Goal: Task Accomplishment & Management: Manage account settings

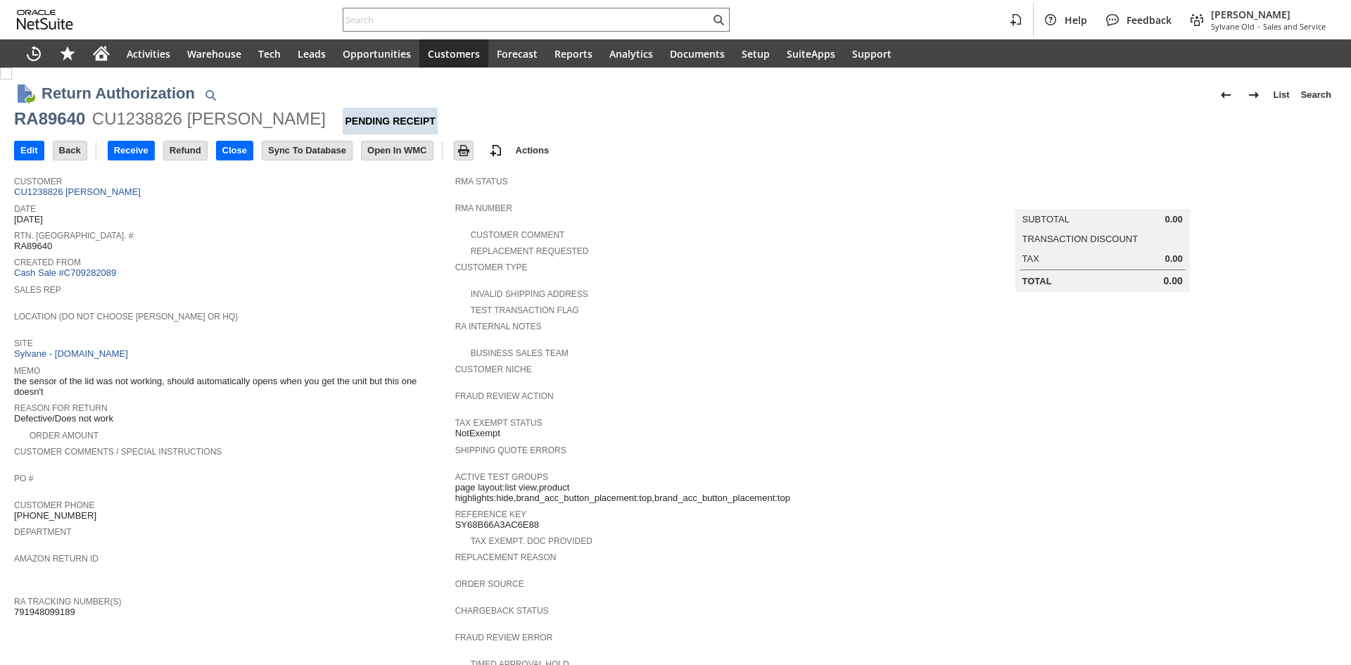
click at [39, 606] on span "791948099189" at bounding box center [44, 611] width 61 height 11
click at [69, 205] on span "Date" at bounding box center [231, 207] width 434 height 14
click at [72, 201] on span "Date" at bounding box center [231, 207] width 434 height 14
click at [85, 194] on link "CU1238826 [PERSON_NAME]" at bounding box center [79, 191] width 130 height 11
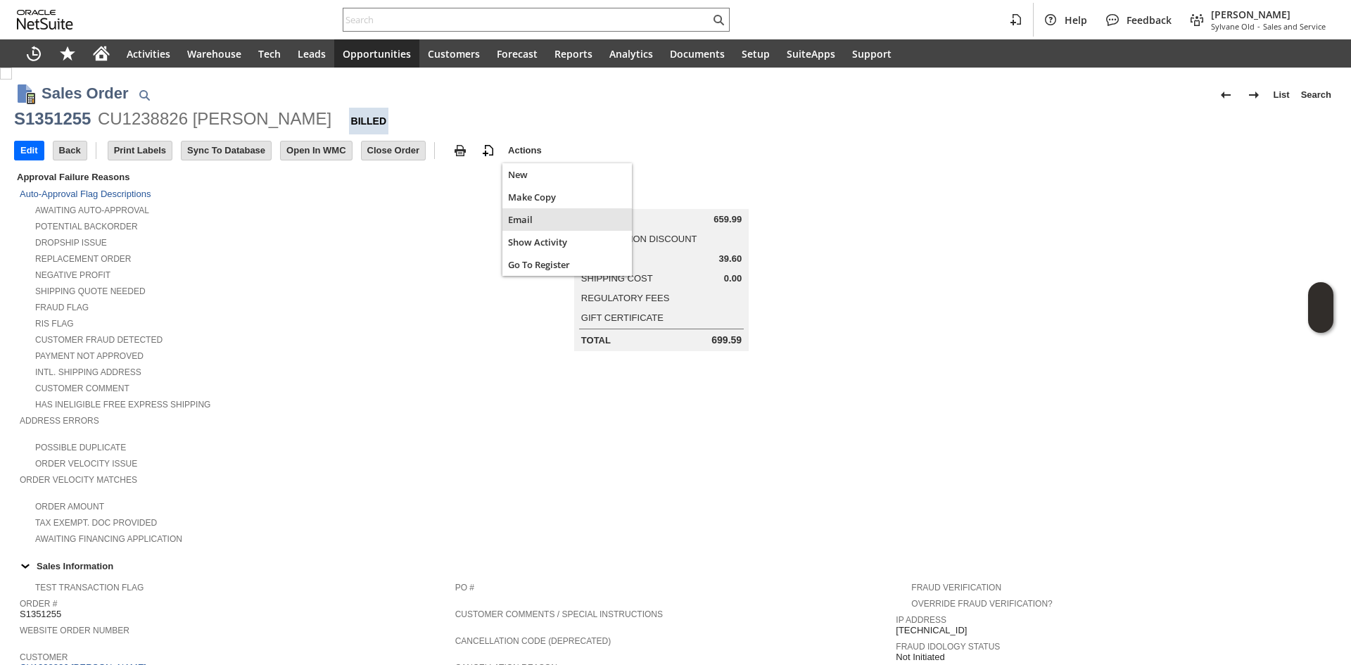
click at [538, 200] on span "Make Copy" at bounding box center [567, 197] width 118 height 13
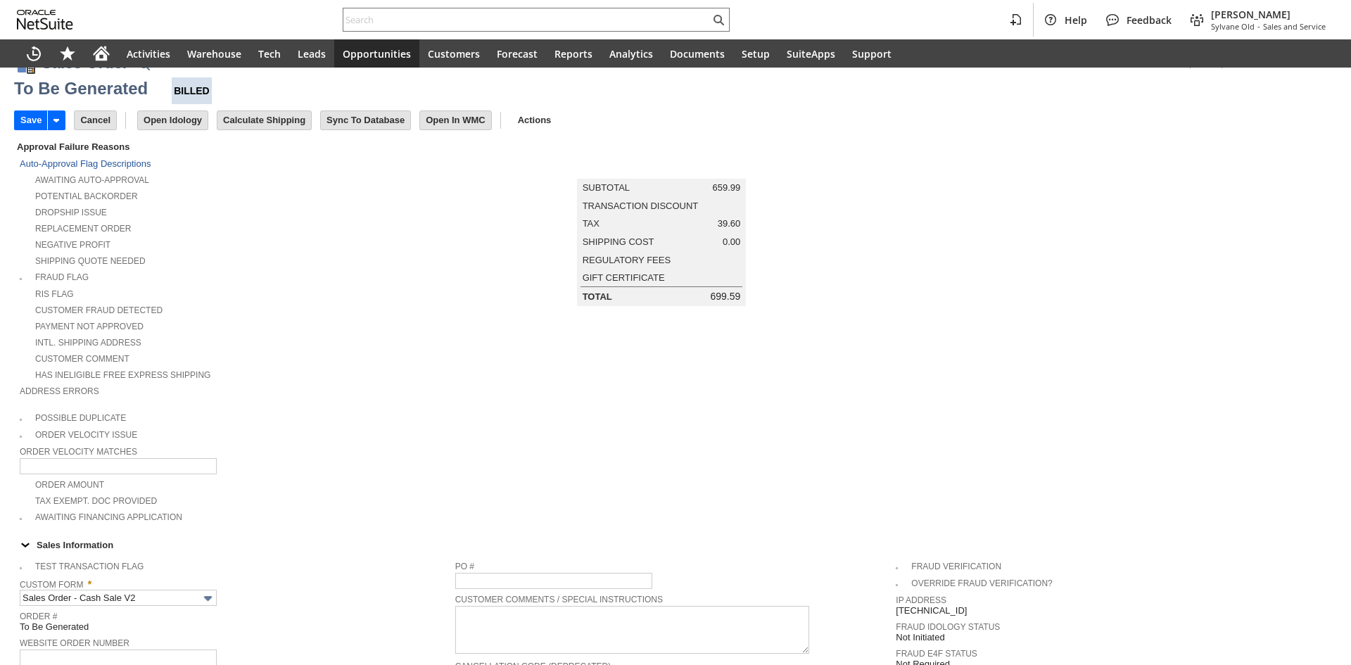
scroll to position [281, 0]
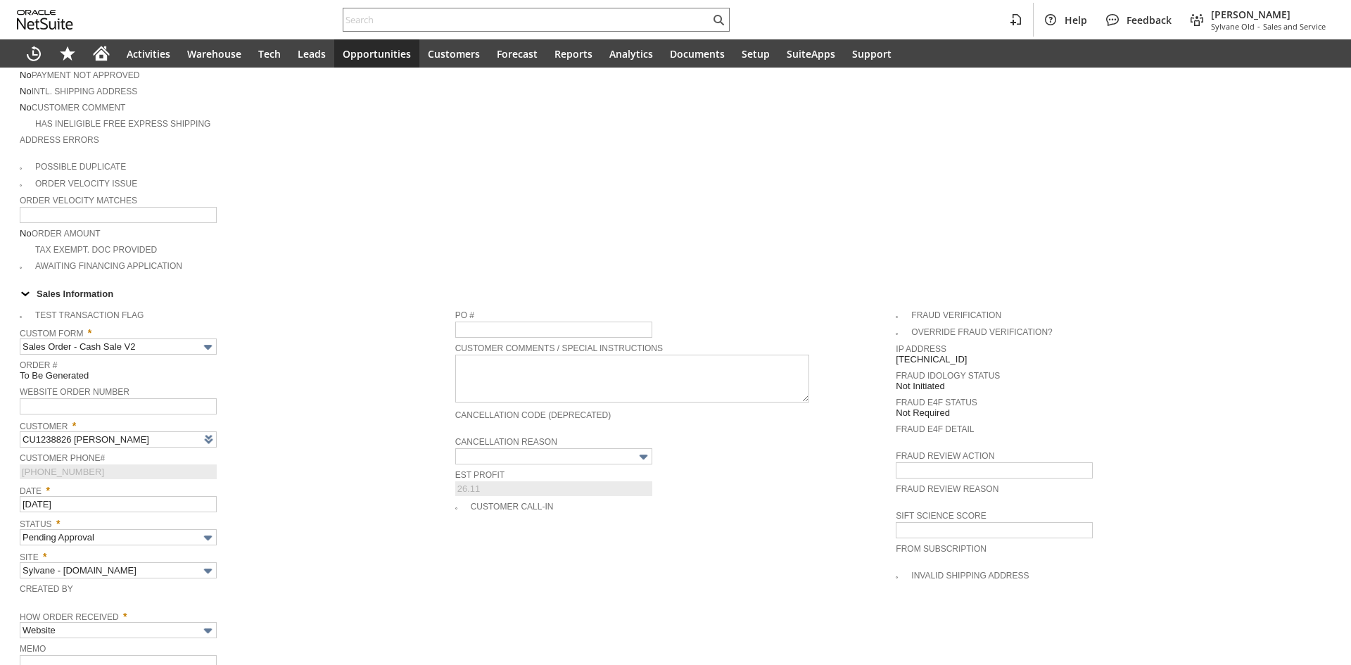
type input "Headquarters - Phone/Fax"
type input "Make Copy"
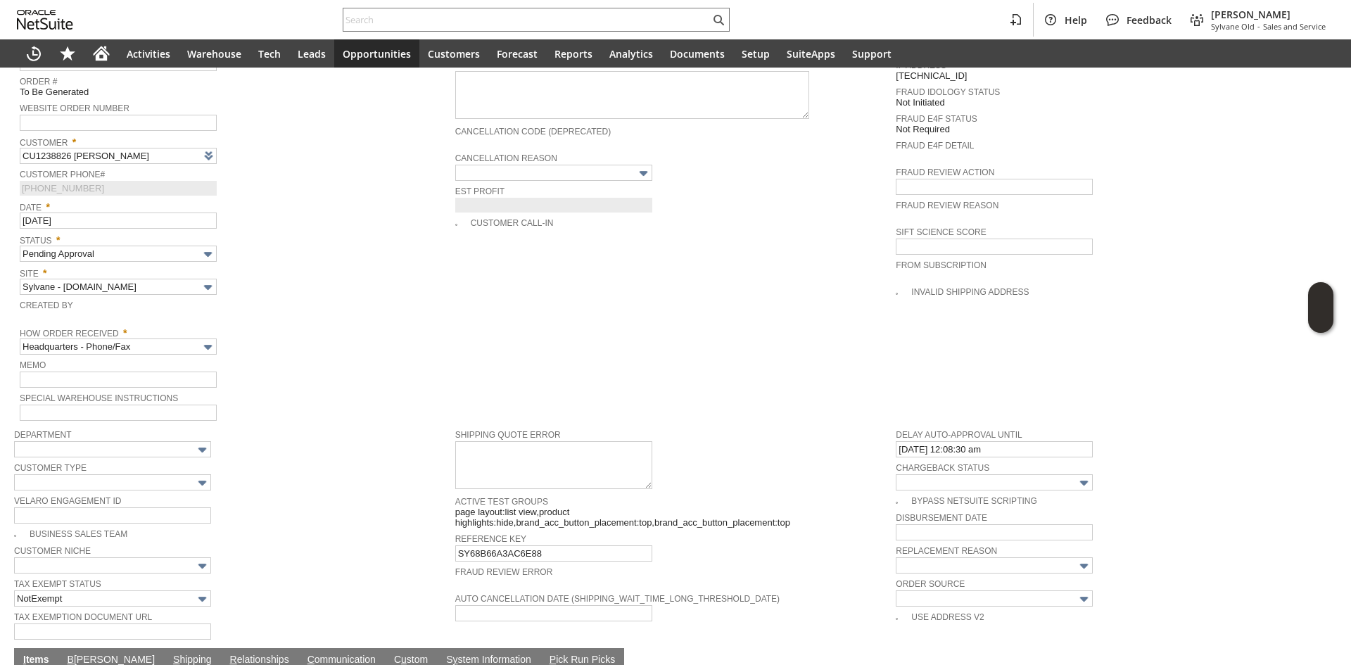
scroll to position [549, 0]
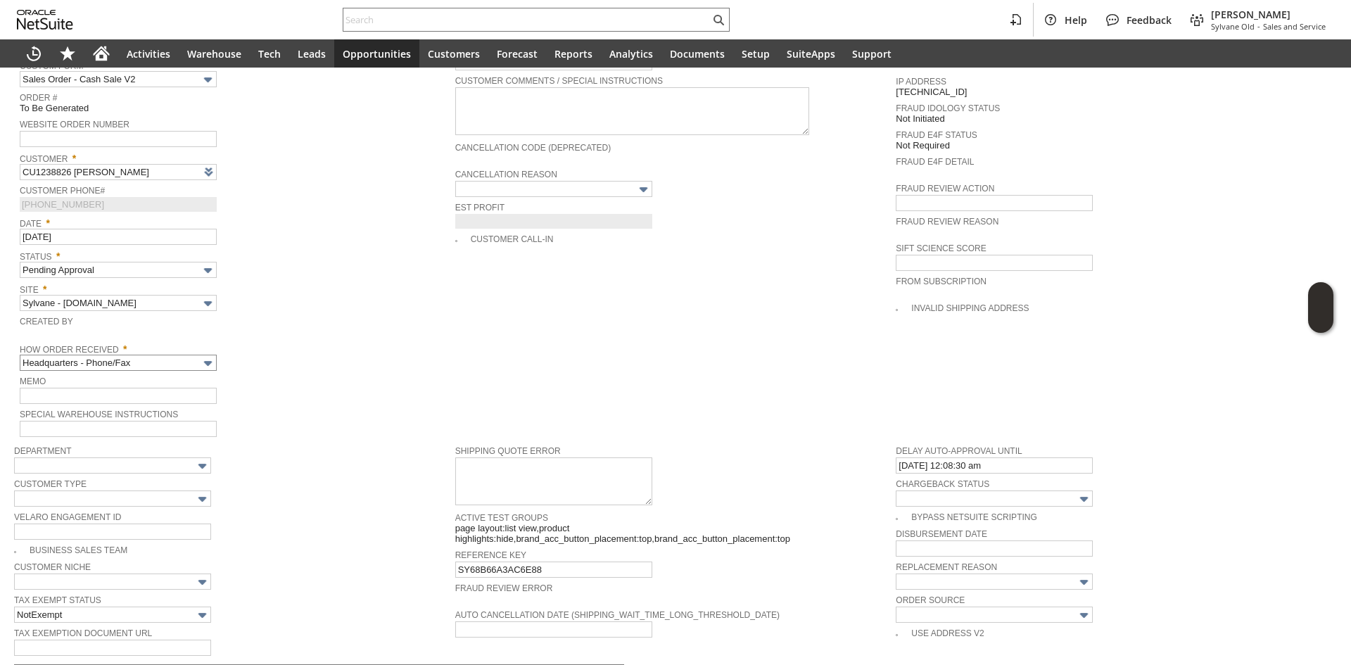
type input "Intelligent Recommendations ⁰"
drag, startPoint x: 187, startPoint y: 348, endPoint x: 182, endPoint y: 353, distance: 7.5
click at [186, 355] on input "Headquarters - Phone/Fax" at bounding box center [118, 363] width 197 height 16
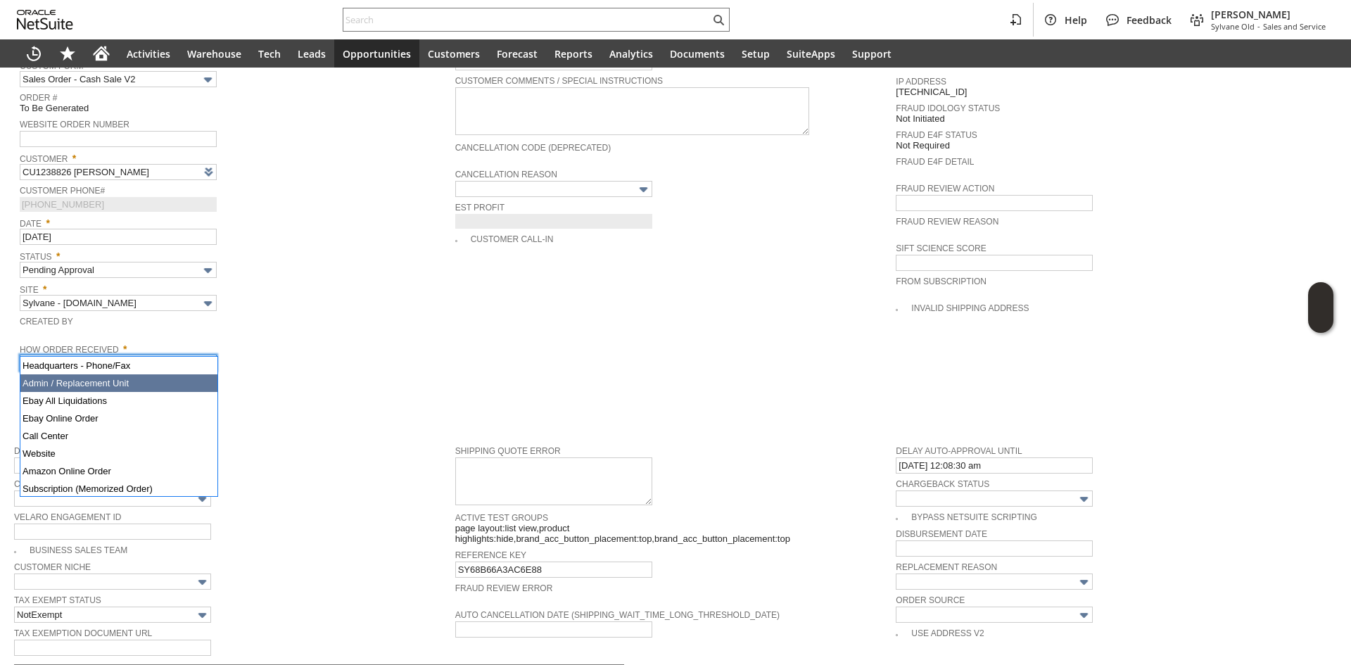
drag, startPoint x: 149, startPoint y: 383, endPoint x: 128, endPoint y: 3, distance: 380.5
type input "Admin / Replacement Unit"
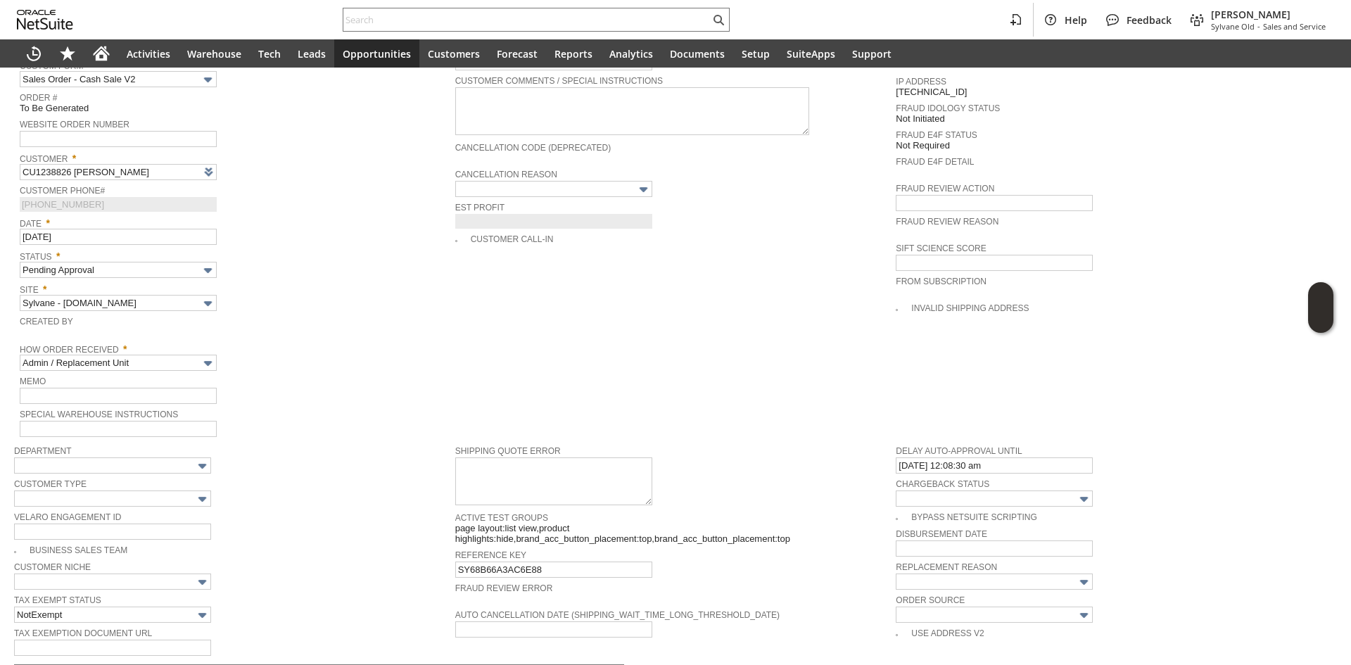
scroll to position [902, 0]
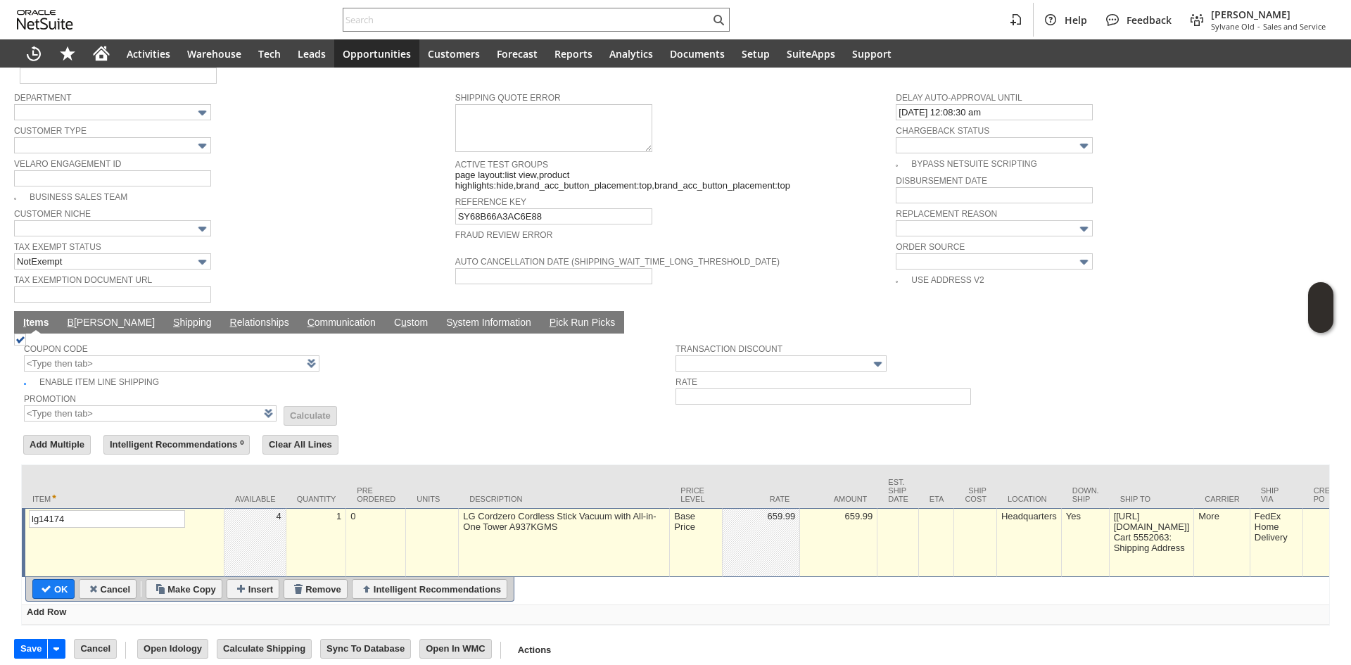
click at [690, 519] on td "Base Price" at bounding box center [696, 542] width 53 height 69
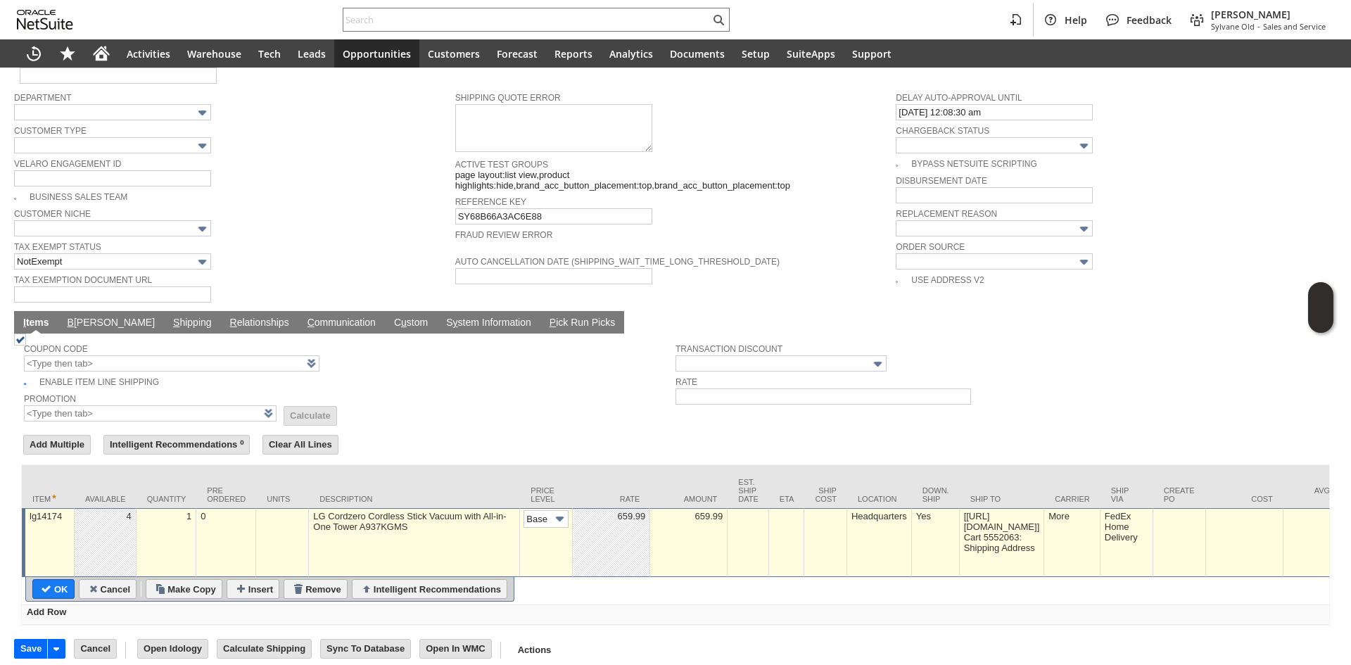
scroll to position [0, 21]
drag, startPoint x: 568, startPoint y: 487, endPoint x: 559, endPoint y: 491, distance: 10.1
click at [551, 510] on input "Base Price" at bounding box center [545, 519] width 45 height 18
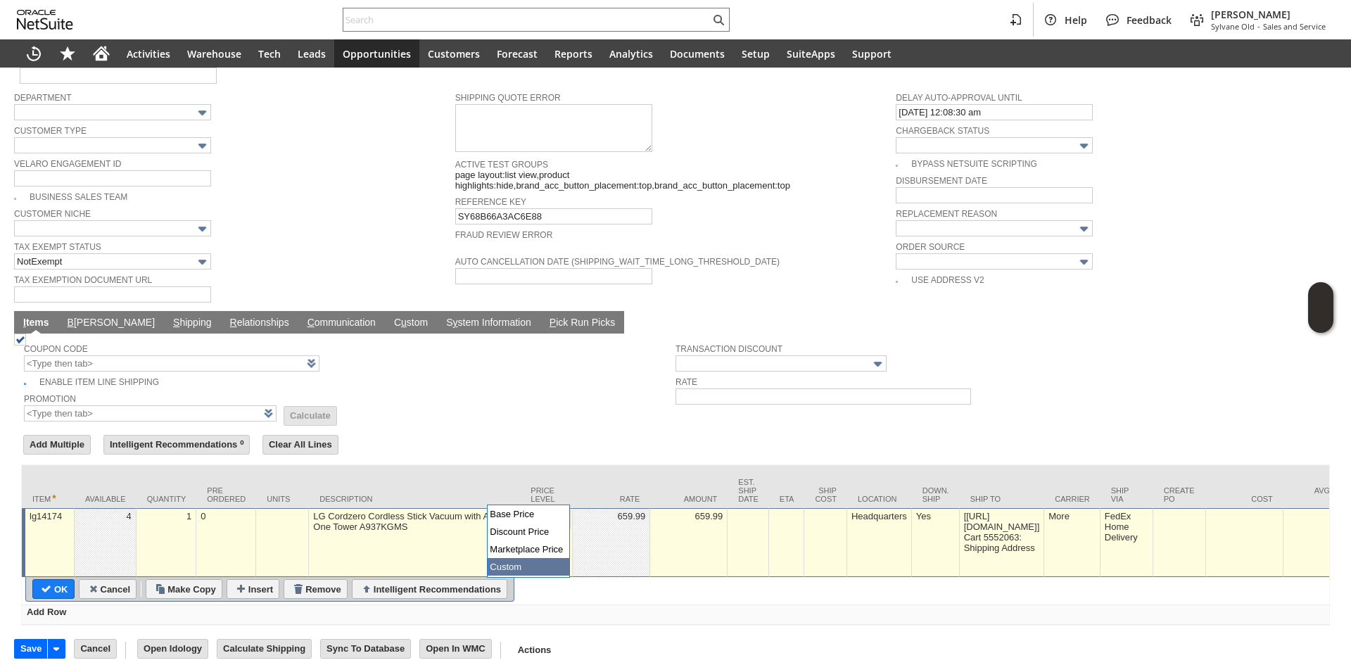
type input "Custom"
click at [583, 523] on td at bounding box center [611, 542] width 77 height 69
type input "0.00"
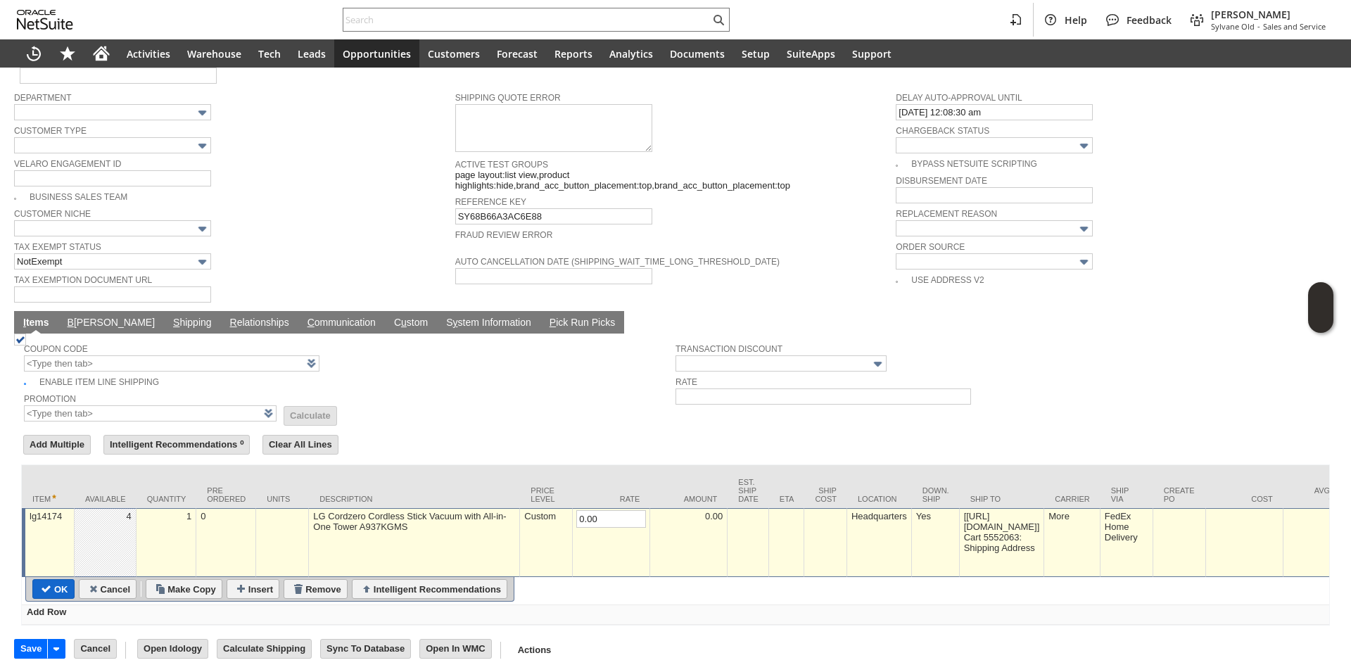
click at [74, 579] on tr "OK Cancel Make Copy Insert Remove Intelligent Recommendations" at bounding box center [269, 589] width 483 height 20
click at [44, 580] on input "OK" at bounding box center [53, 589] width 41 height 18
type input "Add"
type input "Copy Previous"
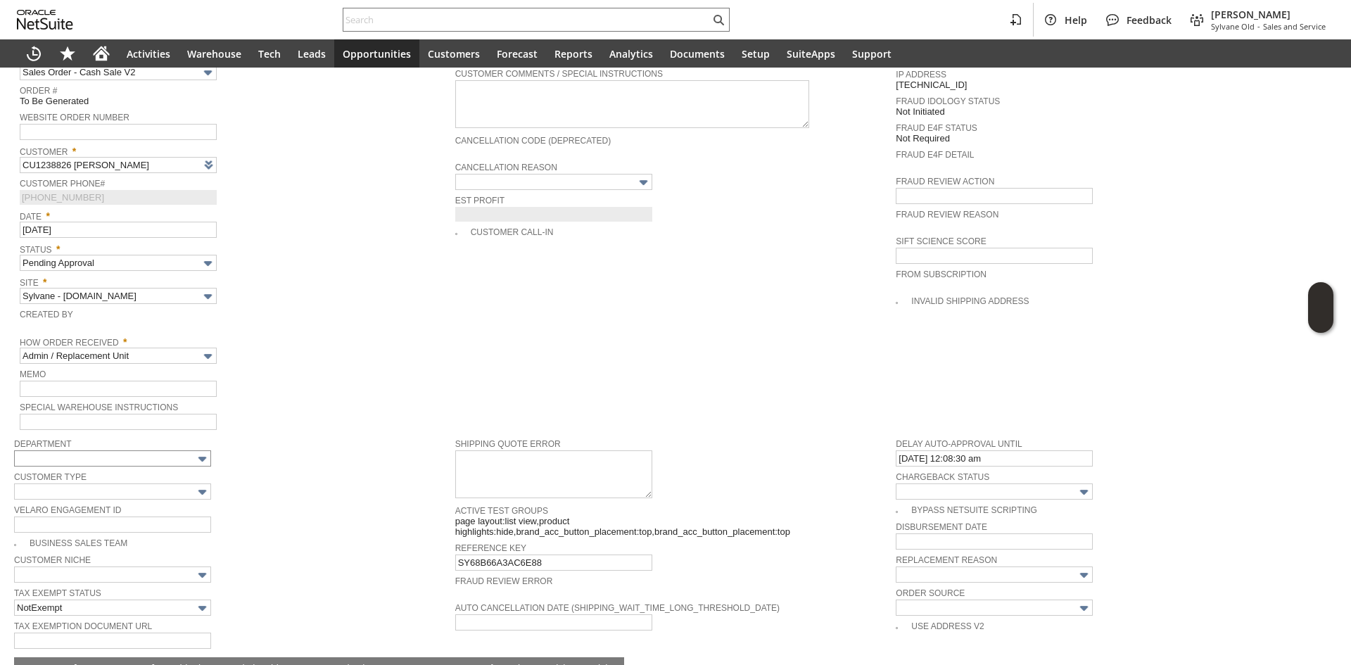
scroll to position [550, 0]
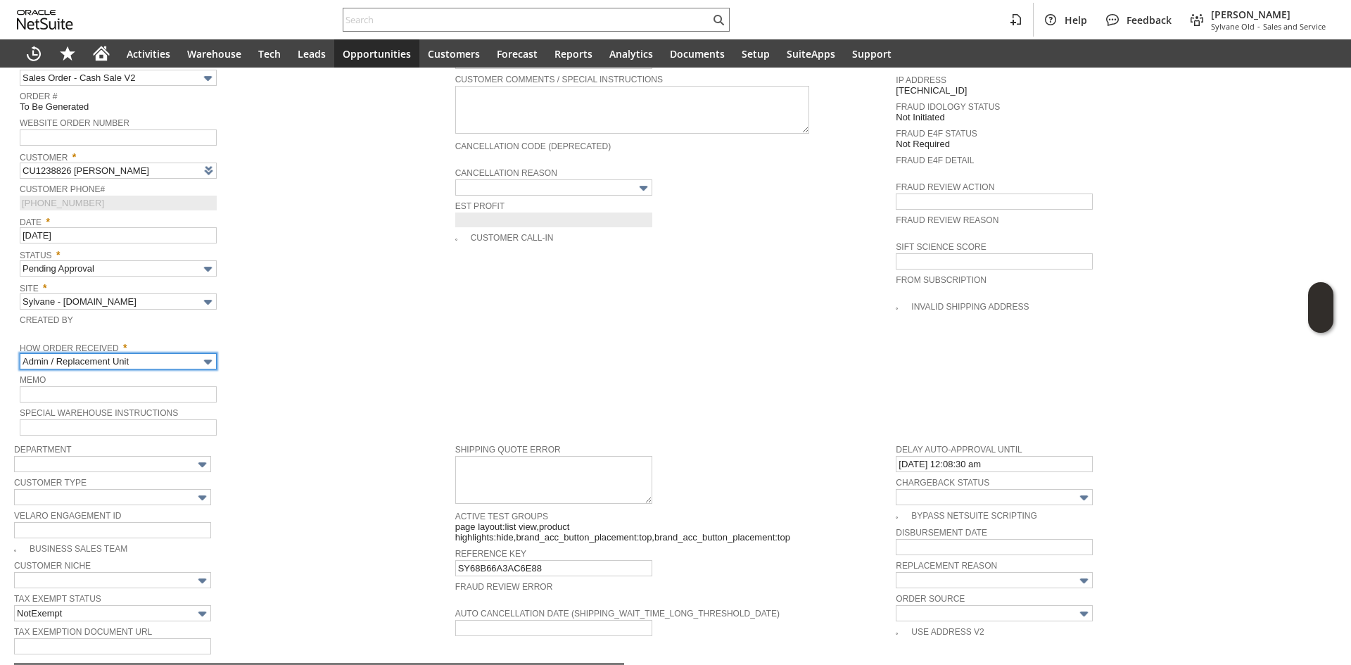
click at [136, 353] on input "Admin / Replacement Unit" at bounding box center [118, 361] width 197 height 16
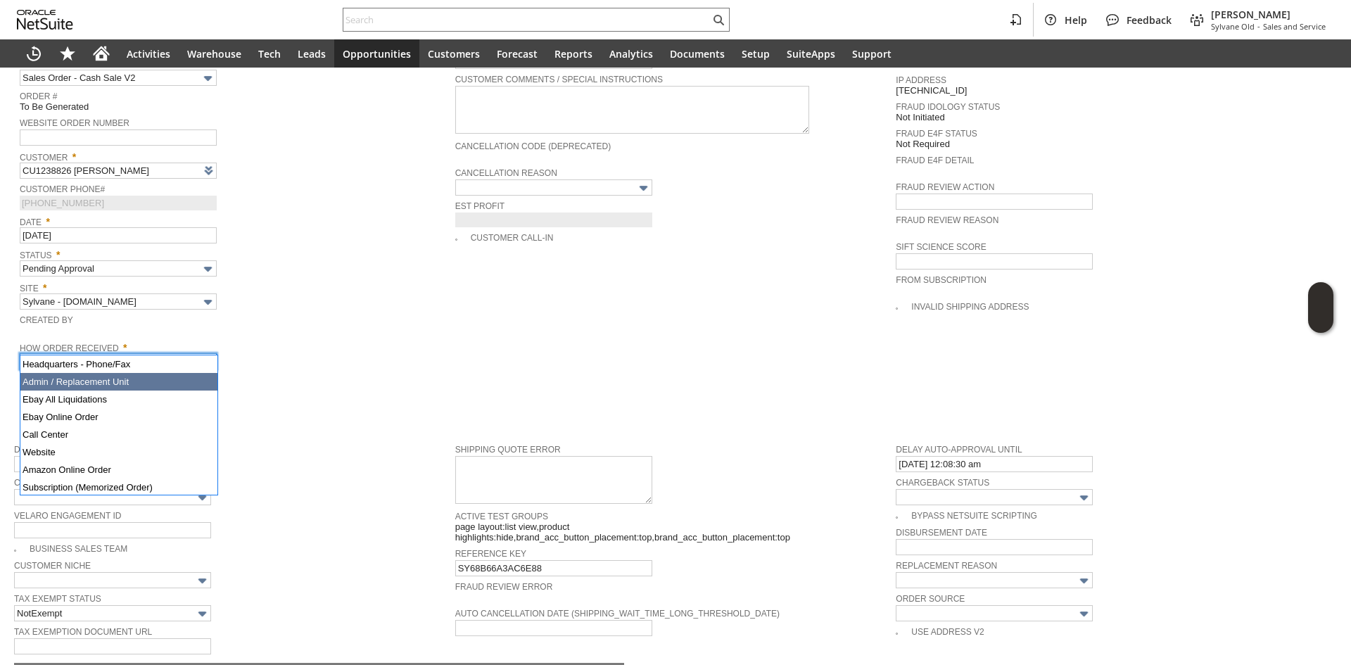
scroll to position [18, 0]
click at [312, 371] on span "Memo" at bounding box center [234, 378] width 428 height 15
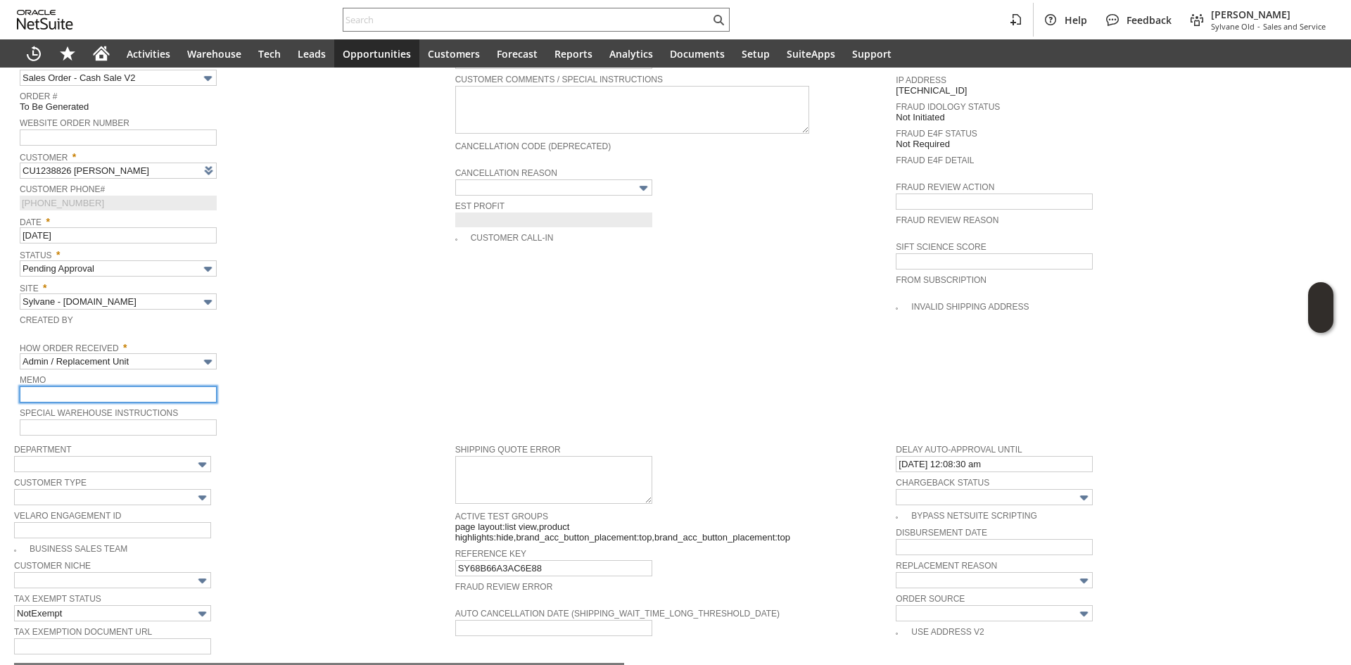
click at [148, 386] on input "text" at bounding box center [118, 394] width 197 height 16
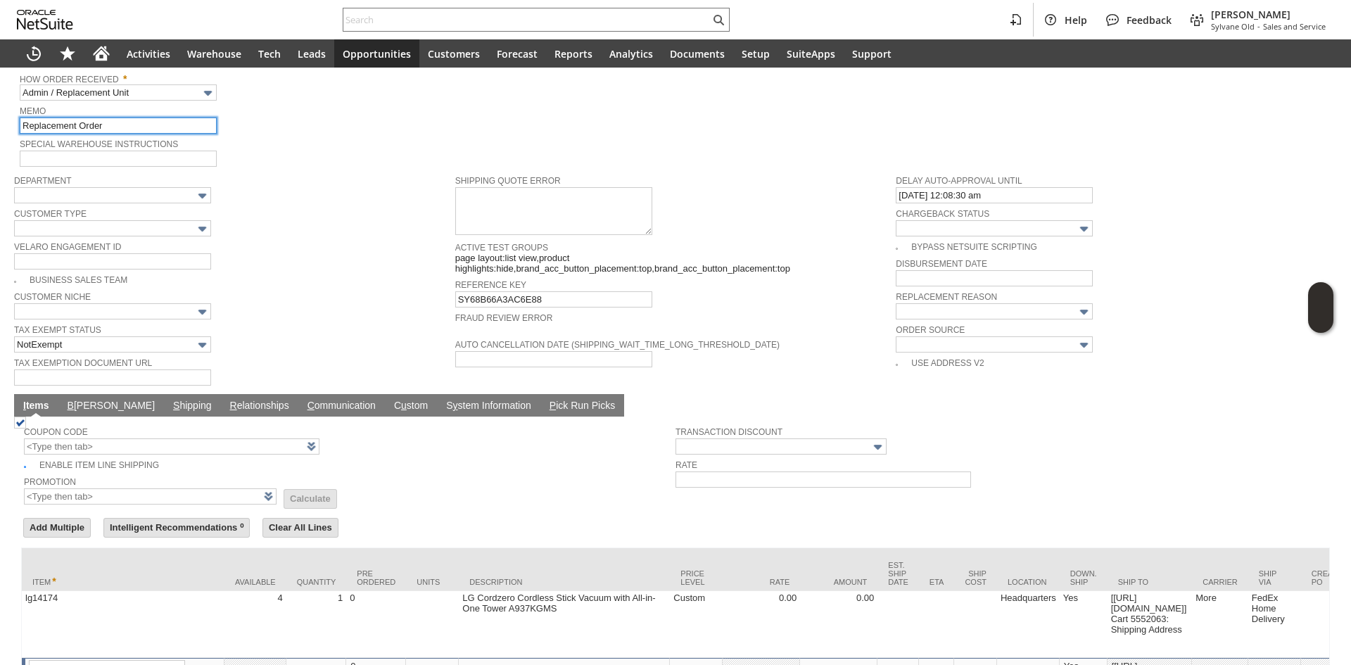
scroll to position [832, 0]
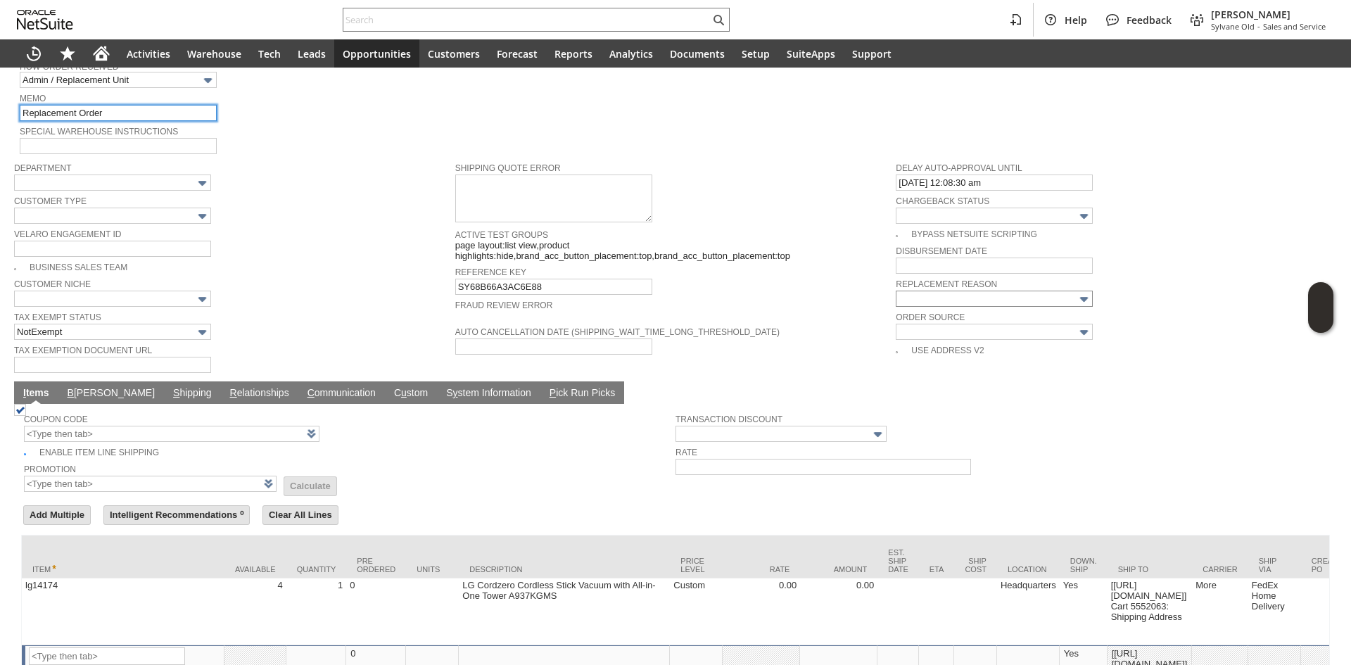
type input "Replacement Order"
click at [986, 291] on input "text" at bounding box center [994, 299] width 197 height 16
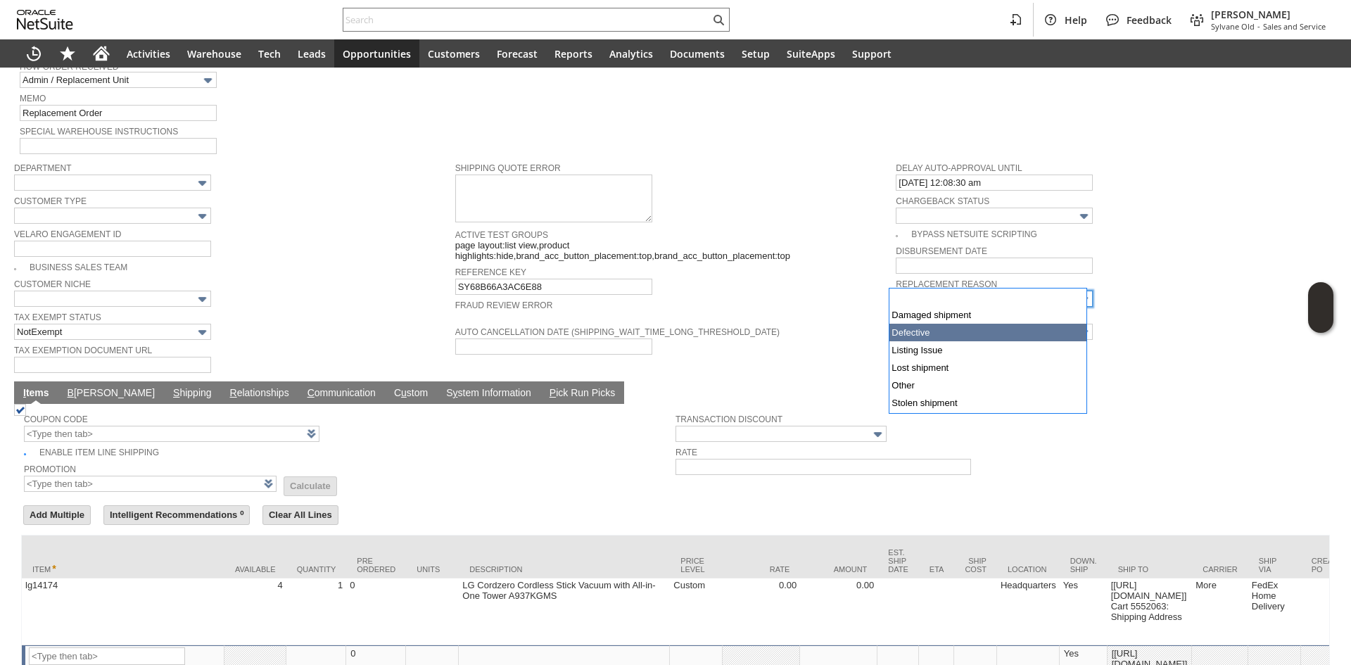
type input "Defective"
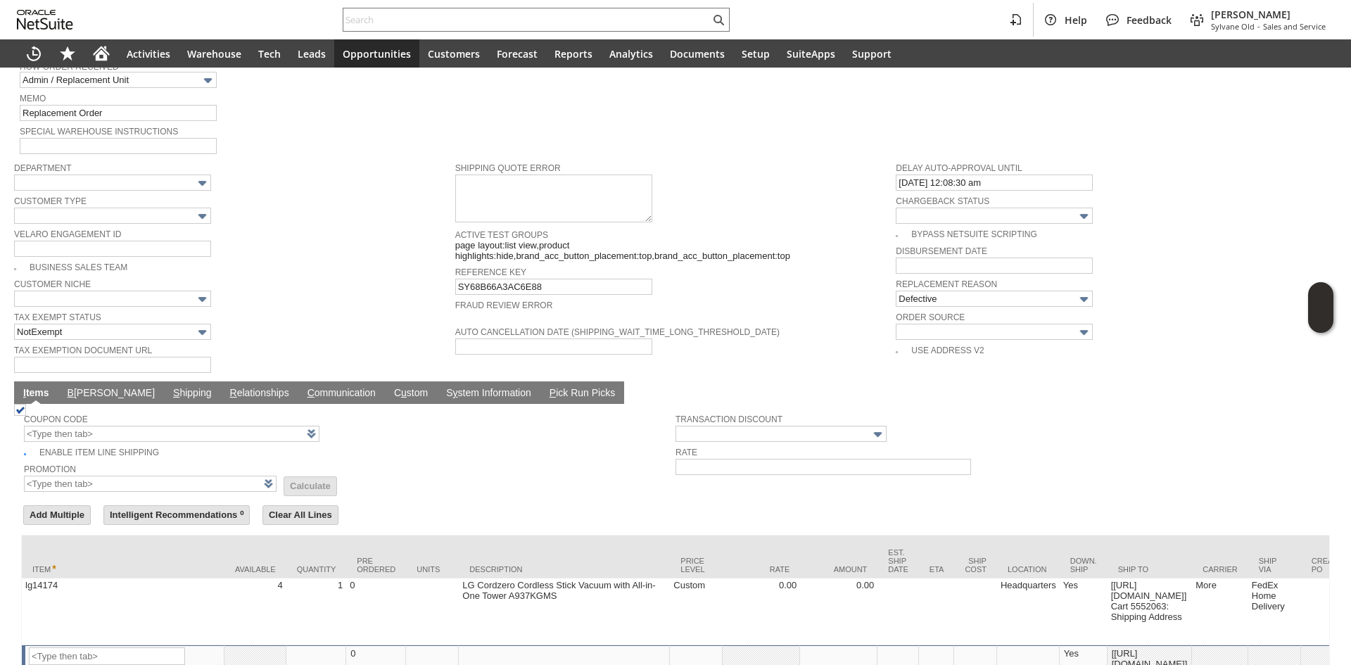
click at [74, 387] on link "B illing" at bounding box center [111, 393] width 94 height 13
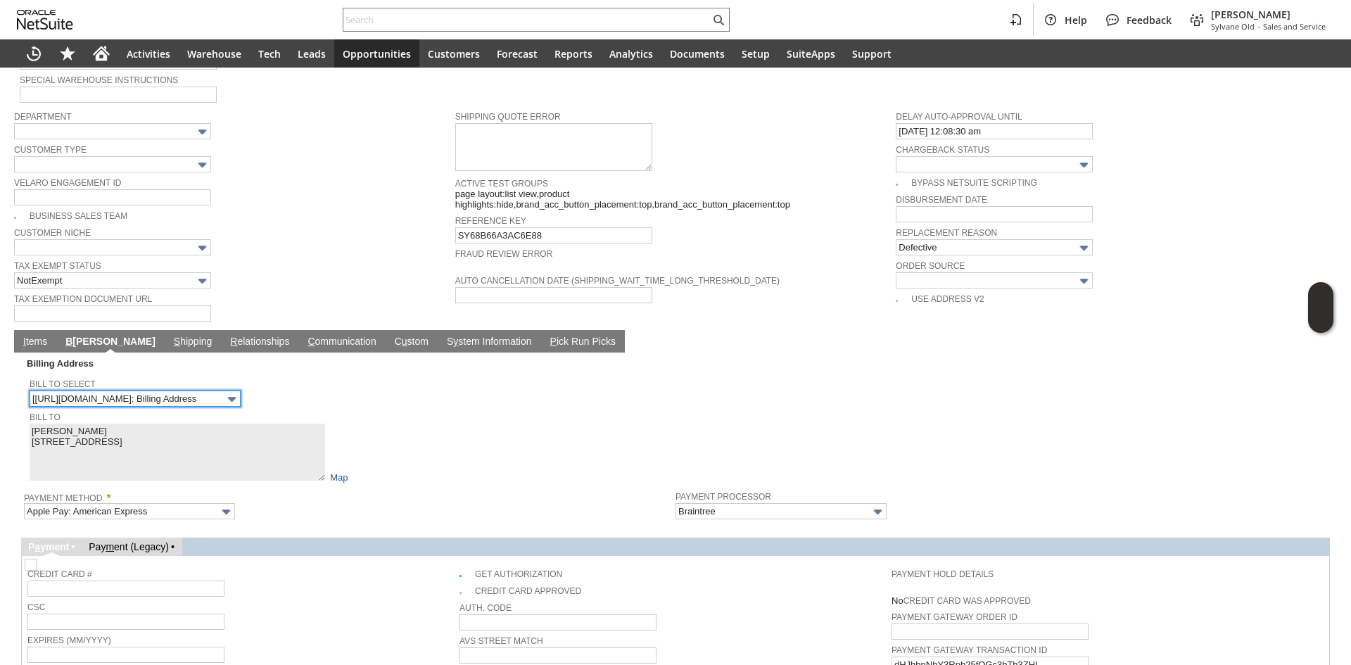
scroll to position [1043, 0]
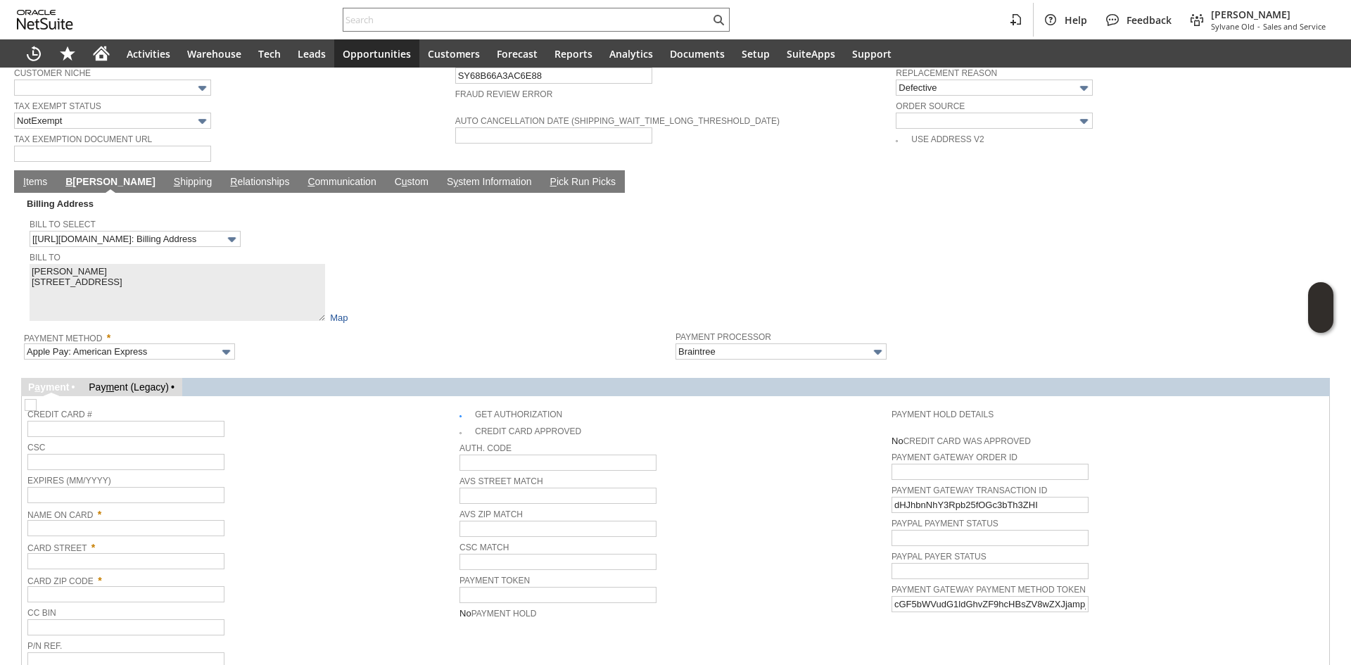
click at [37, 399] on img at bounding box center [31, 405] width 12 height 12
checkbox input "false"
click at [342, 438] on span "CSC" at bounding box center [239, 445] width 425 height 15
click at [122, 538] on span "Card Street *" at bounding box center [239, 545] width 425 height 15
click at [120, 538] on span "Card Street *" at bounding box center [239, 545] width 425 height 15
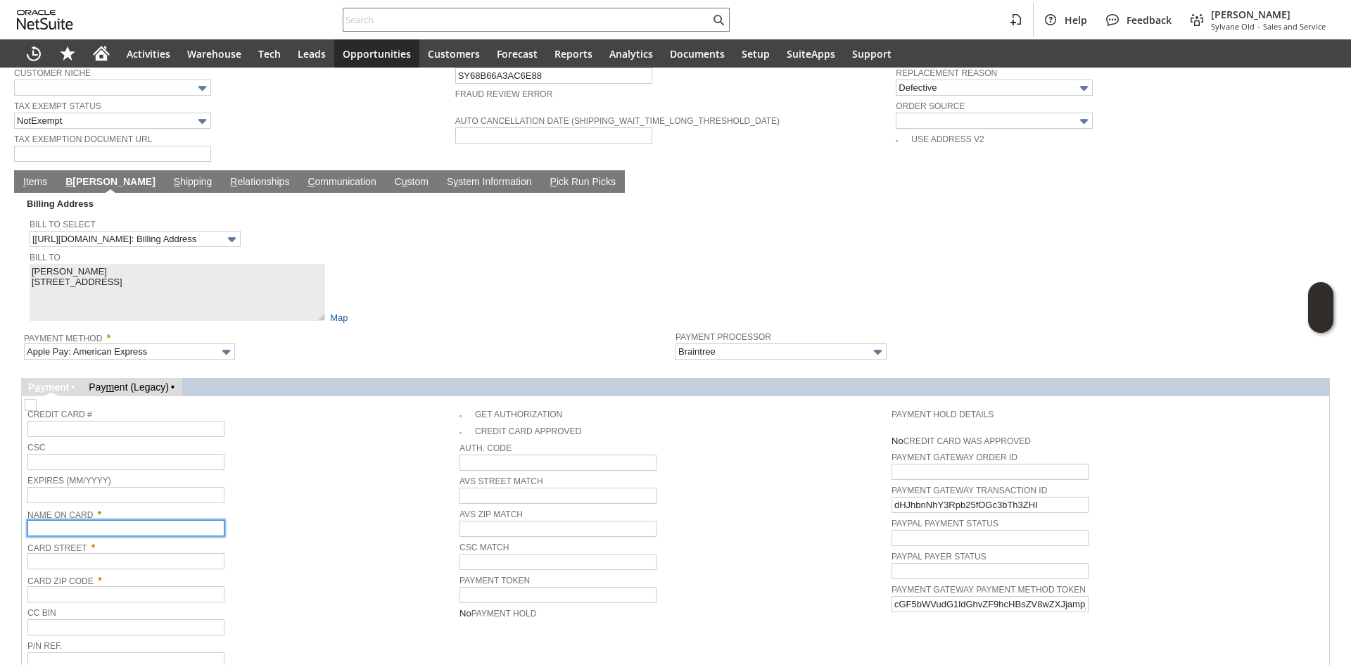
click at [120, 520] on input "text" at bounding box center [125, 528] width 197 height 16
paste input "Arvind Singh"
type input "Arvind Singh"
click at [110, 553] on input "text" at bounding box center [125, 561] width 197 height 16
paste input "13711 Old Sheridan Street"
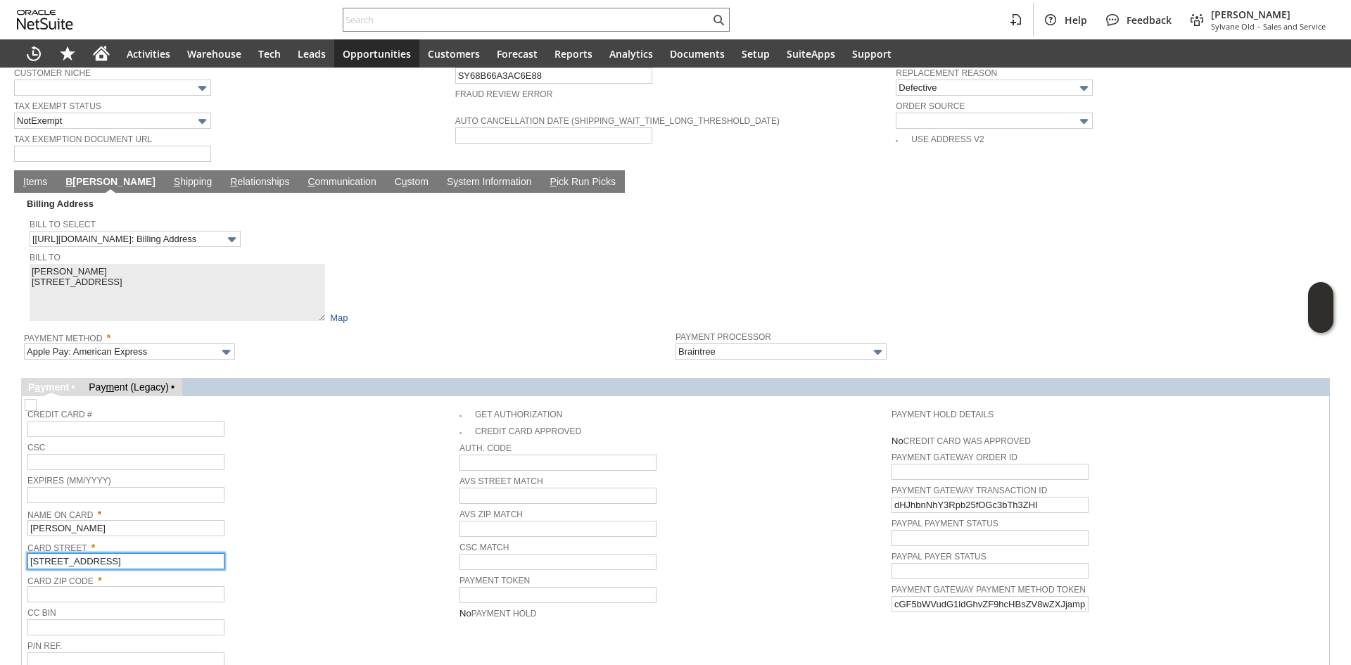
type input "13711 Old Sheridan Street"
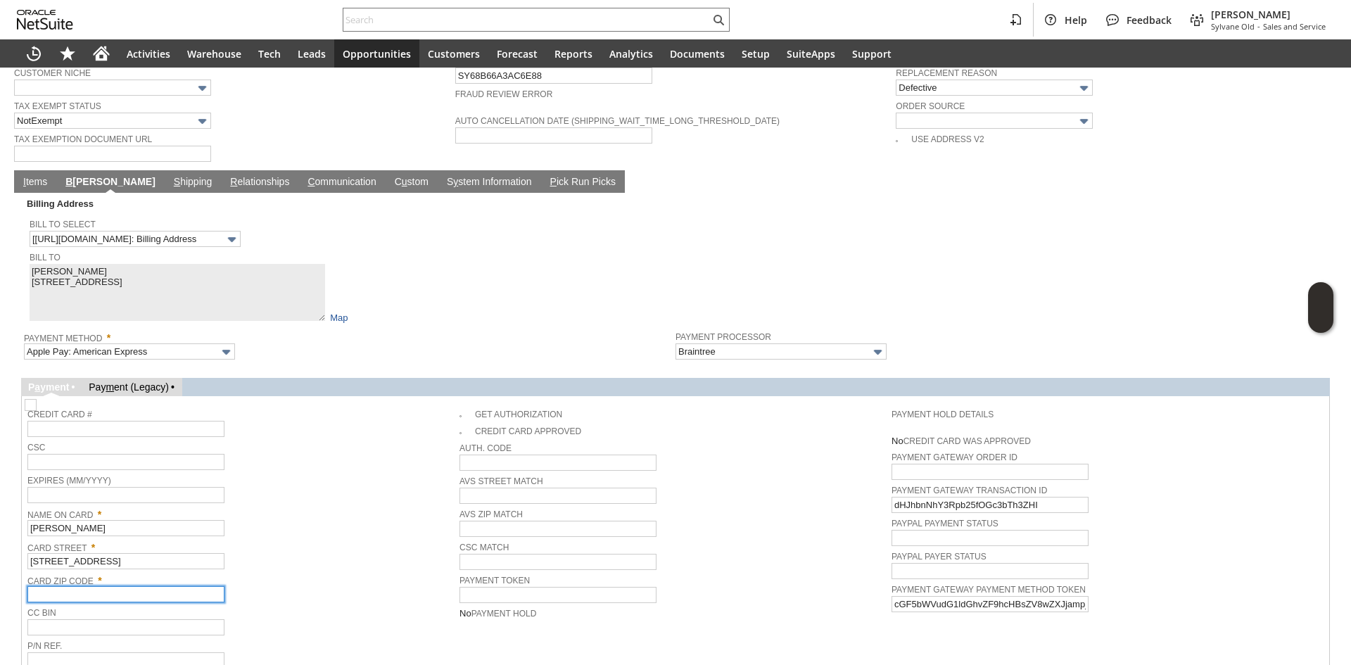
click at [101, 586] on input "text" at bounding box center [125, 594] width 197 height 16
paste input "33330"
type input "33330"
click at [381, 538] on span "Card Street *" at bounding box center [239, 545] width 425 height 15
click at [304, 176] on link "C ommunication" at bounding box center [341, 182] width 75 height 13
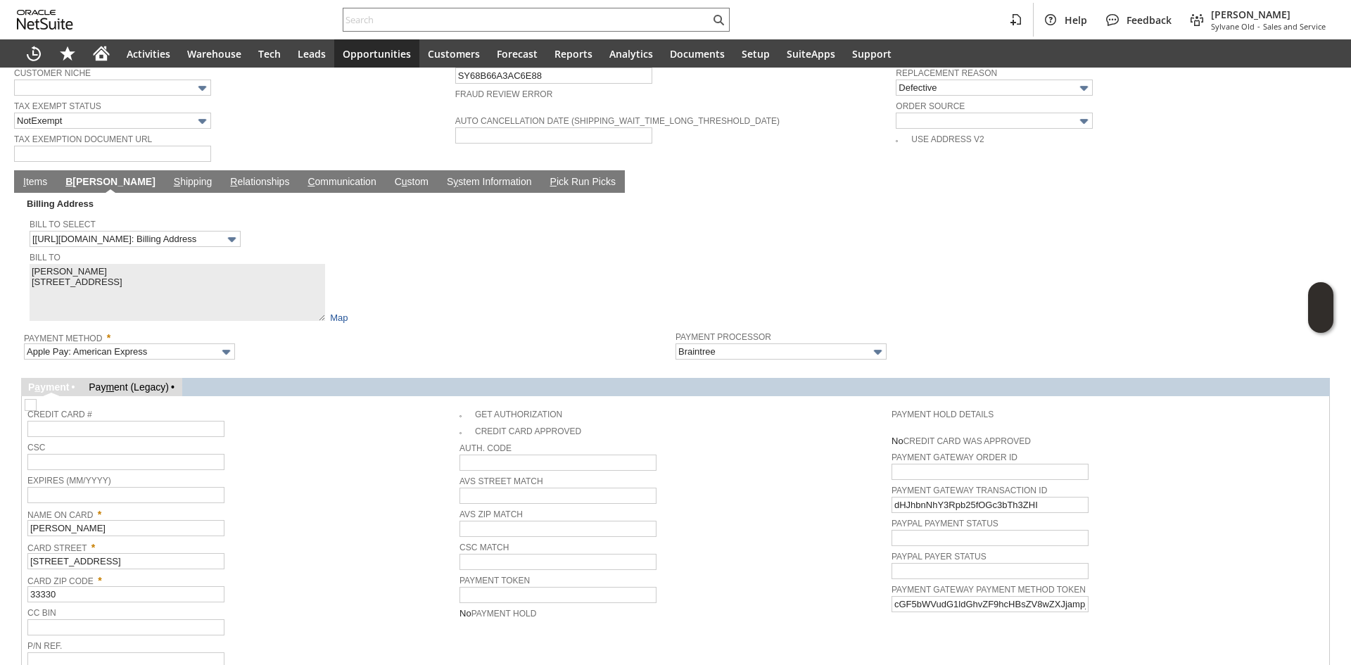
scroll to position [728, 0]
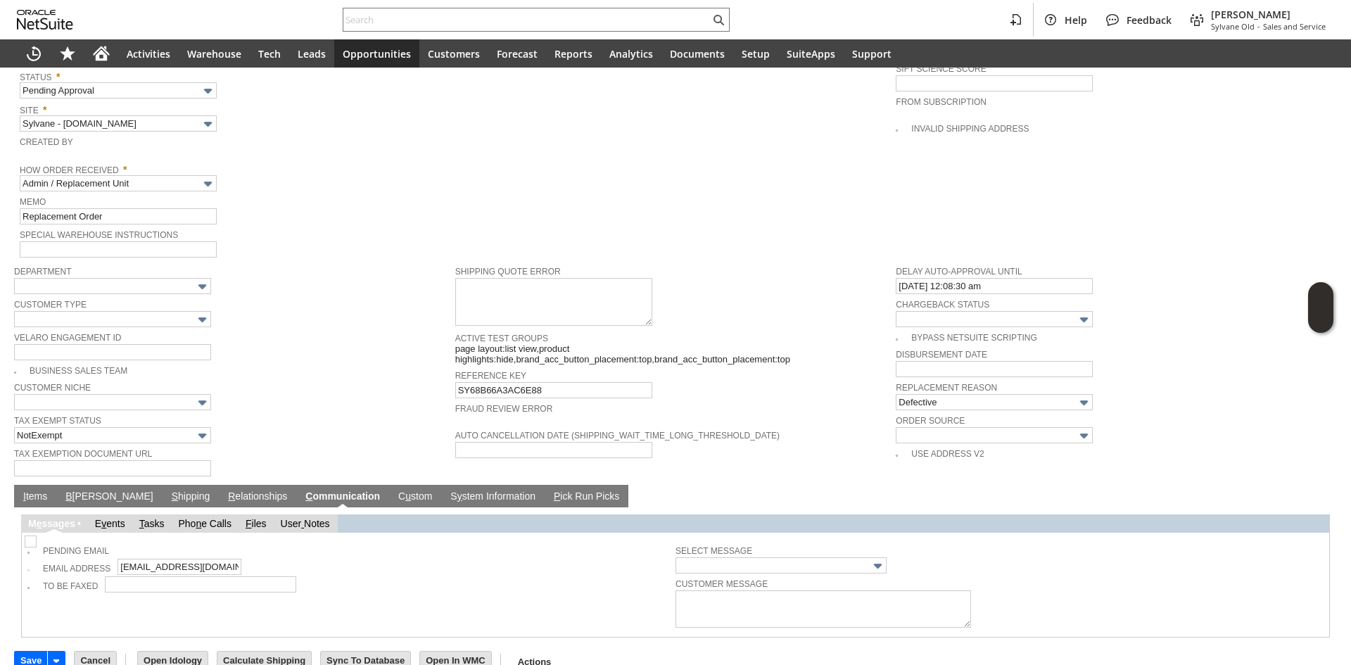
click at [33, 490] on link "I tems" at bounding box center [35, 496] width 31 height 13
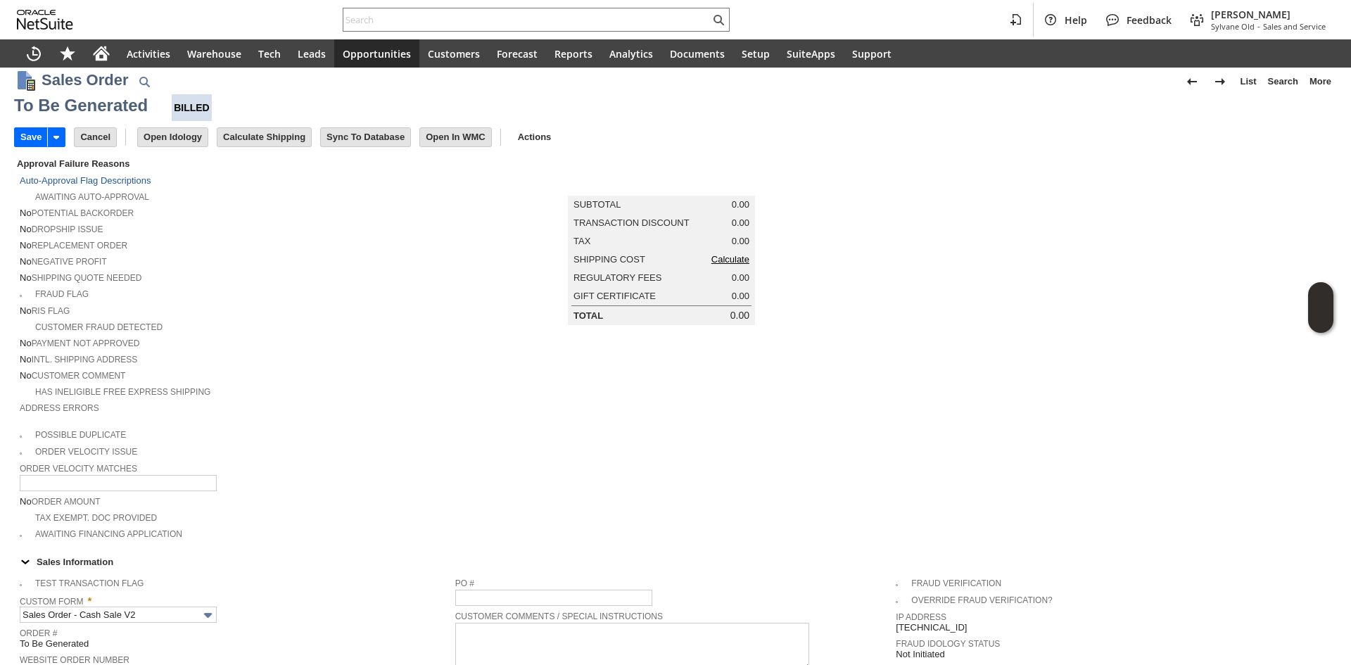
scroll to position [0, 0]
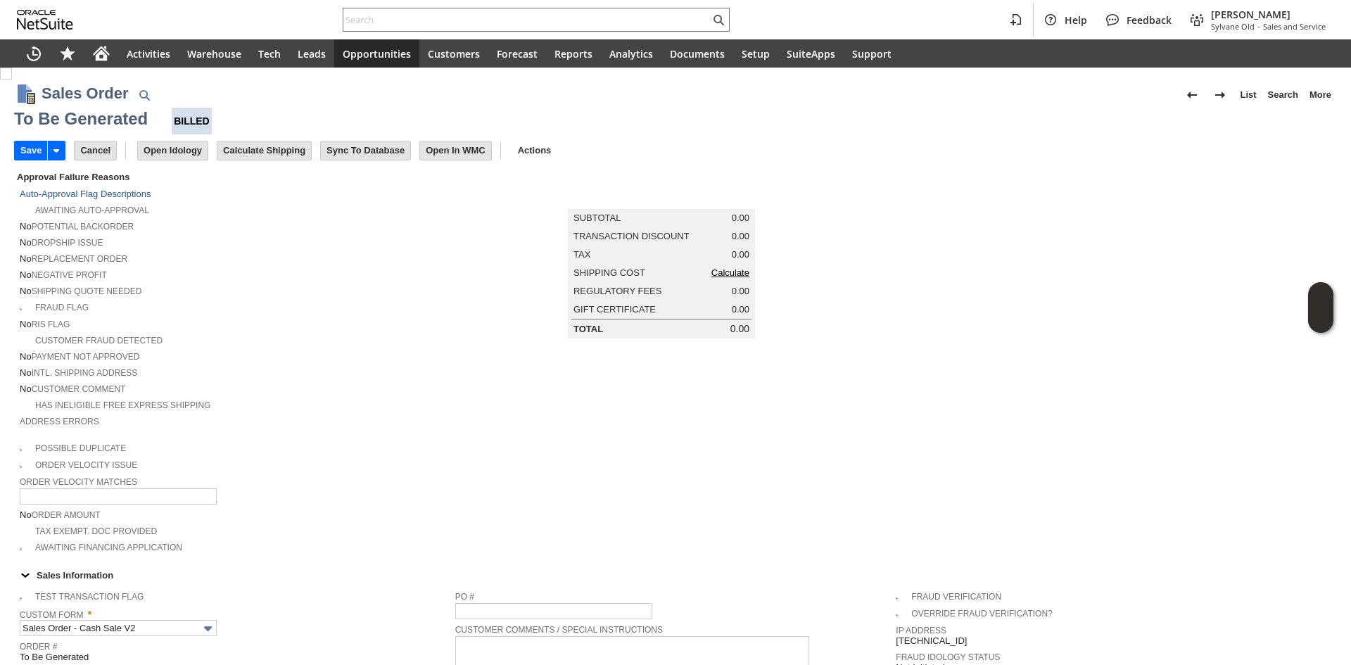
click at [718, 271] on td "Shipping Cost Calculate" at bounding box center [661, 273] width 187 height 18
click at [721, 278] on link "Calculate" at bounding box center [730, 272] width 38 height 11
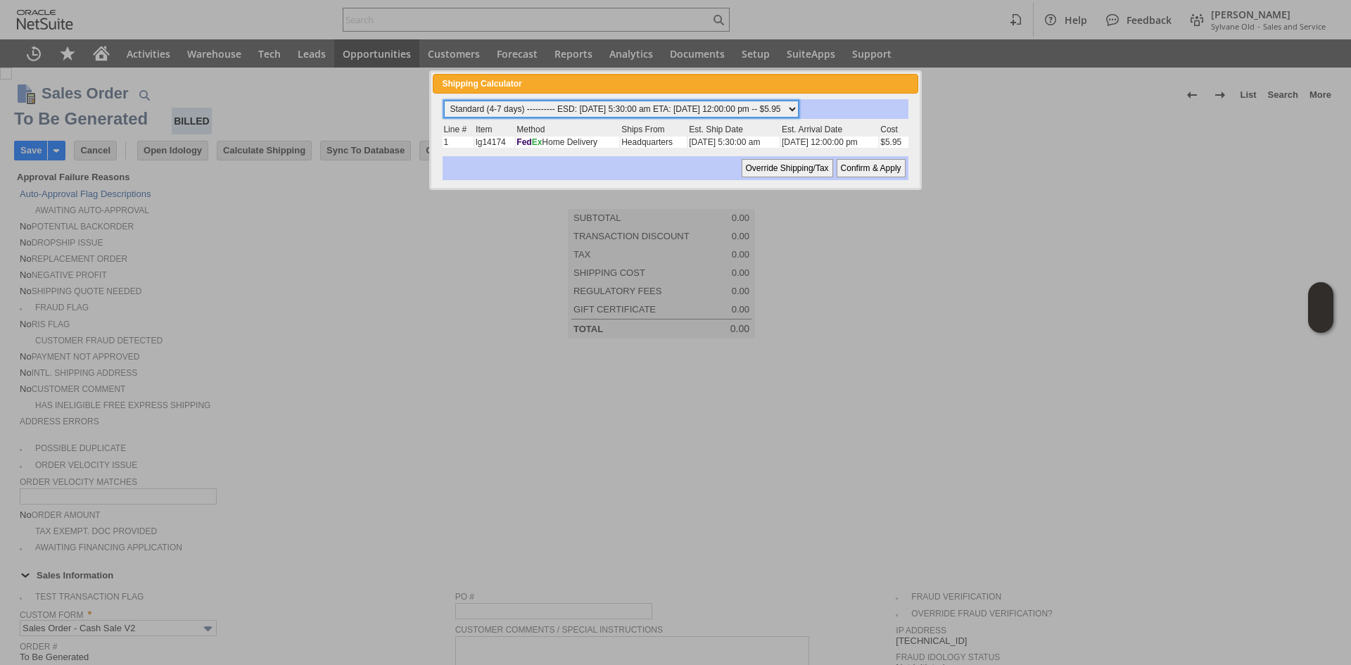
click at [711, 117] on select "Standard (4-7 days) ---------- ESD: 09/25/2025 5:30:00 am ETA: 09/26/2025 12:00…" at bounding box center [621, 109] width 355 height 17
select select "2 Day ------------------------ ESD: 09/25/2025 5:30:00 am ETA: 09/26/2025 12:00…"
click at [444, 101] on select "Standard (4-7 days) ---------- ESD: 09/25/2025 5:30:00 am ETA: 09/26/2025 12:00…" at bounding box center [621, 109] width 355 height 17
click at [824, 169] on input "Override Shipping/Tax" at bounding box center [787, 168] width 91 height 18
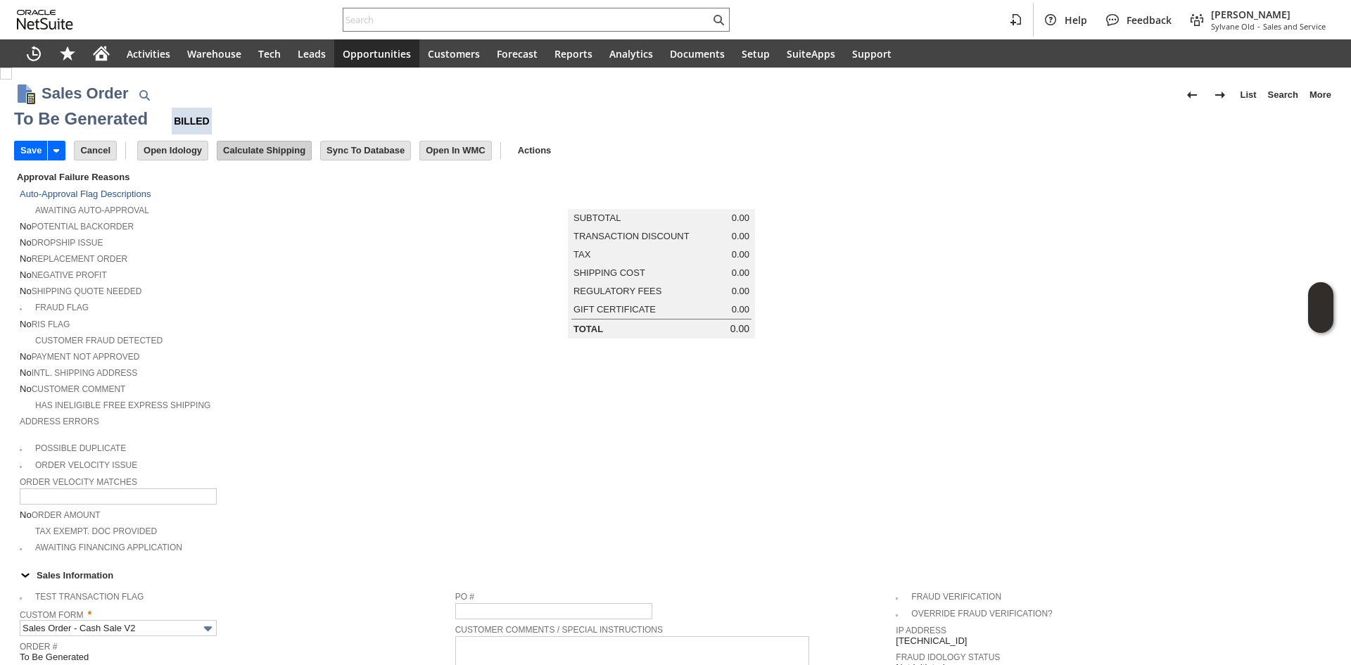
click at [277, 151] on input "Calculate Shipping" at bounding box center [264, 150] width 94 height 18
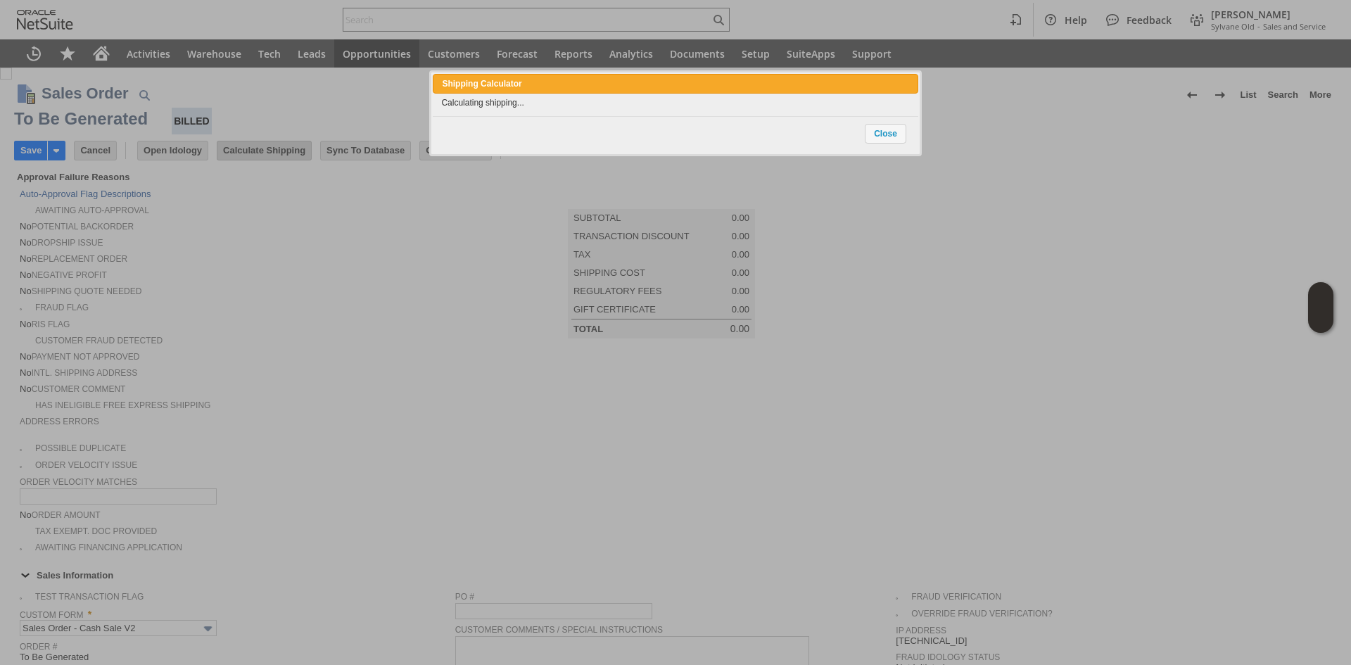
scroll to position [916, 0]
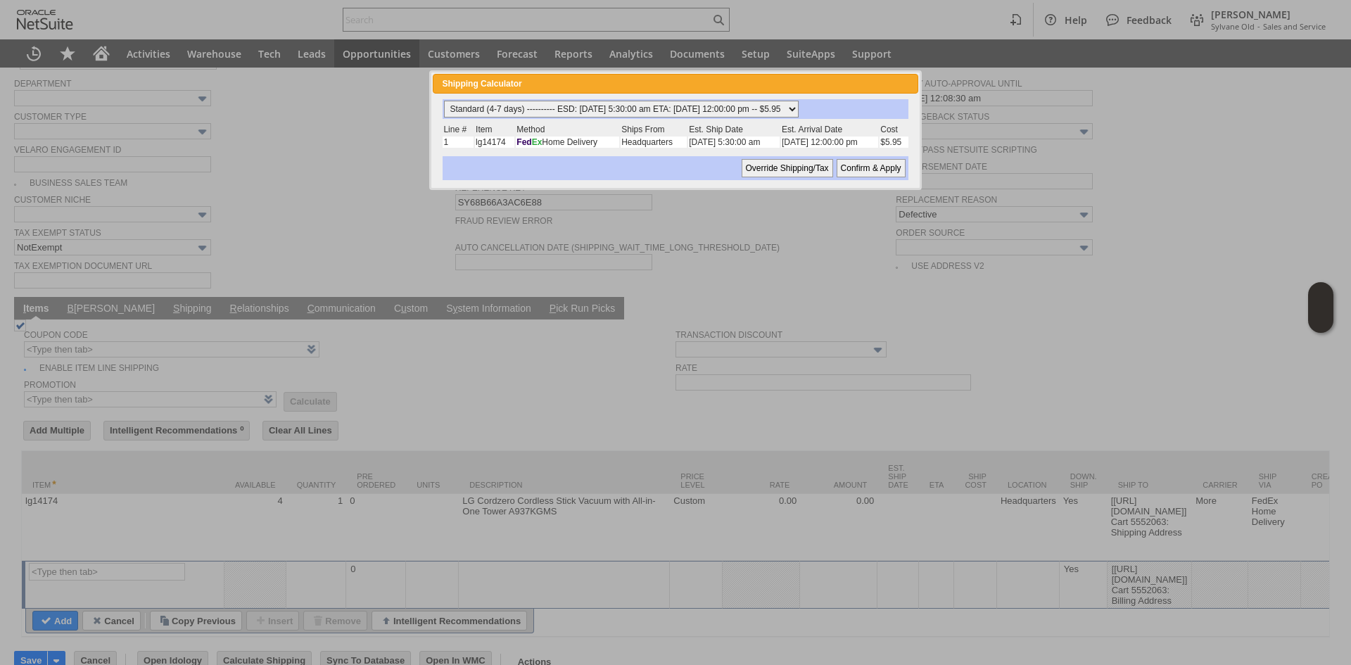
click at [673, 103] on select "Standard (4-7 days) ---------- ESD: 09/25/2025 5:30:00 am ETA: 09/26/2025 12:00…" at bounding box center [621, 109] width 355 height 17
select select "2 Day ------------------------ ESD: 09/25/2025 5:30:00 am ETA: 09/26/2025 12:00…"
click at [444, 101] on select "Standard (4-7 days) ---------- ESD: 09/25/2025 5:30:00 am ETA: 09/26/2025 12:00…" at bounding box center [621, 109] width 355 height 17
click at [868, 169] on input "Confirm & Apply" at bounding box center [871, 168] width 69 height 18
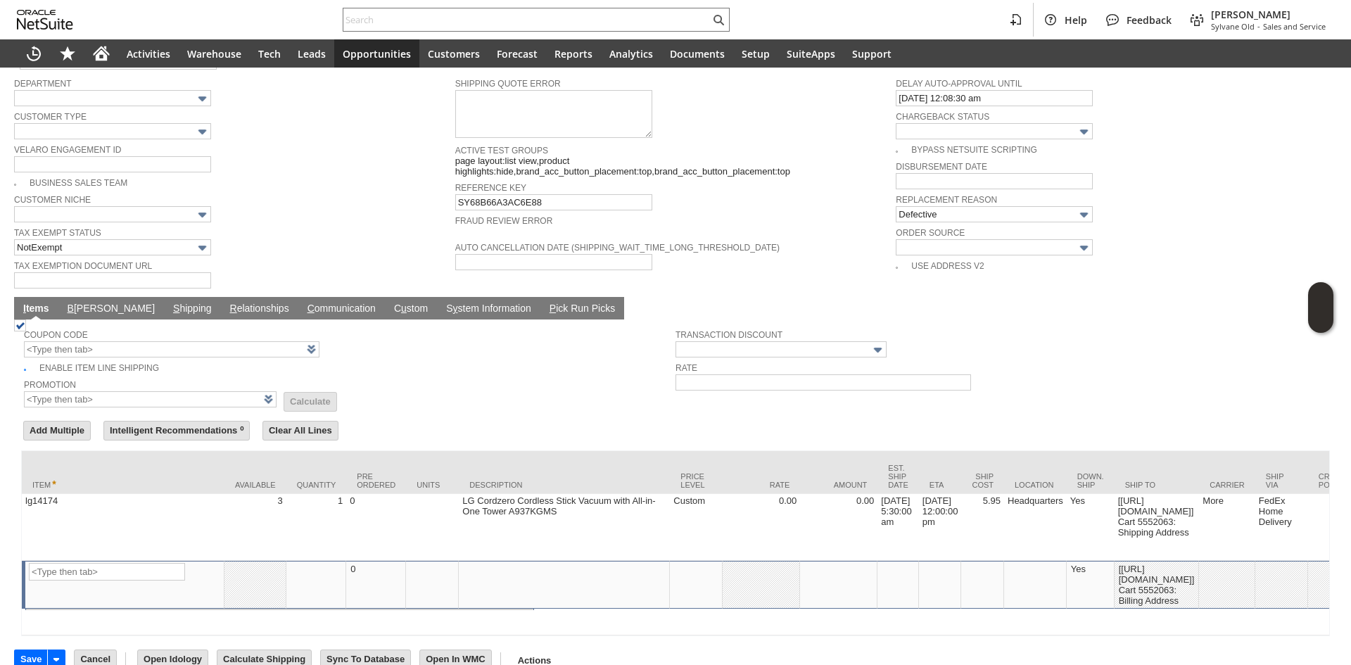
type input "Add"
type input "Copy Previous"
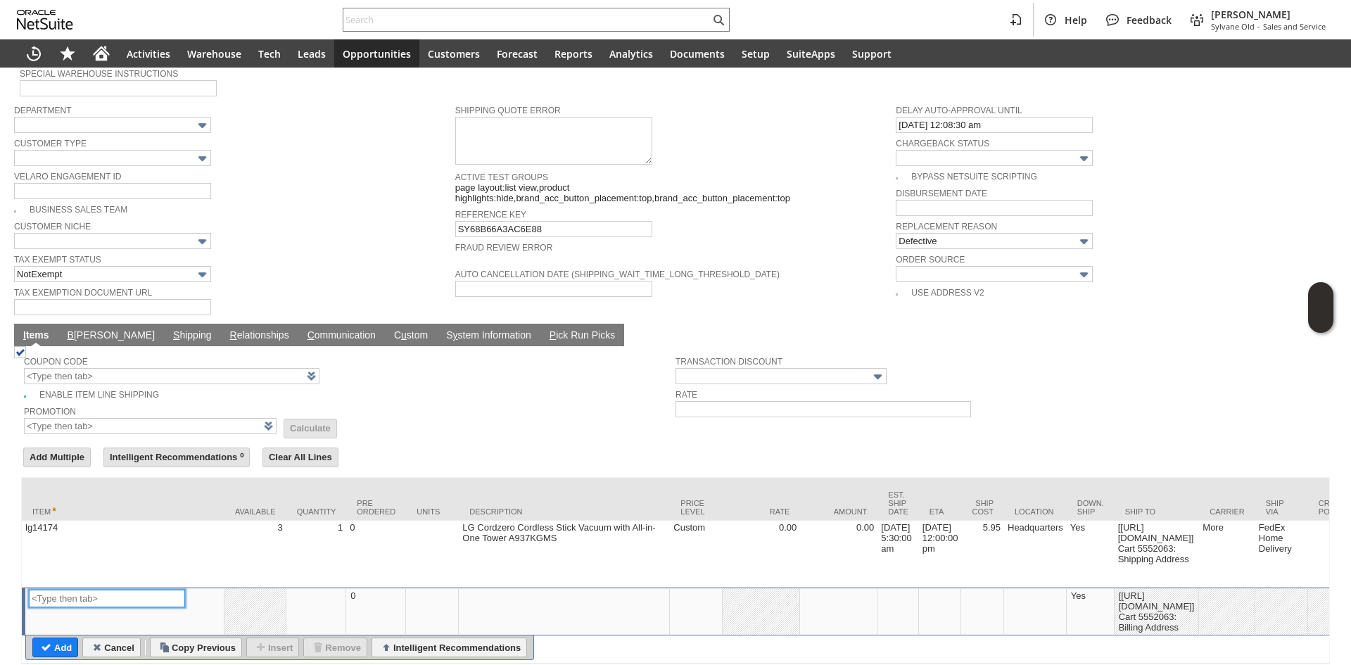
scroll to position [917, 0]
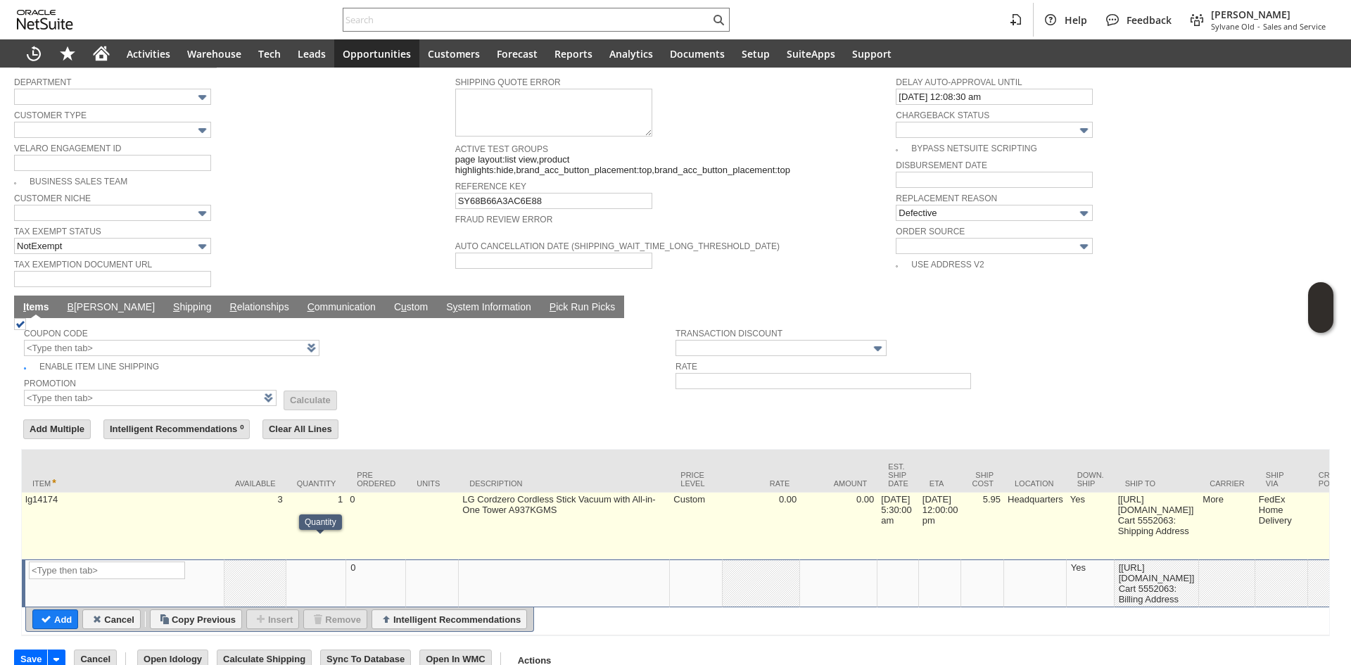
drag, startPoint x: 40, startPoint y: 642, endPoint x: 348, endPoint y: 505, distance: 337.0
click at [40, 650] on input "Save" at bounding box center [31, 659] width 32 height 18
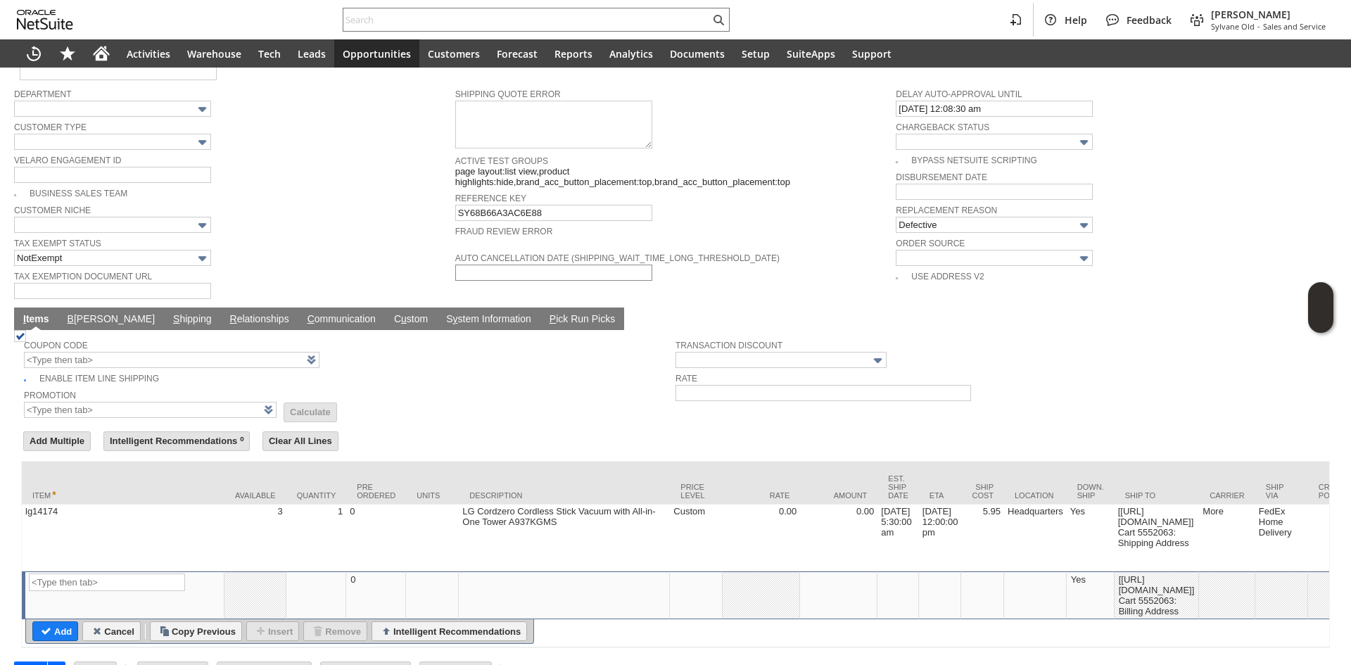
scroll to position [915, 0]
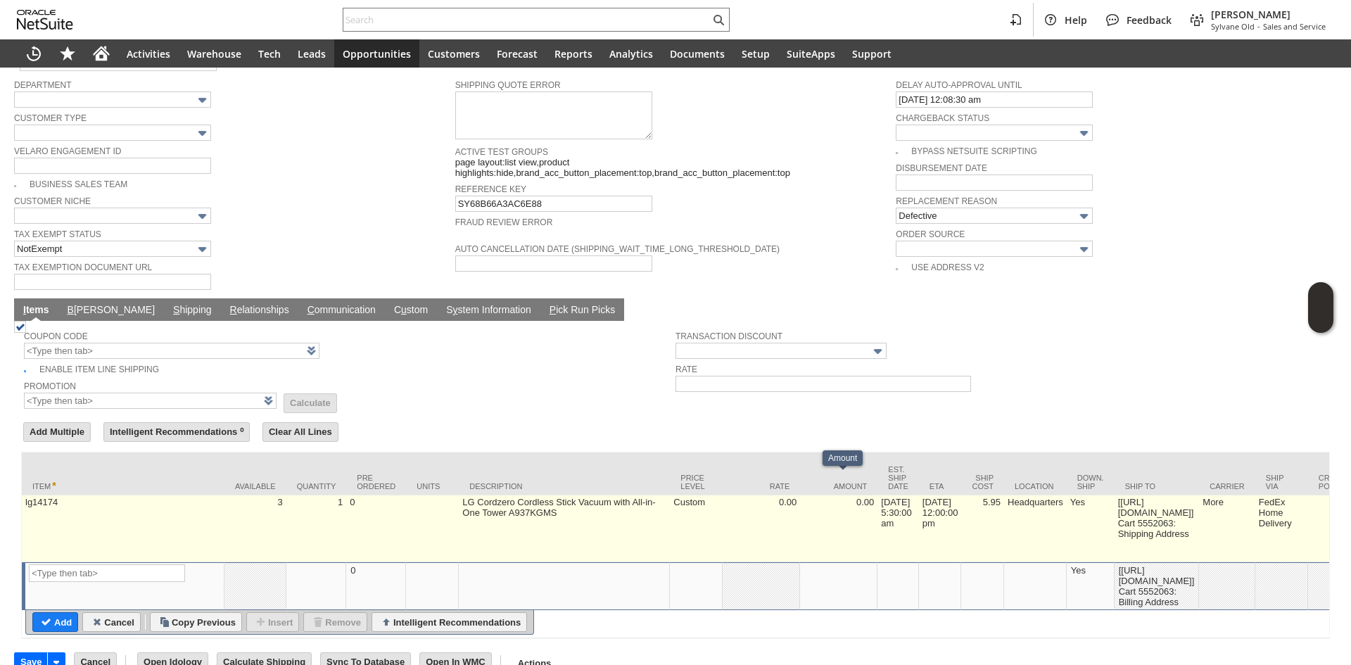
click at [984, 504] on td "5.95" at bounding box center [982, 528] width 43 height 67
type input "5.95"
type input "OK"
type input "Make Copy"
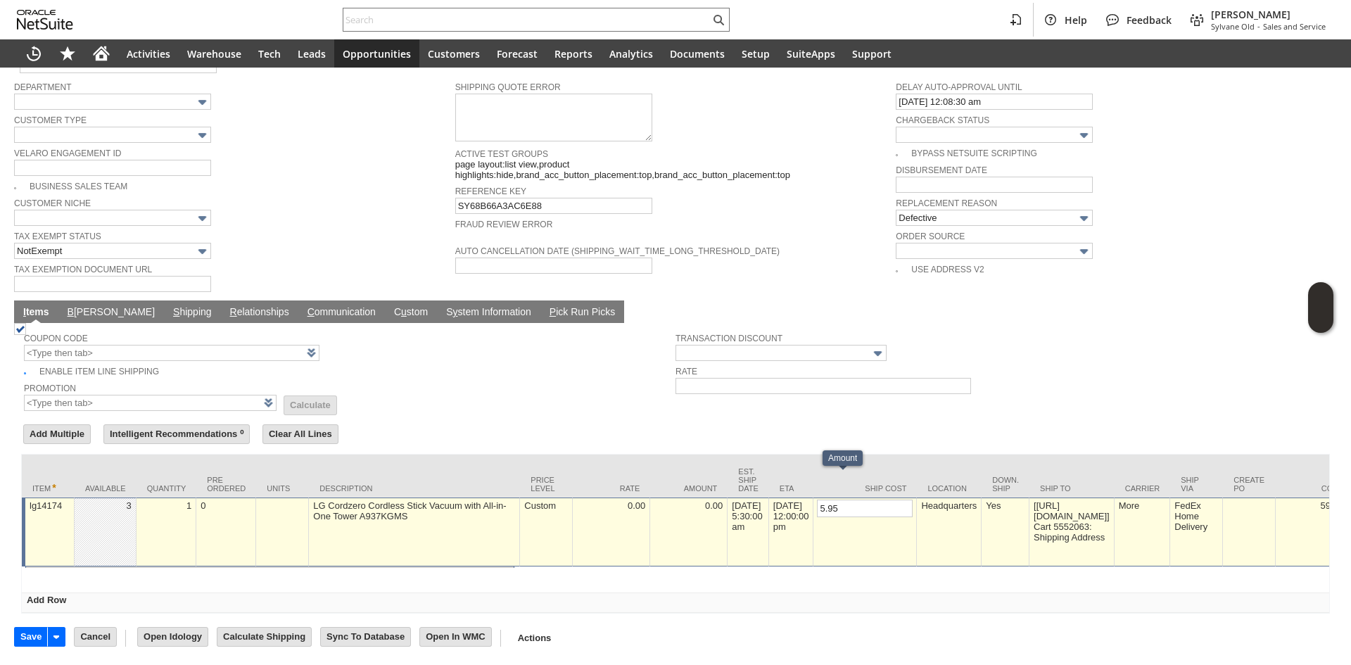
scroll to position [901, 0]
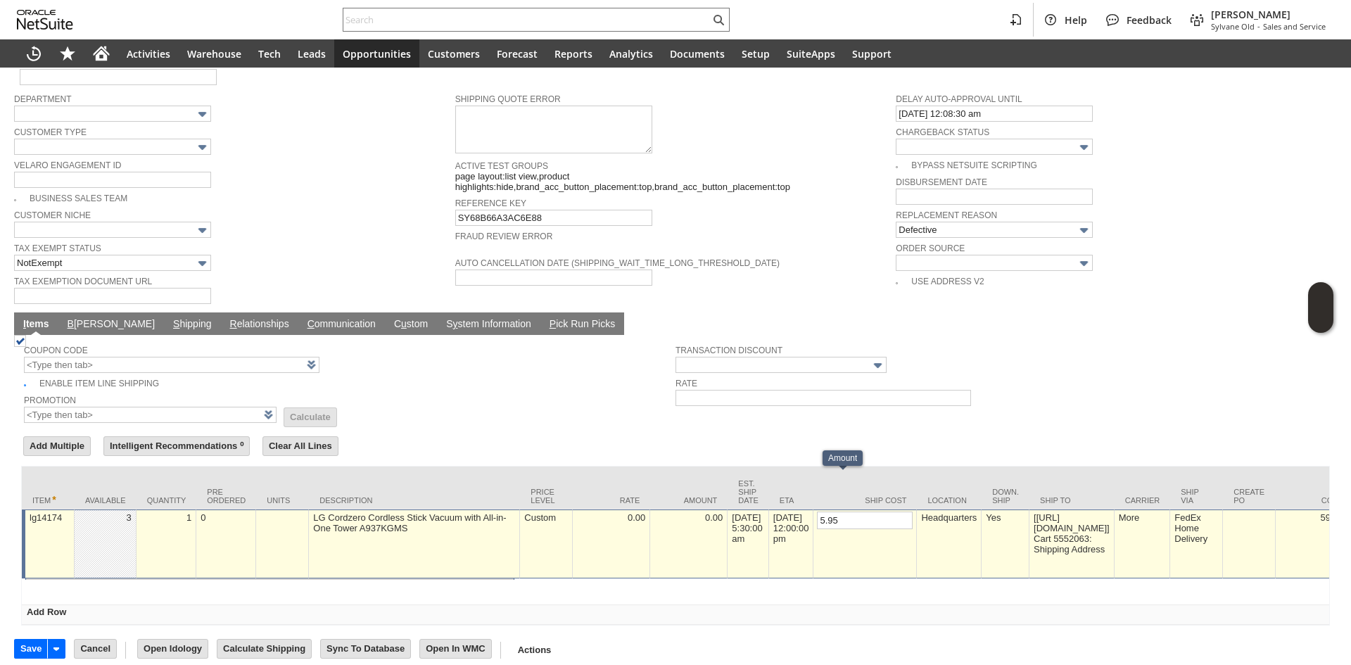
click at [981, 509] on td "Headquarters" at bounding box center [949, 543] width 65 height 69
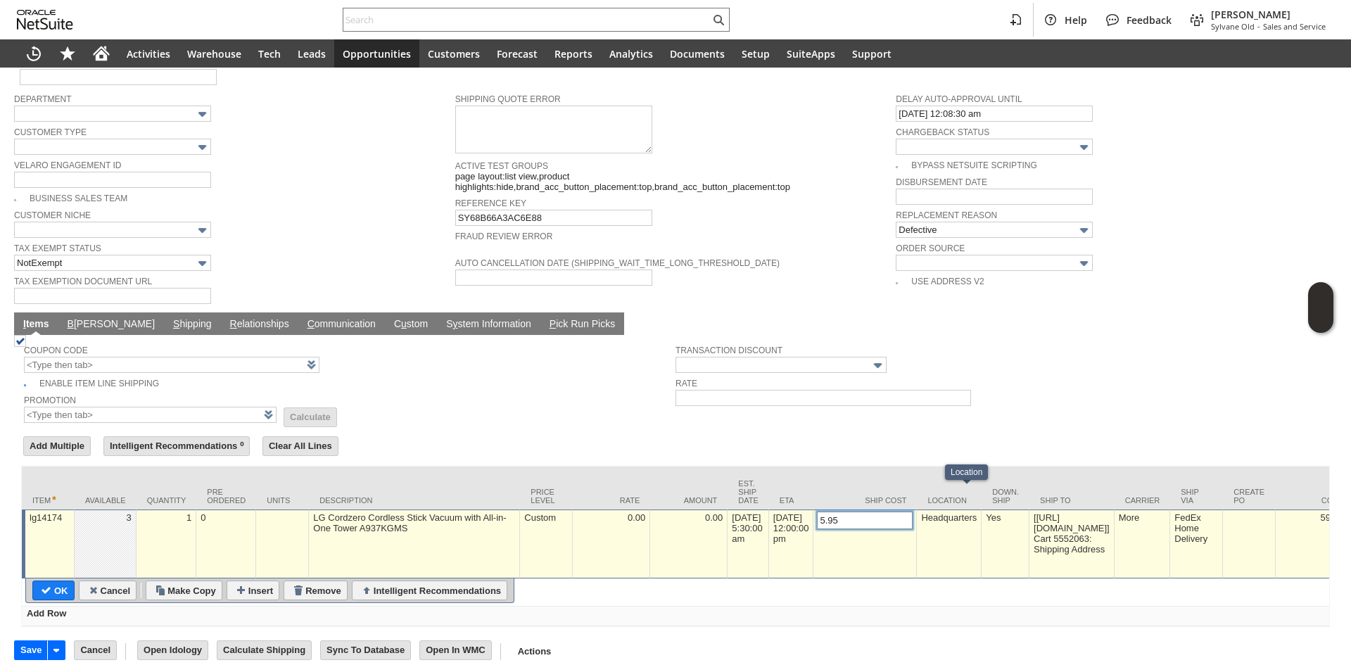
click at [849, 511] on input "5.95" at bounding box center [865, 520] width 96 height 18
type input "0"
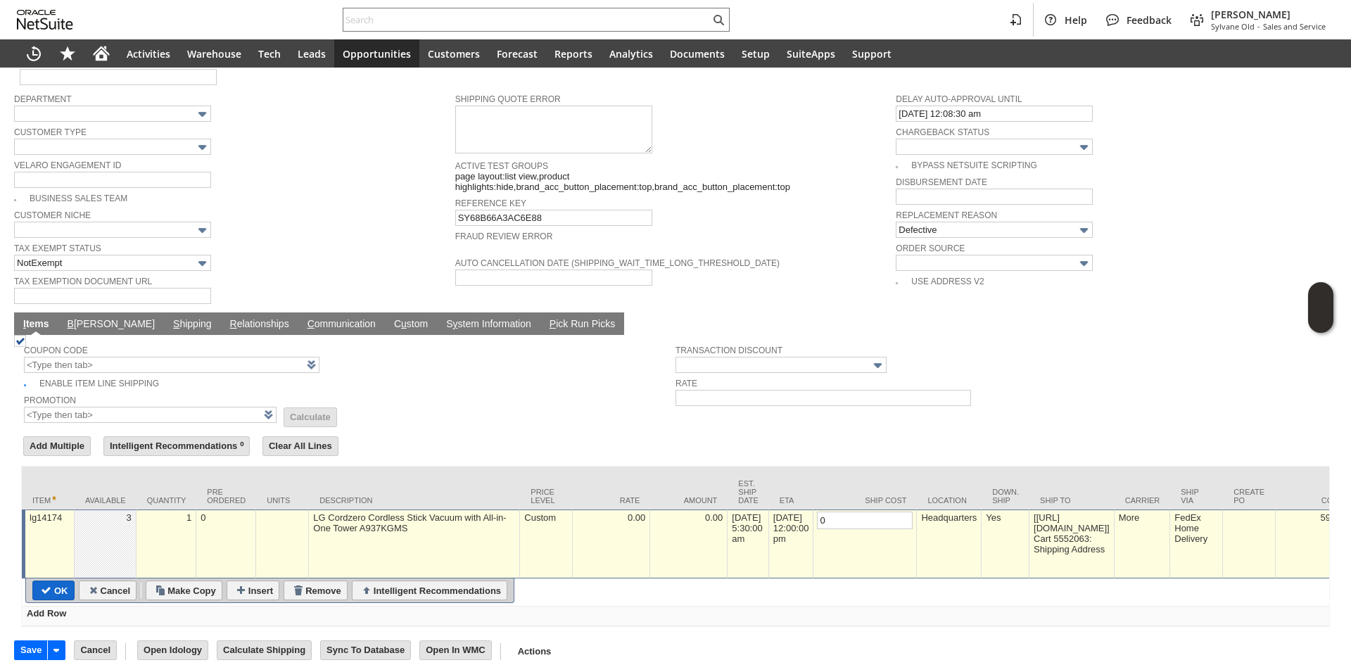
click at [59, 581] on input "OK" at bounding box center [53, 590] width 41 height 18
type input "Add"
type input "Copy Previous"
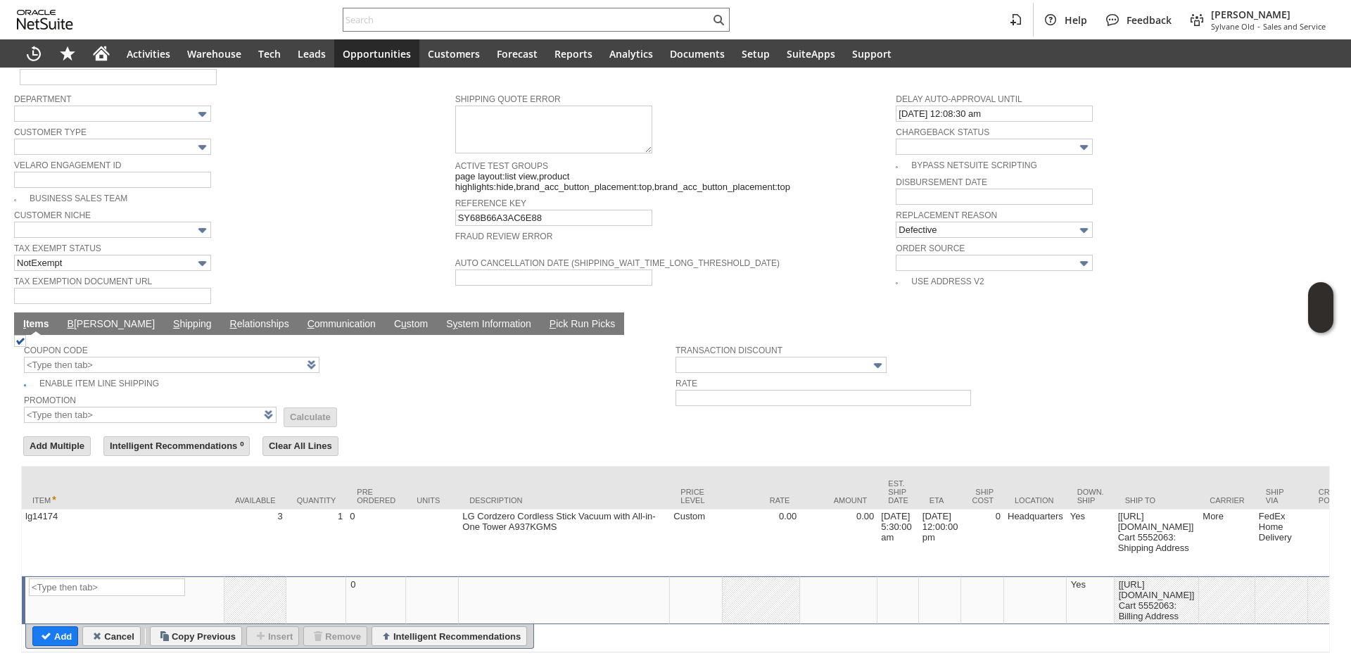
click at [260, 664] on input "Calculate Shipping" at bounding box center [264, 676] width 94 height 18
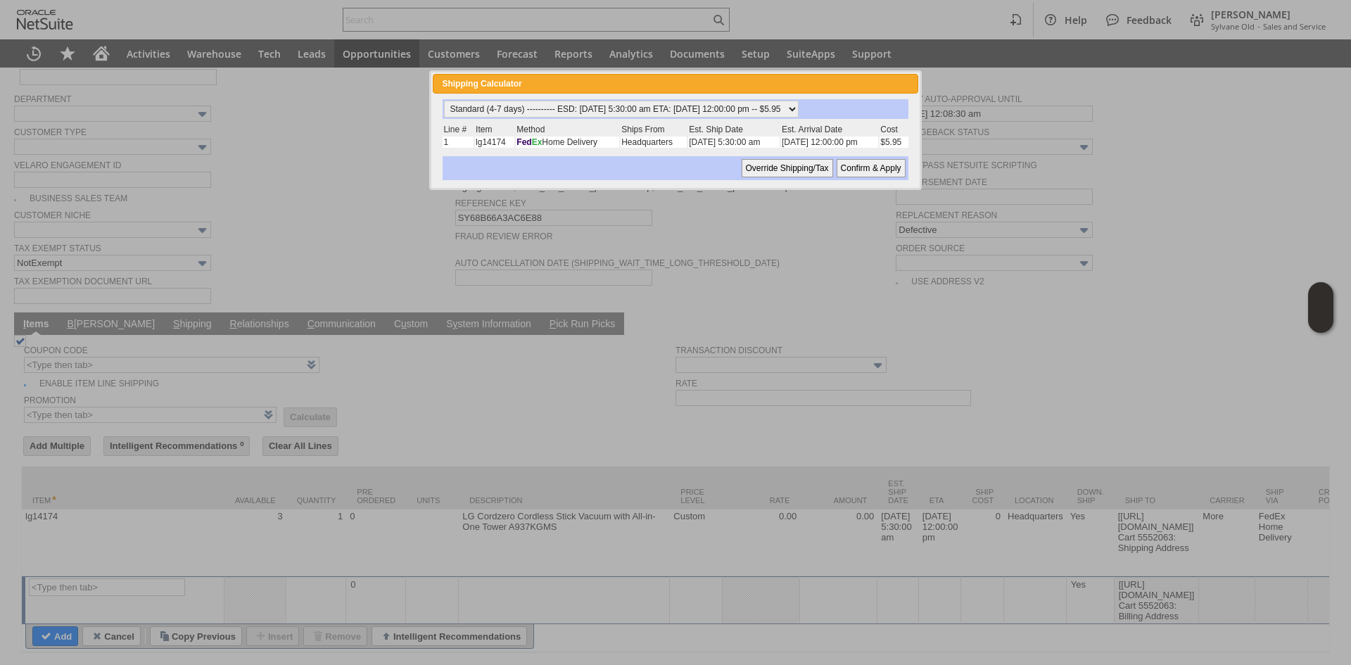
click at [626, 118] on div "Standard (4-7 days) ---------- ESD: 09/25/2025 5:30:00 am ETA: 09/26/2025 12:00…" at bounding box center [675, 109] width 465 height 20
click at [647, 110] on select "Standard (4-7 days) ---------- ESD: 09/25/2025 5:30:00 am ETA: 09/26/2025 12:00…" at bounding box center [621, 109] width 355 height 17
select select "2 Day ------------------------ ESD: 09/25/2025 5:30:00 am ETA: 09/26/2025 12:00…"
click at [444, 101] on select "Standard (4-7 days) ---------- ESD: 09/25/2025 5:30:00 am ETA: 09/26/2025 12:00…" at bounding box center [621, 109] width 355 height 17
click at [863, 170] on input "Confirm & Apply" at bounding box center [871, 168] width 69 height 18
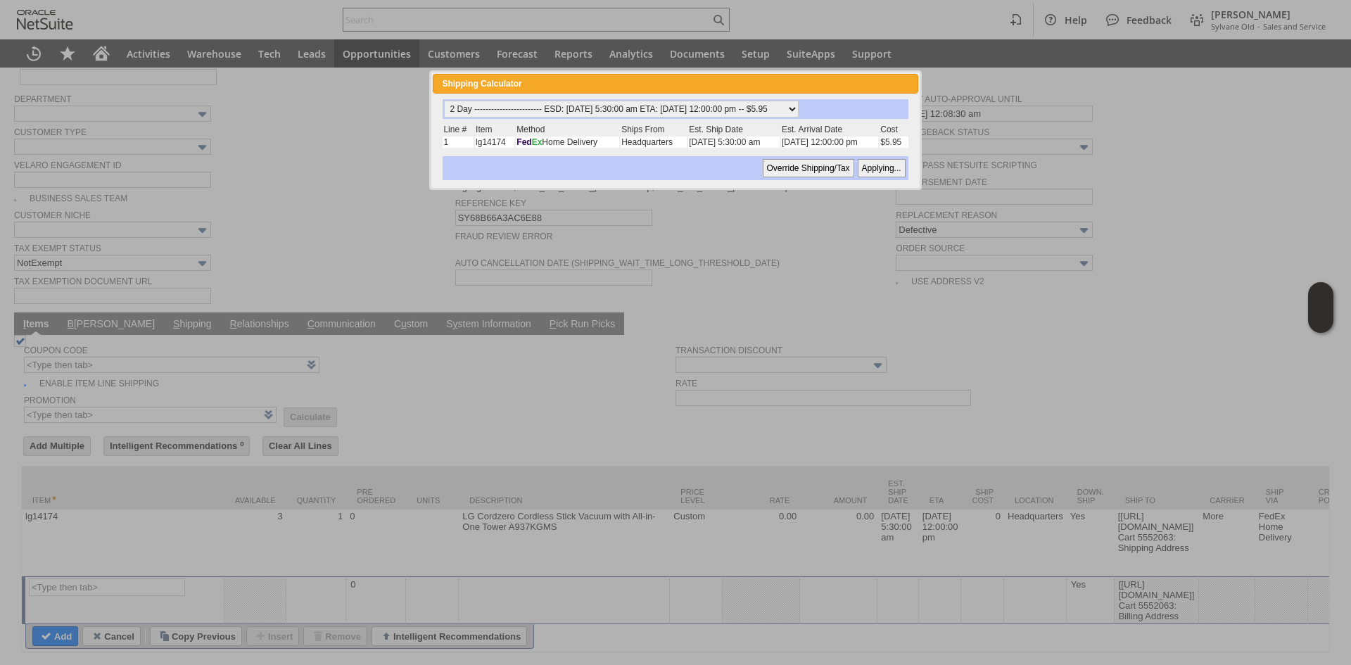
type input "Add"
type input "Copy Previous"
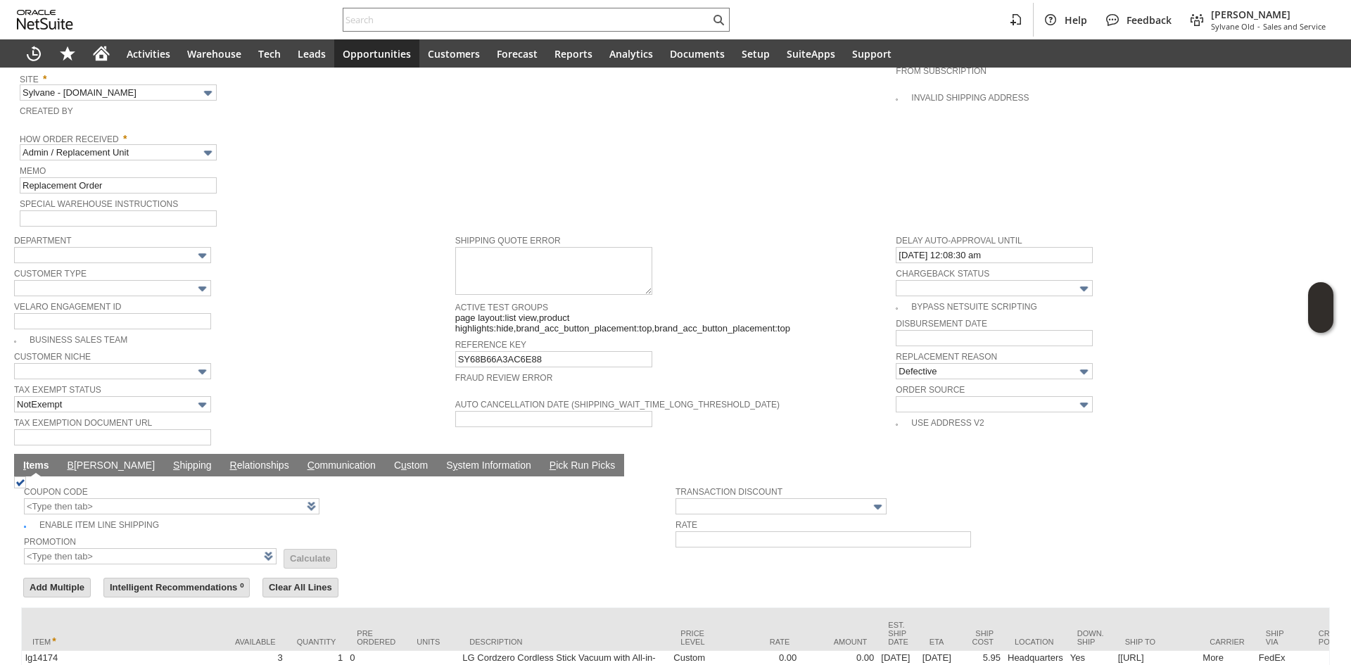
scroll to position [917, 0]
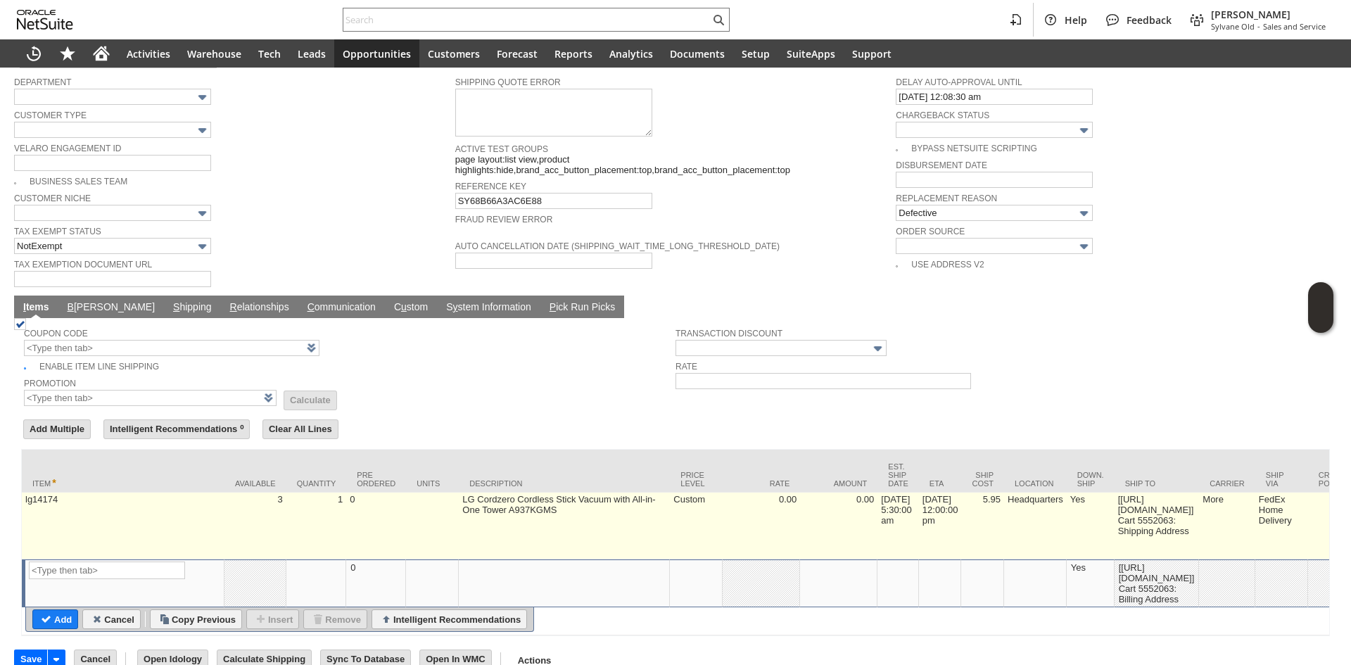
click at [995, 500] on td "5.95" at bounding box center [982, 525] width 43 height 67
type input "5.95"
type input "OK"
type input "Make Copy"
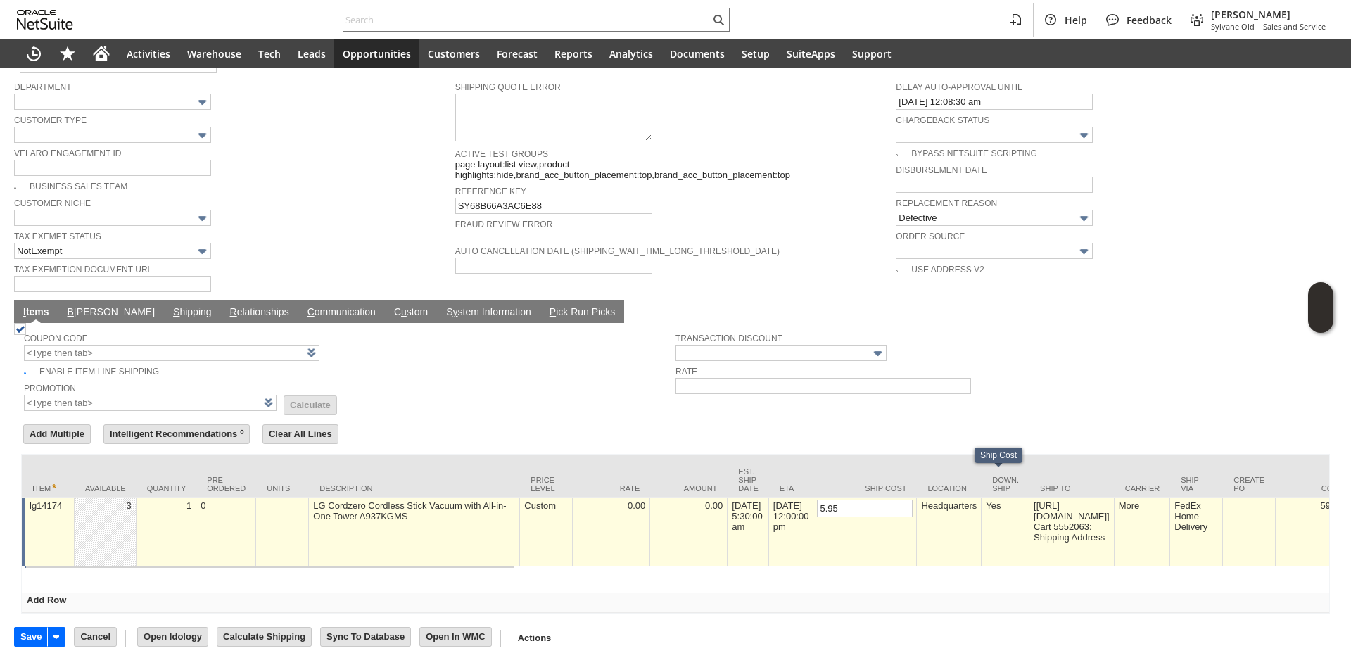
scroll to position [901, 0]
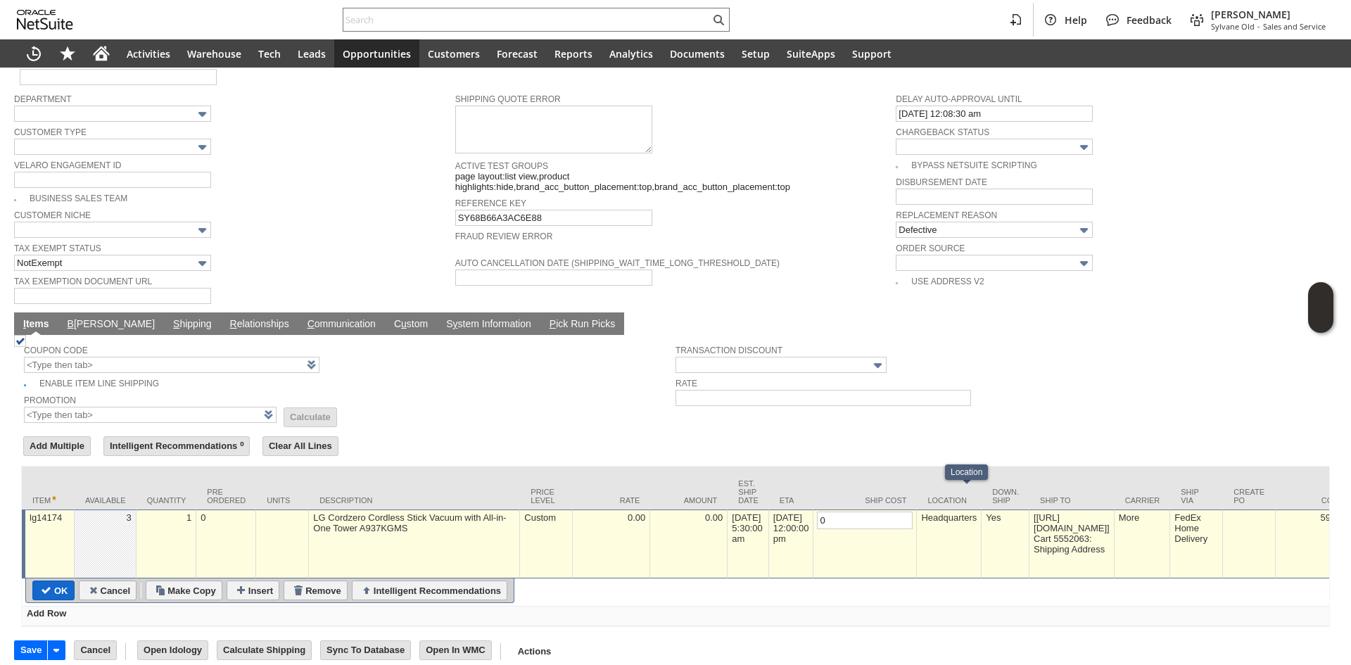
type input "0"
click at [44, 581] on input "OK" at bounding box center [53, 590] width 41 height 18
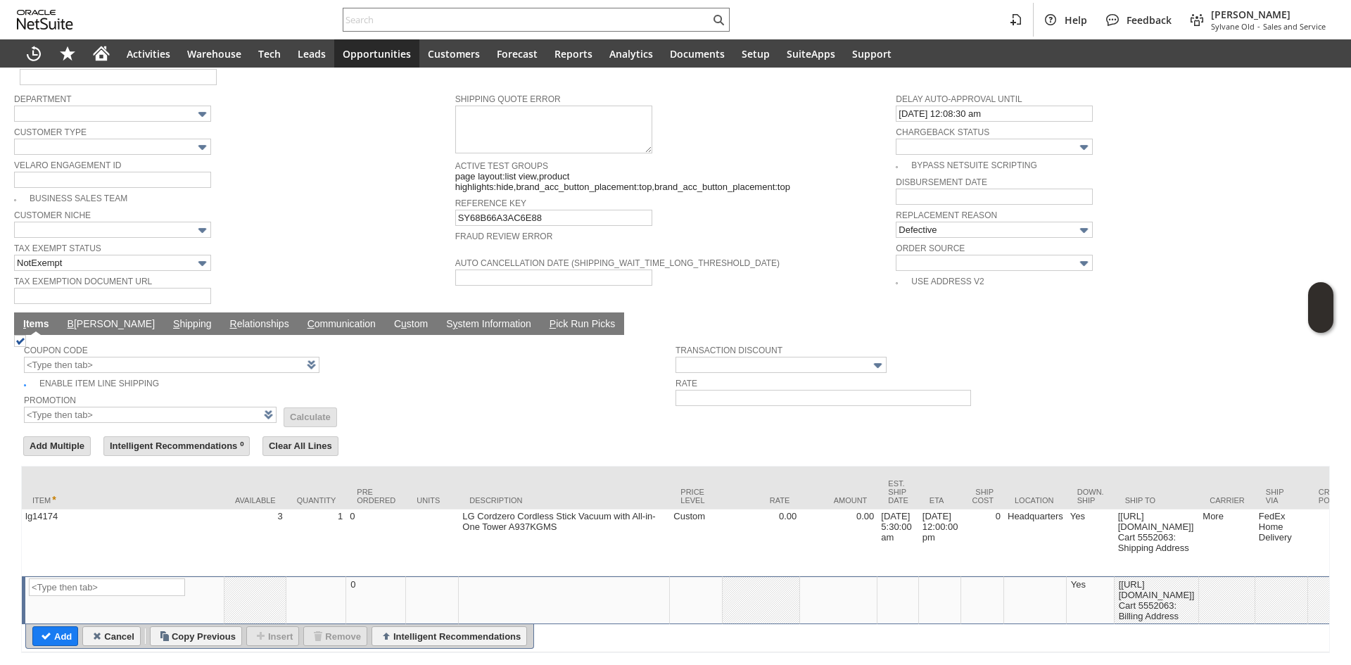
click at [26, 664] on input "Save" at bounding box center [31, 676] width 32 height 18
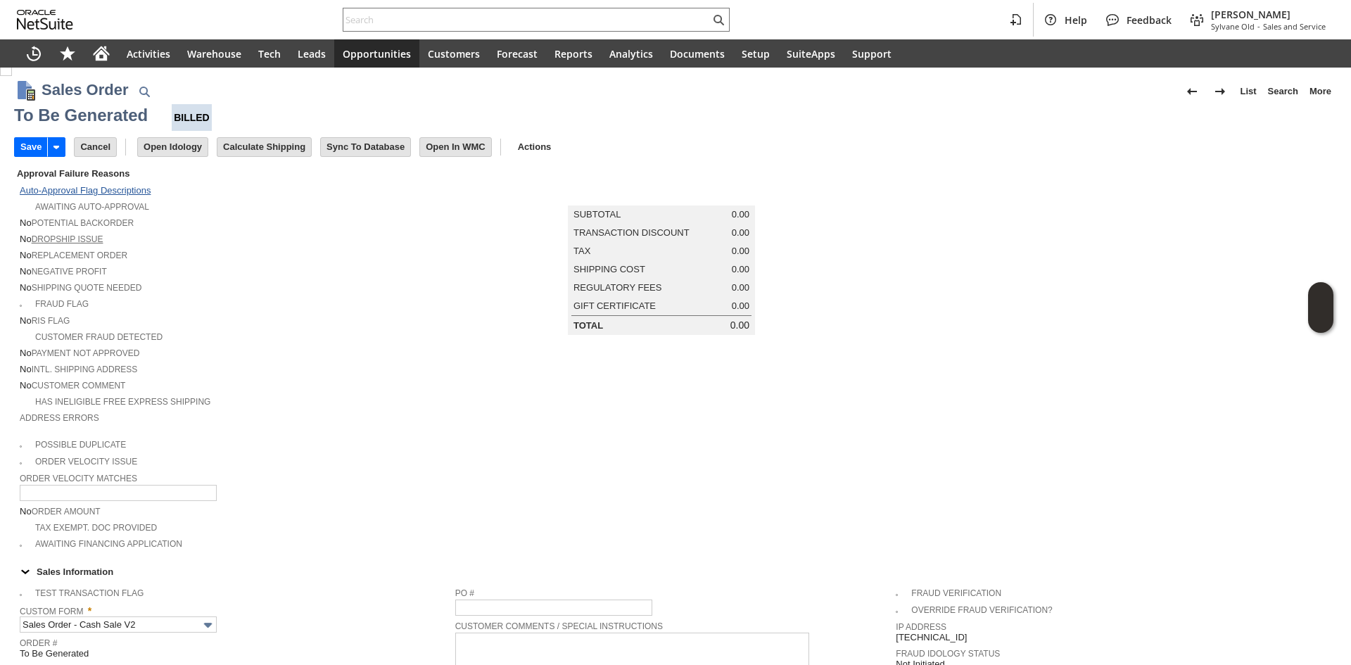
scroll to position [3, 0]
click at [34, 148] on input "Save" at bounding box center [31, 148] width 32 height 18
click at [87, 155] on input "Cancel" at bounding box center [96, 148] width 42 height 18
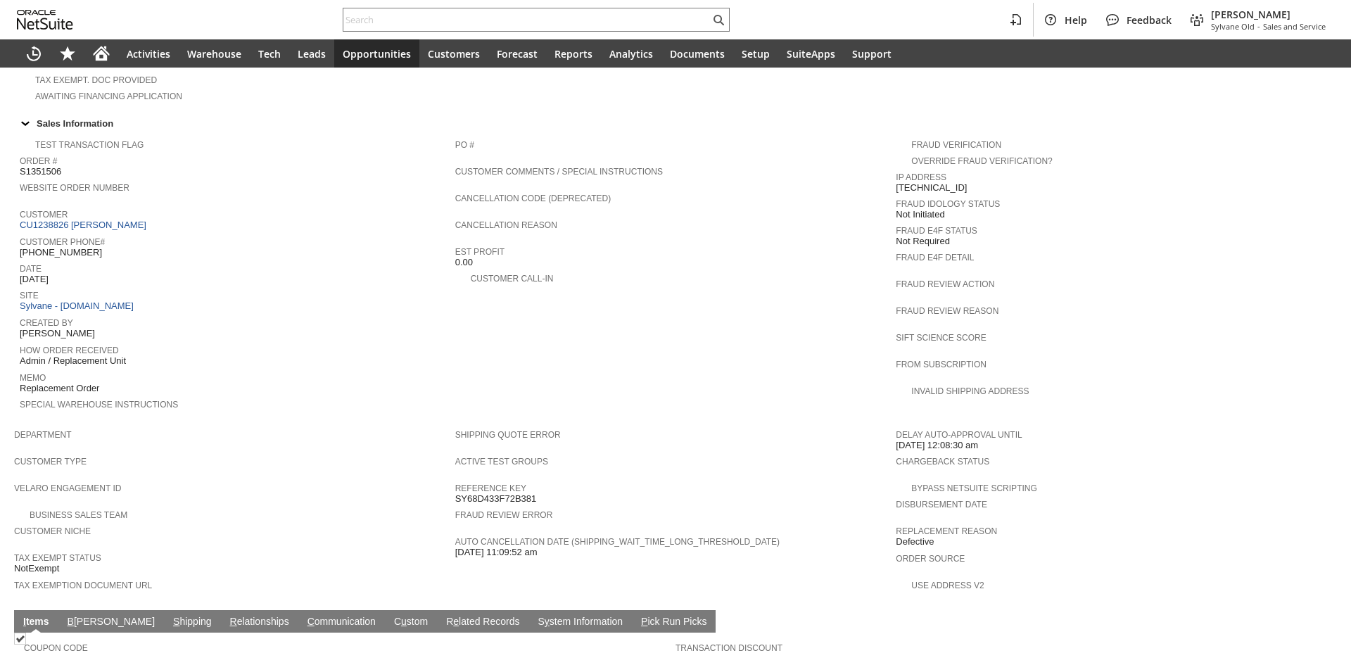
scroll to position [632, 0]
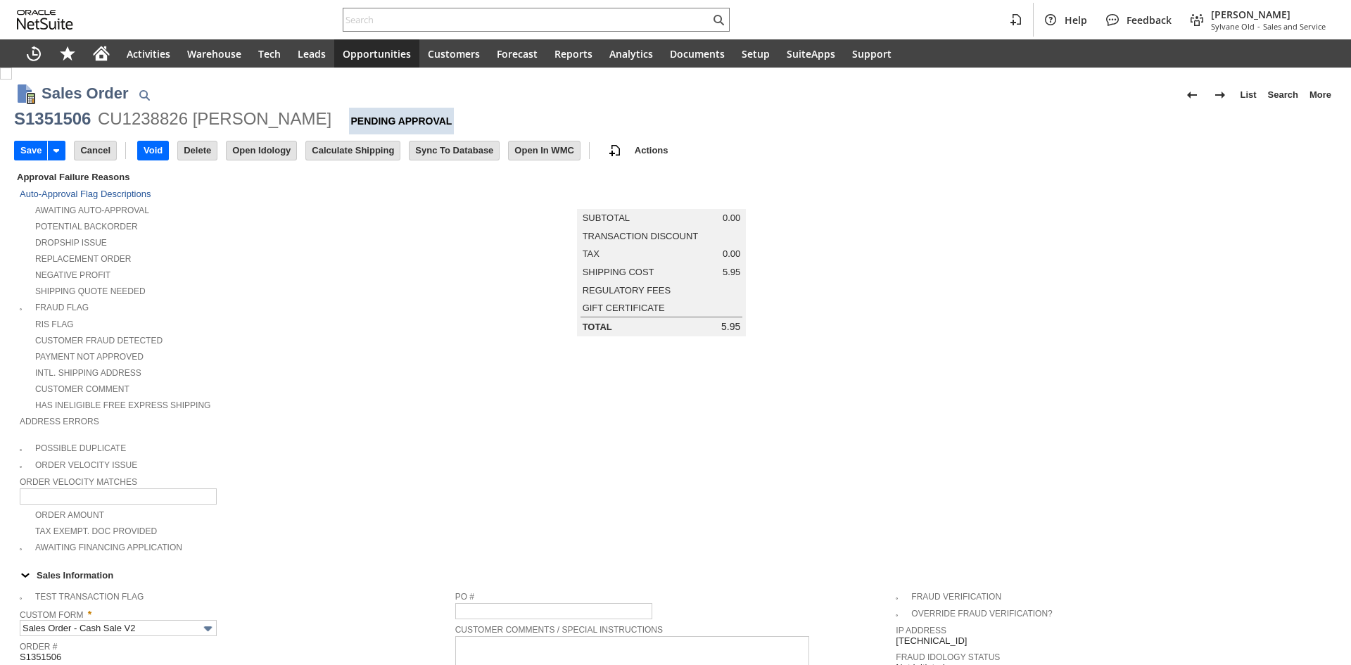
type input "Add"
type input "Copy Previous"
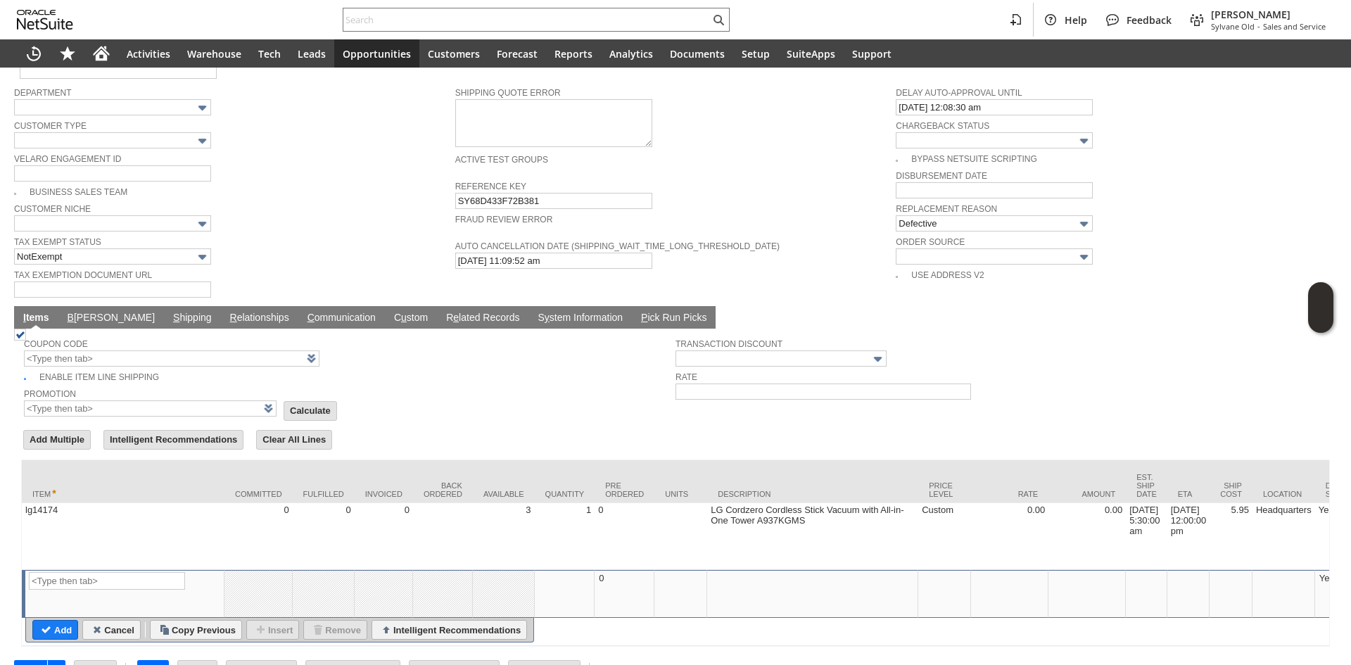
scroll to position [917, 0]
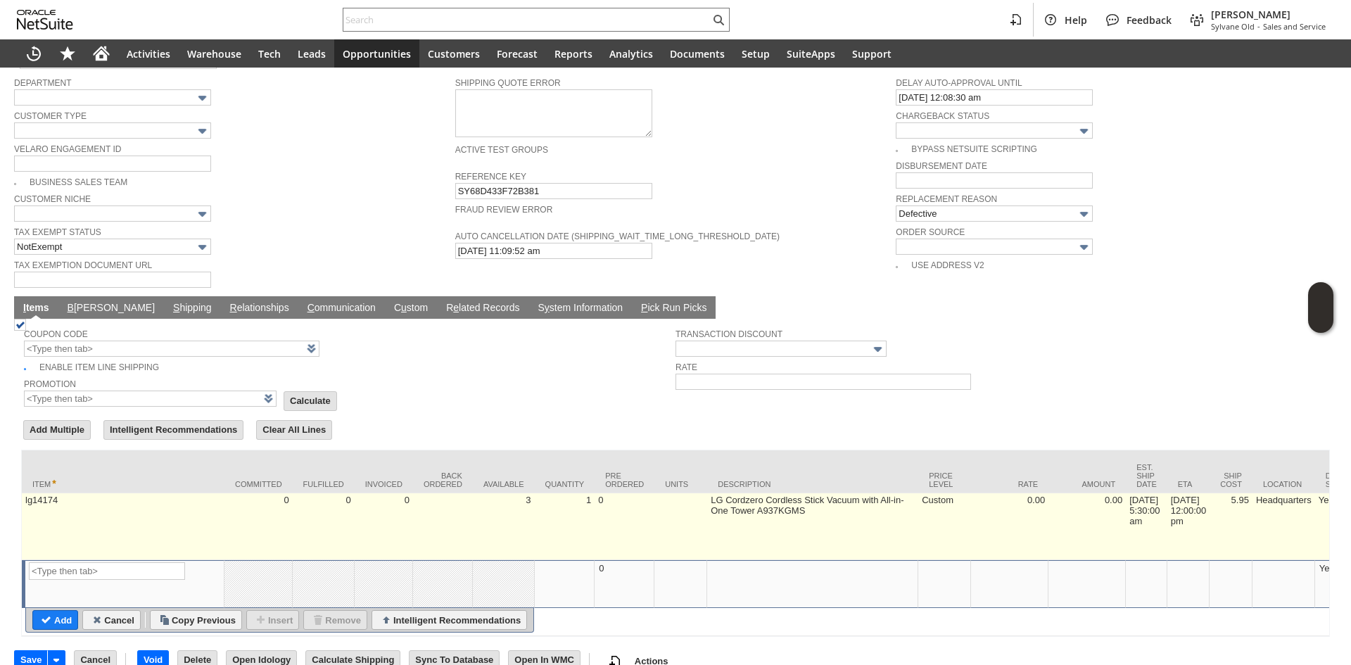
type input "Intelligent Recommendations ⁰"
click at [1252, 514] on td "5.95" at bounding box center [1230, 526] width 43 height 67
type input "5.95"
type input "lg14174"
type input "OK"
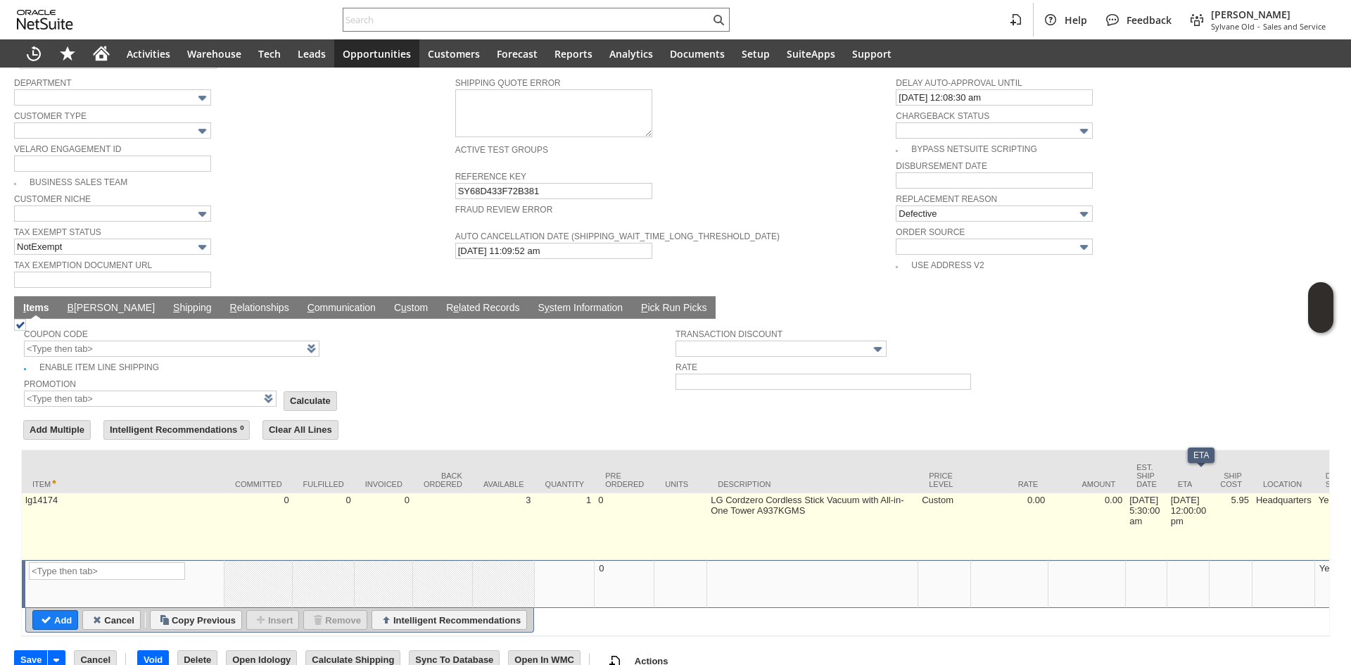
type input "Make Copy"
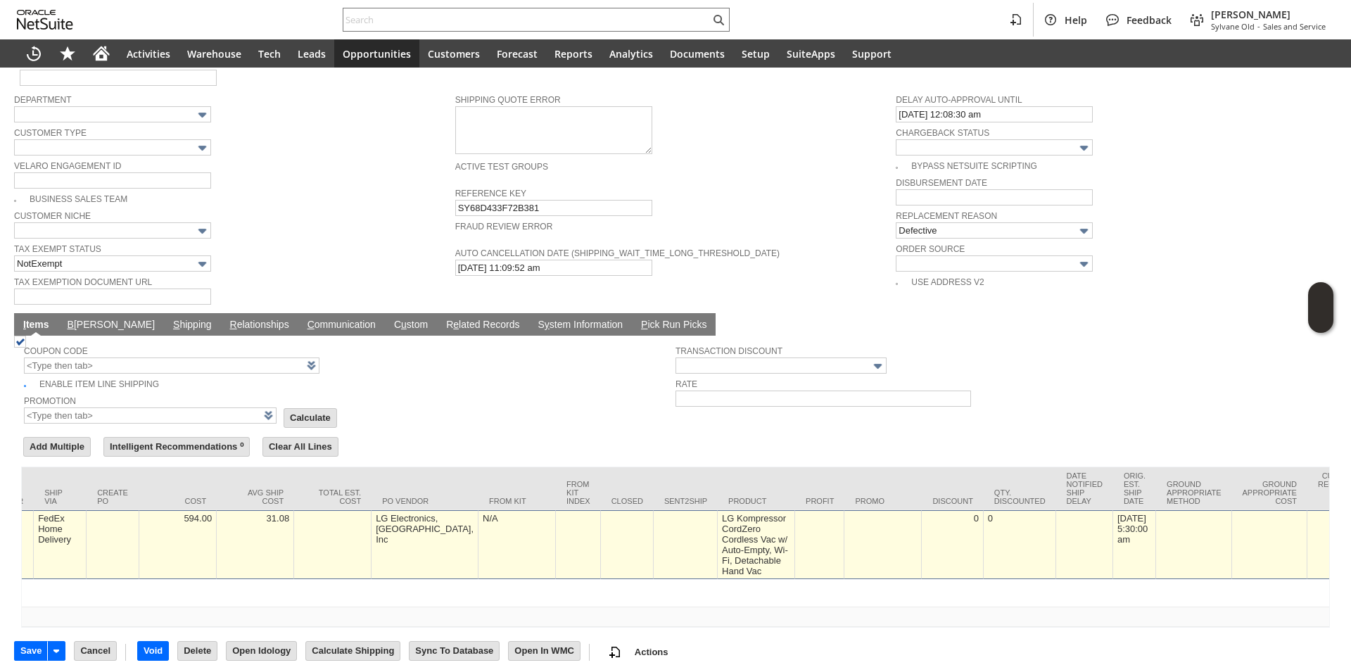
scroll to position [0, 0]
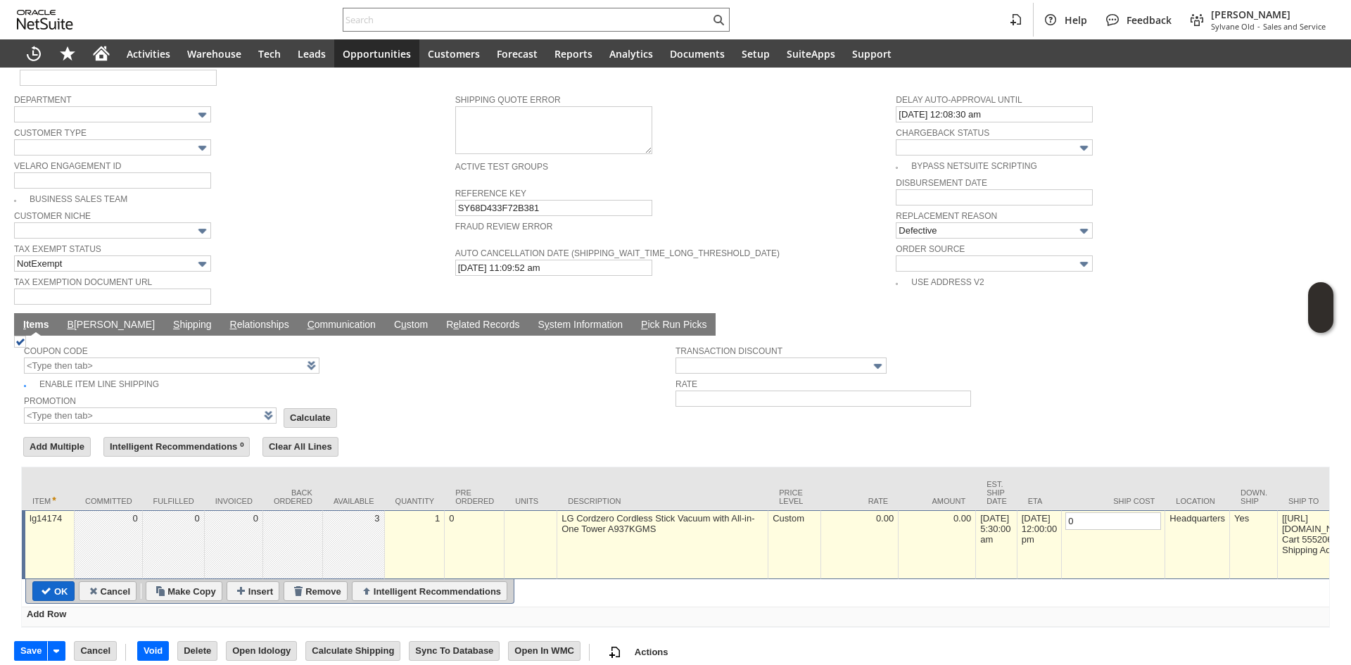
type input "0"
click at [37, 582] on input "OK" at bounding box center [53, 591] width 41 height 18
type input "Add"
type input "Copy Previous"
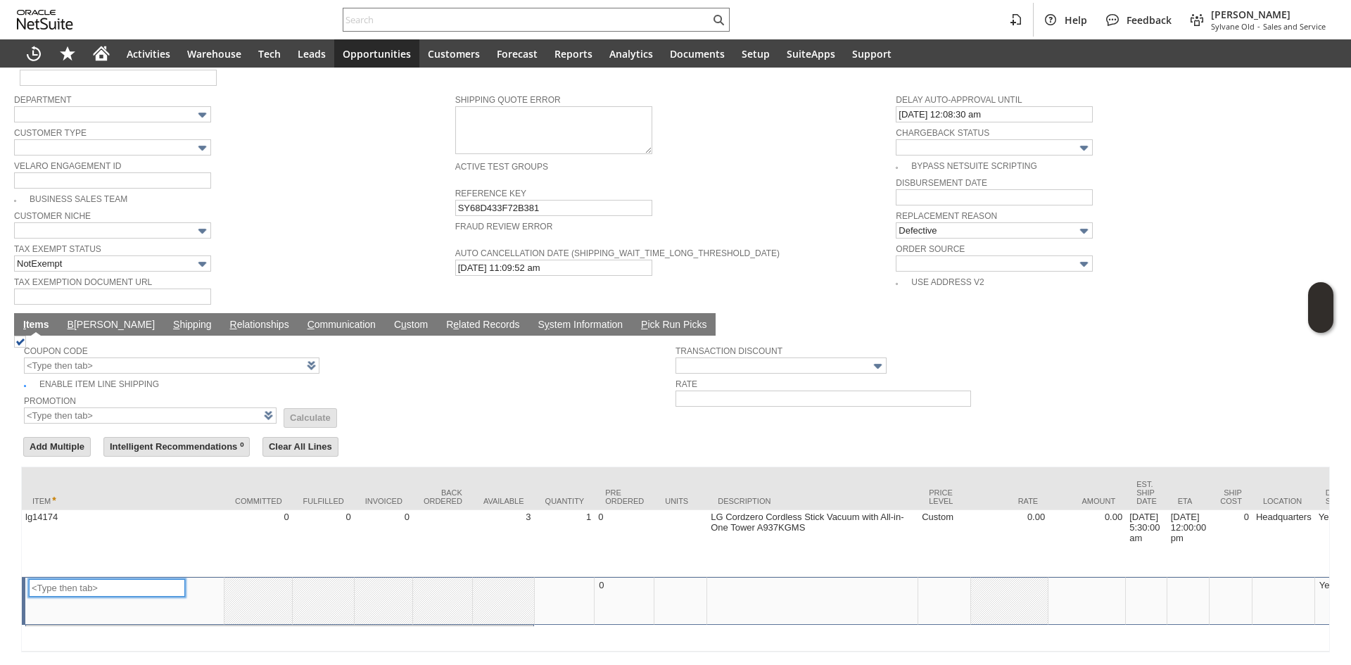
scroll to position [916, 0]
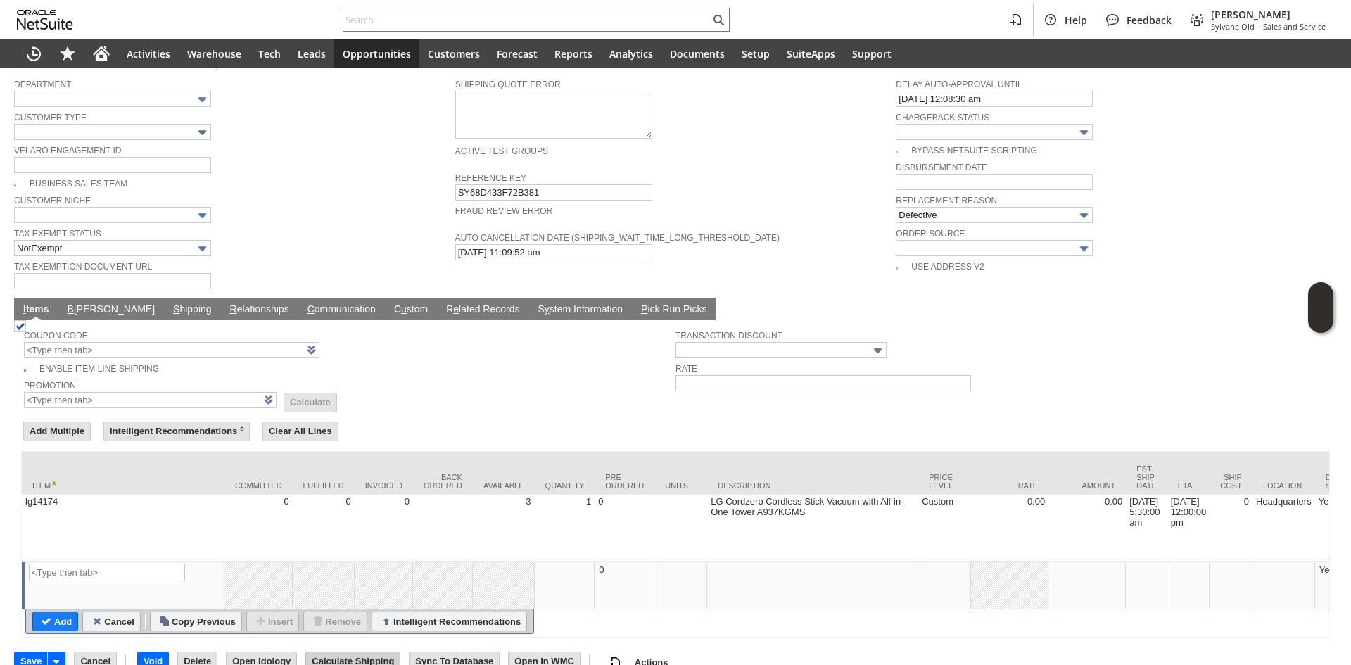
click at [367, 652] on input "Calculate Shipping" at bounding box center [353, 661] width 94 height 18
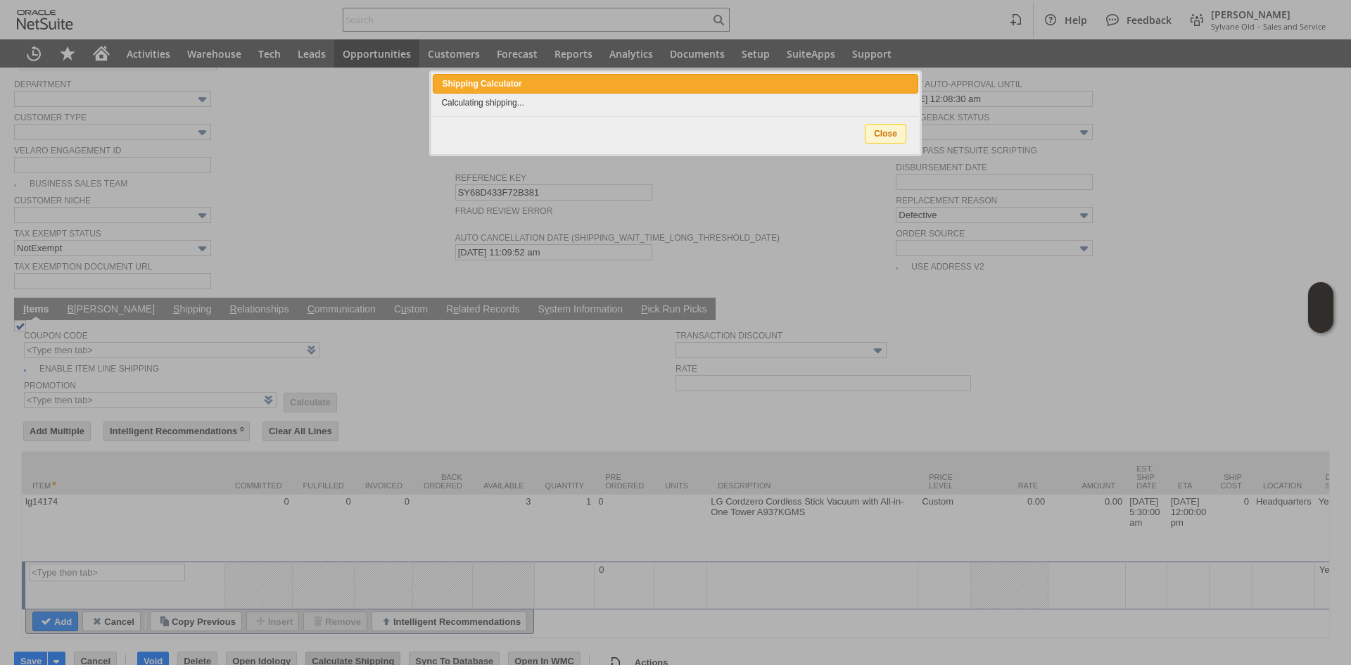
scroll to position [846, 0]
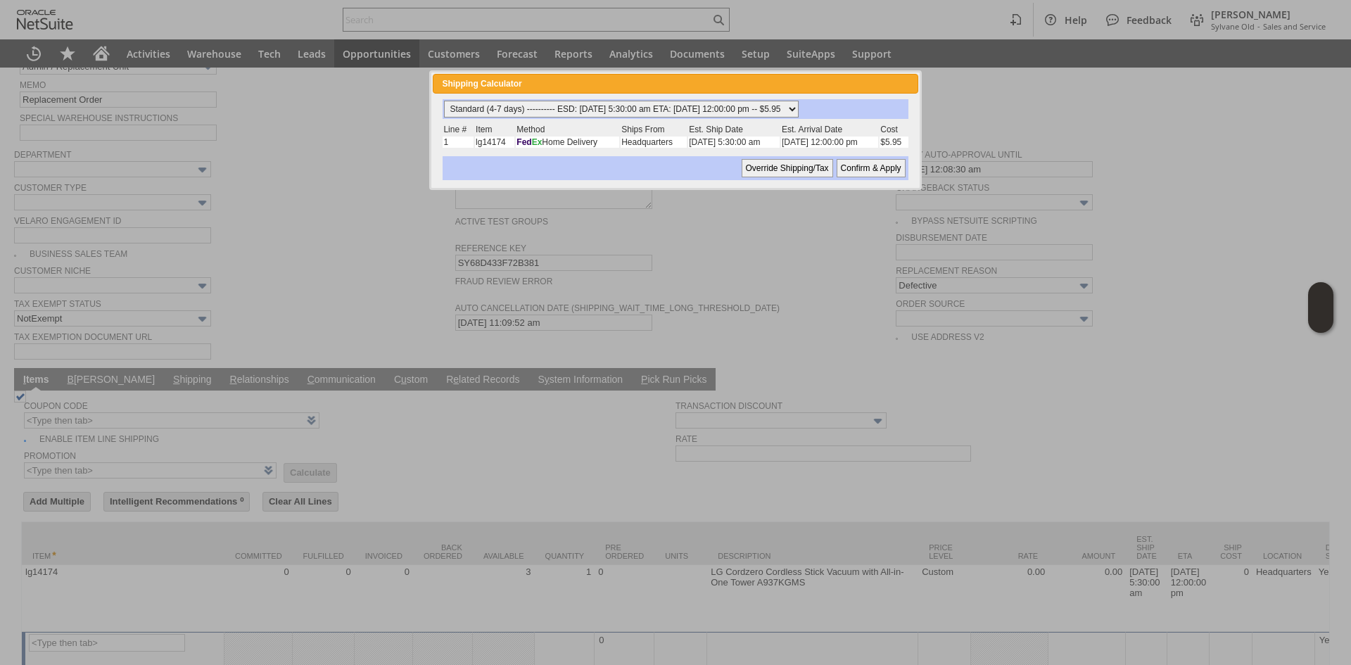
click at [580, 113] on select "Standard (4-7 days) ---------- ESD: 09/25/2025 5:30:00 am ETA: 09/26/2025 12:00…" at bounding box center [621, 109] width 355 height 17
select select "2 Day ------------------------ ESD: 09/25/2025 5:30:00 am ETA: 09/26/2025 12:00…"
click at [444, 101] on select "Standard (4-7 days) ---------- ESD: 09/25/2025 5:30:00 am ETA: 09/26/2025 12:00…" at bounding box center [621, 109] width 355 height 17
click at [880, 164] on input "Confirm & Apply" at bounding box center [871, 168] width 69 height 18
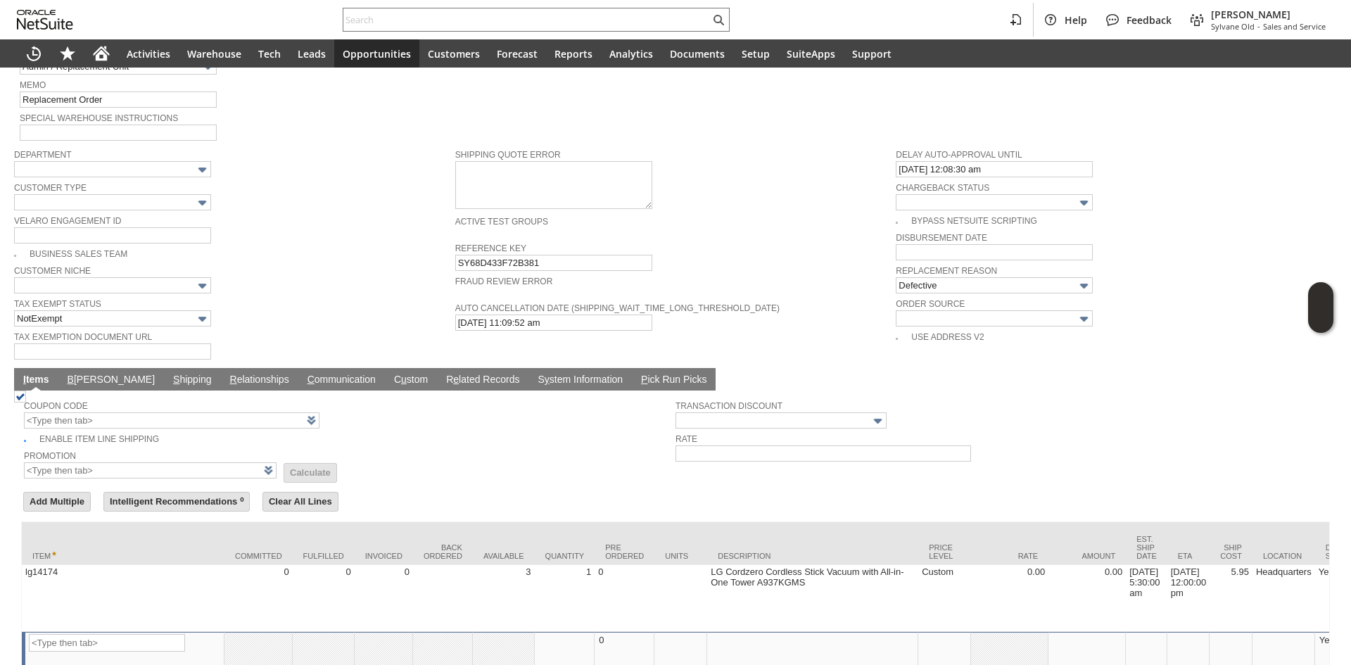
type input "Add"
type input "Copy Previous"
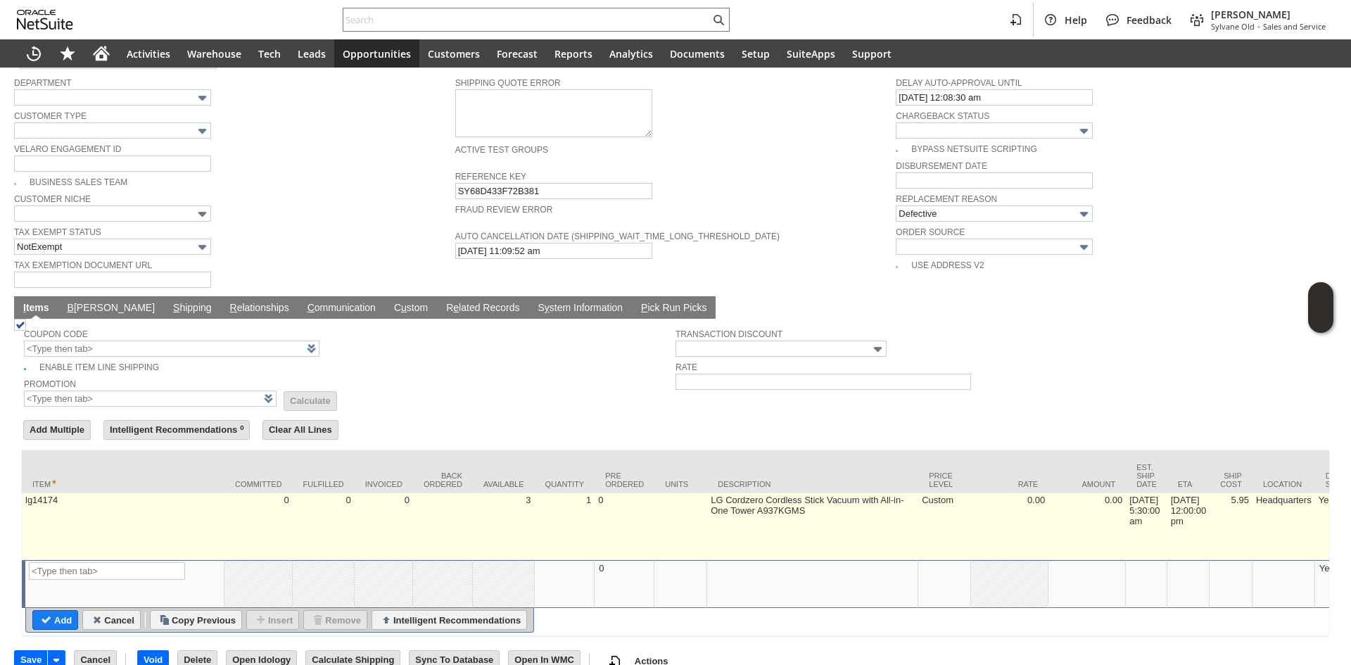
click at [1252, 493] on td "5.95" at bounding box center [1230, 526] width 43 height 67
type input "5.95"
type input "OK"
type input "Make Copy"
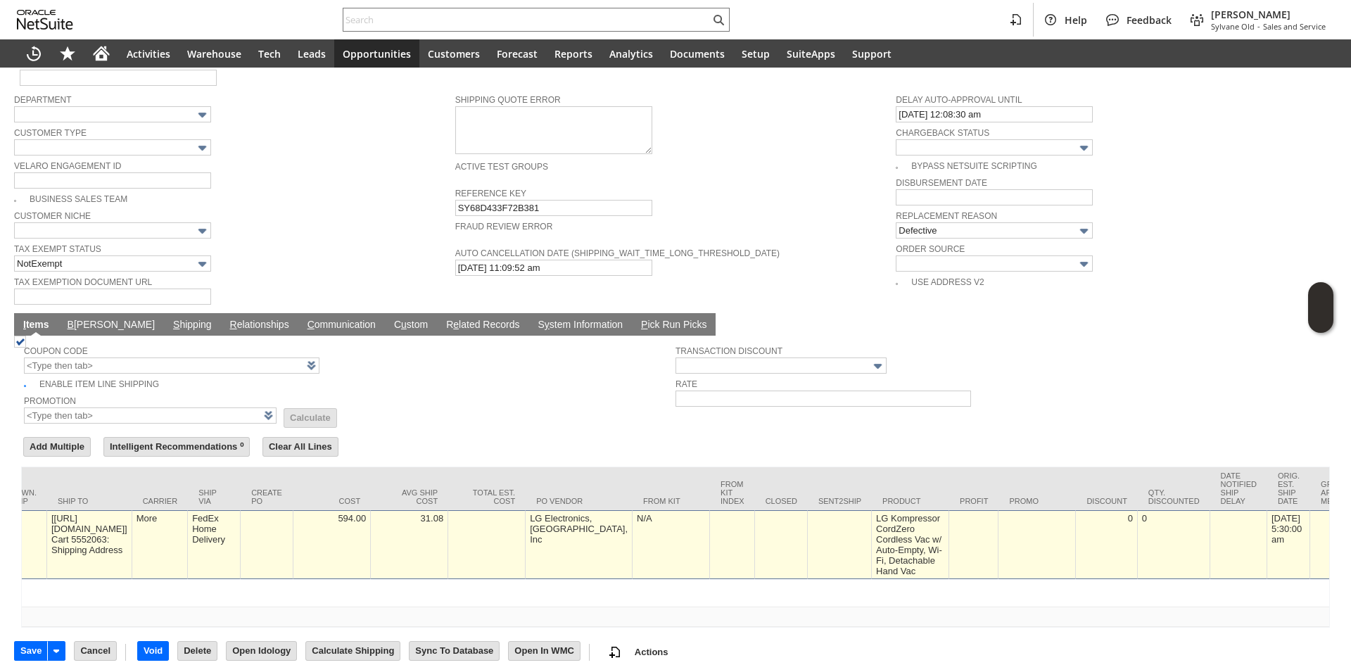
scroll to position [0, 0]
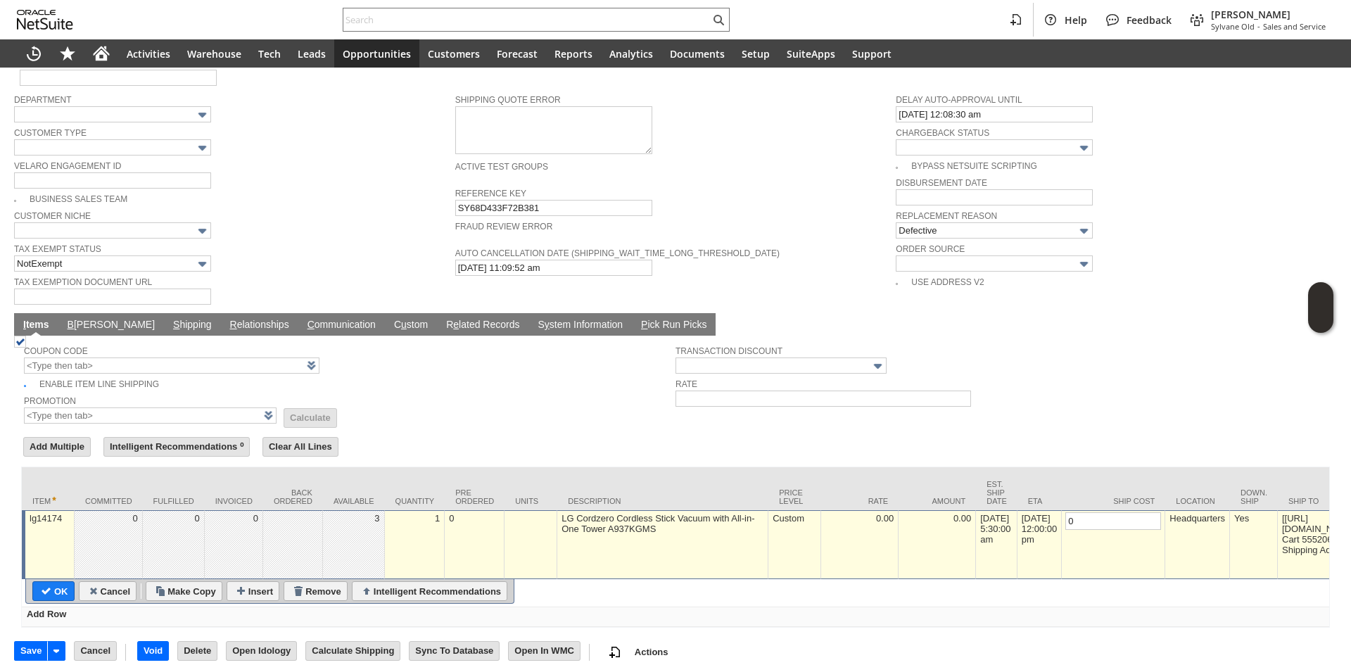
type input "0"
click at [32, 581] on td "OK" at bounding box center [51, 591] width 46 height 20
click at [52, 582] on input "OK" at bounding box center [53, 591] width 41 height 18
type input "Add"
type input "Copy Previous"
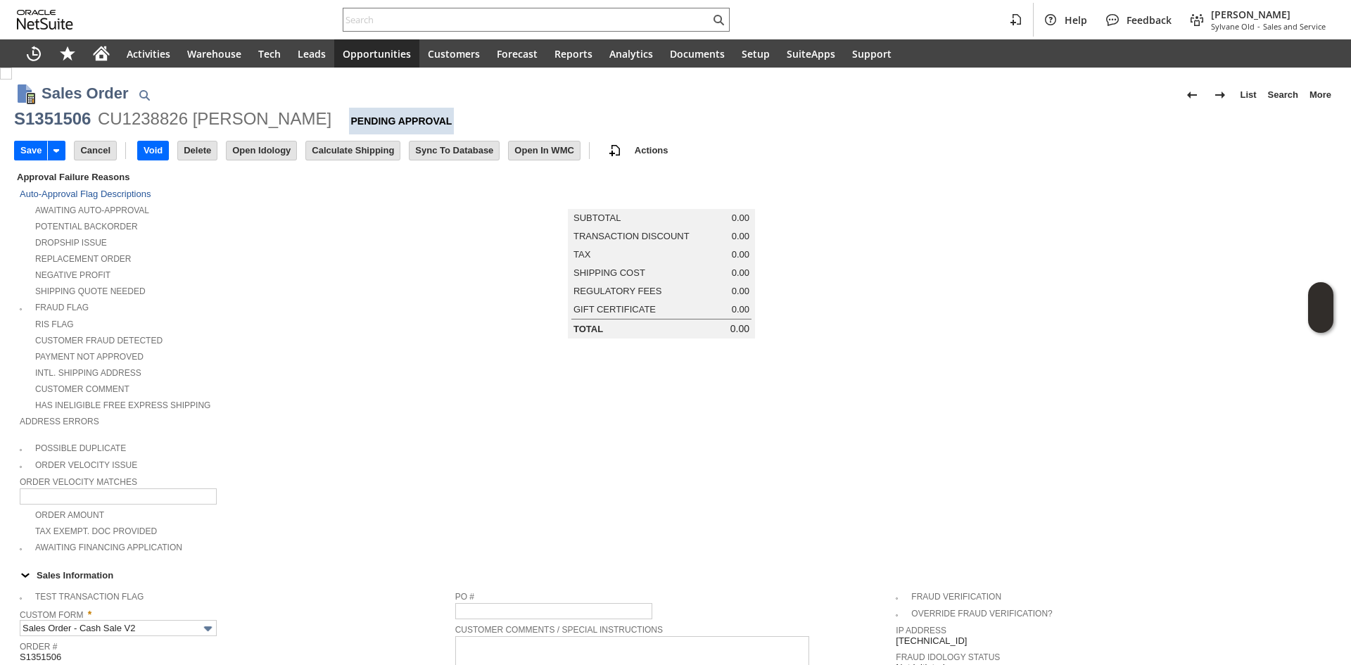
click at [379, 266] on div "Negative Profit" at bounding box center [238, 273] width 436 height 15
click at [28, 151] on input "Save" at bounding box center [31, 150] width 32 height 18
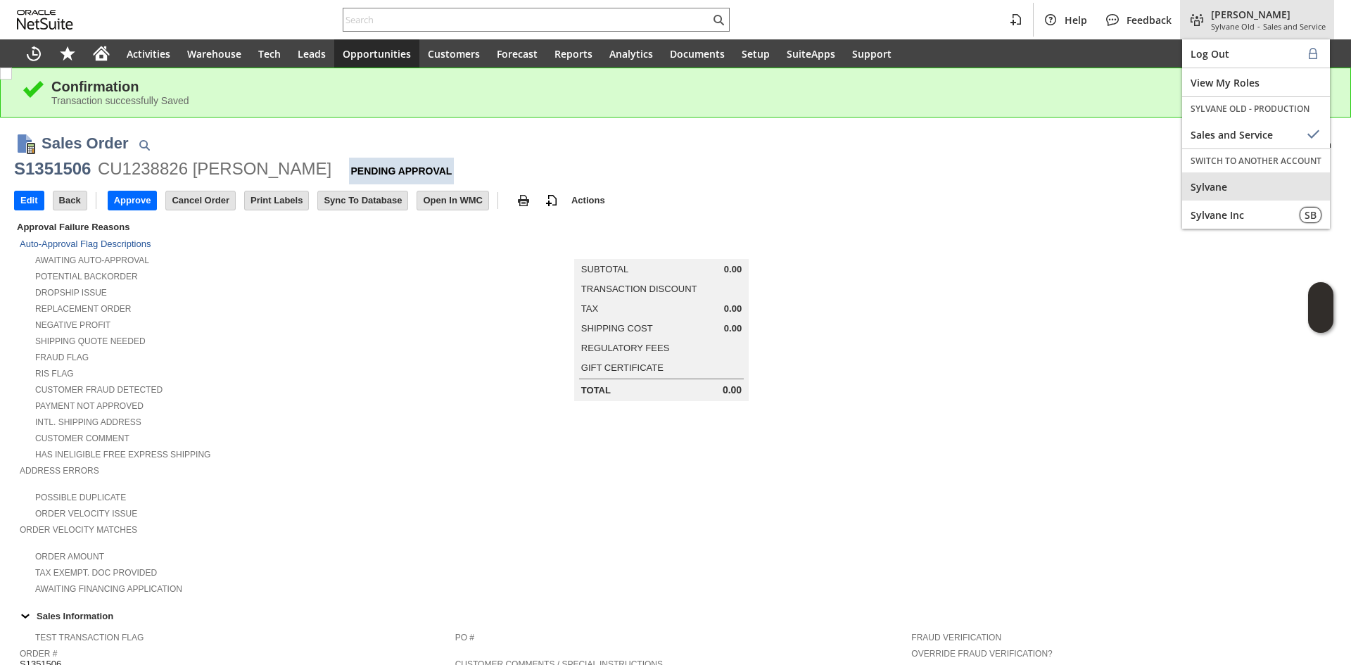
click at [1209, 184] on span "Sylvane" at bounding box center [1255, 186] width 131 height 13
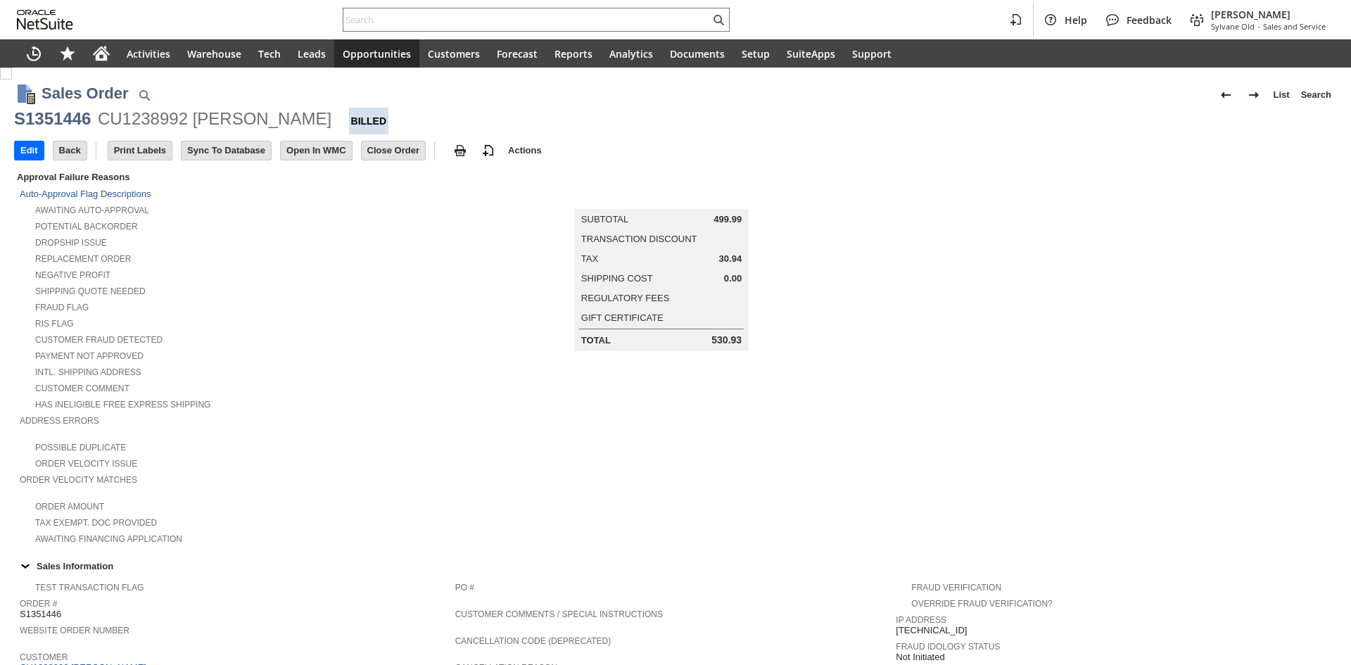
click at [310, 132] on div "S1351446 CU1238992 [PERSON_NAME] Billed" at bounding box center [675, 121] width 1323 height 27
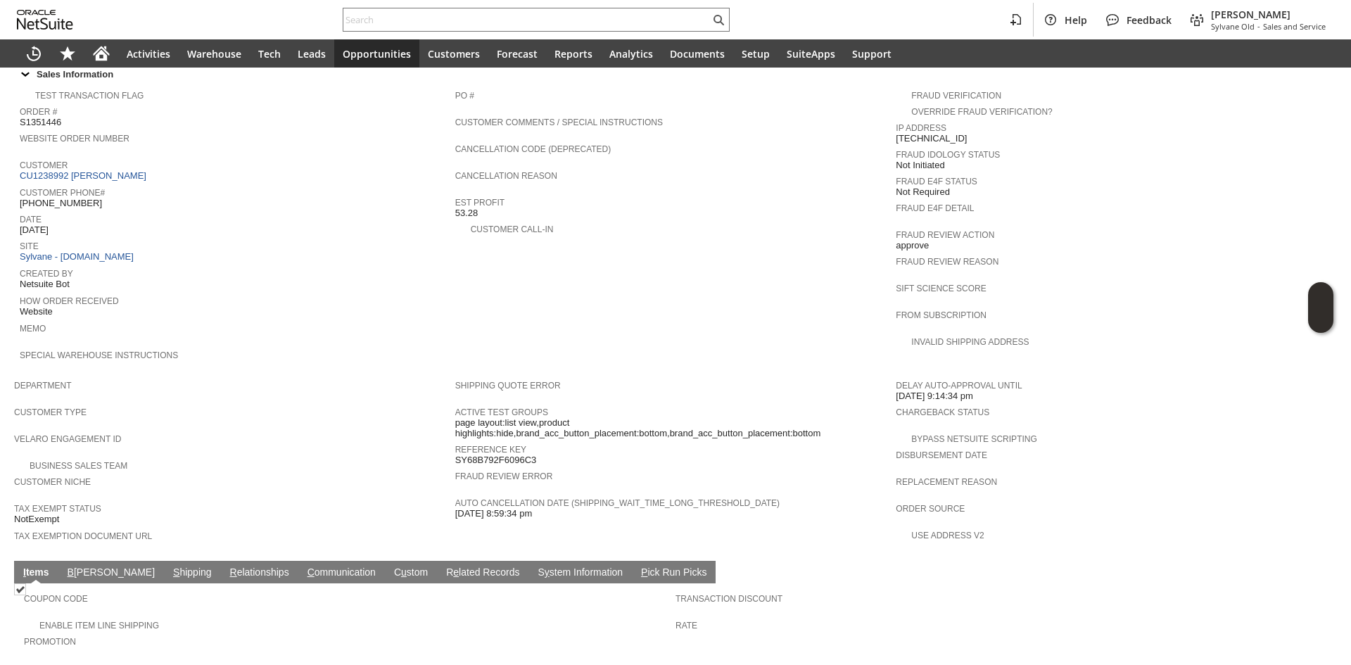
scroll to position [627, 0]
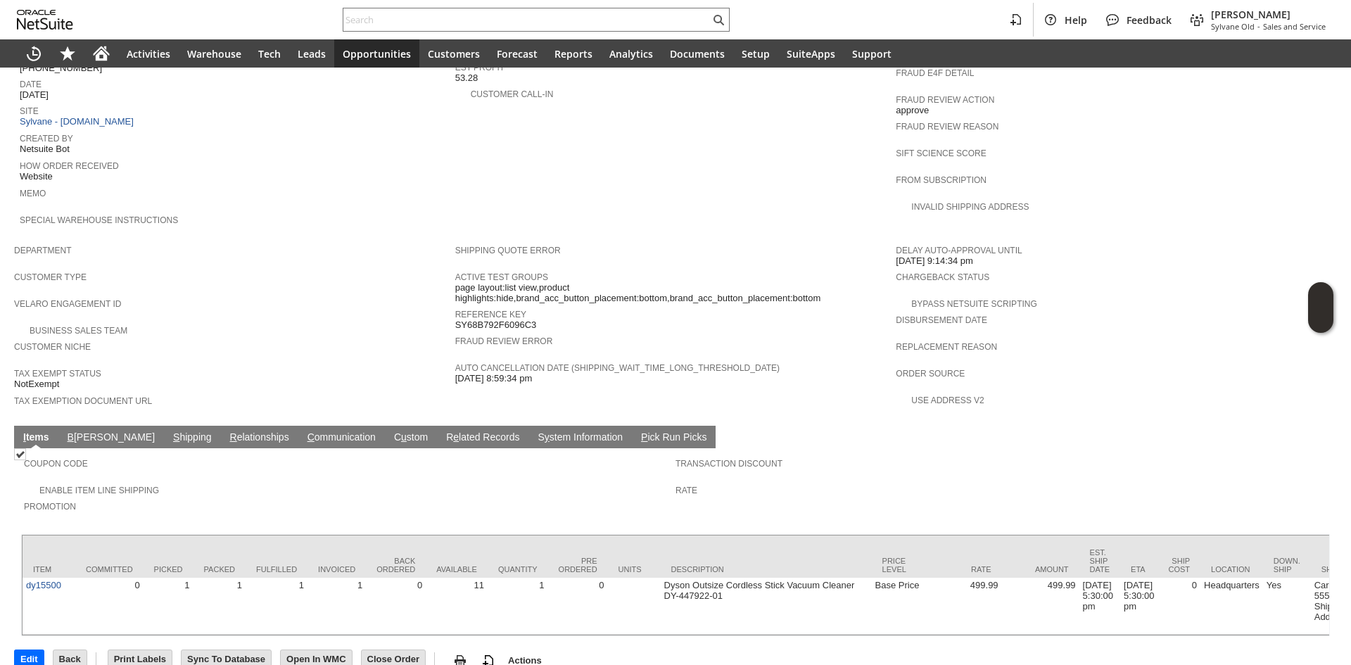
click at [164, 426] on td "S hipping" at bounding box center [192, 437] width 57 height 23
click at [170, 431] on link "S hipping" at bounding box center [193, 437] width 46 height 13
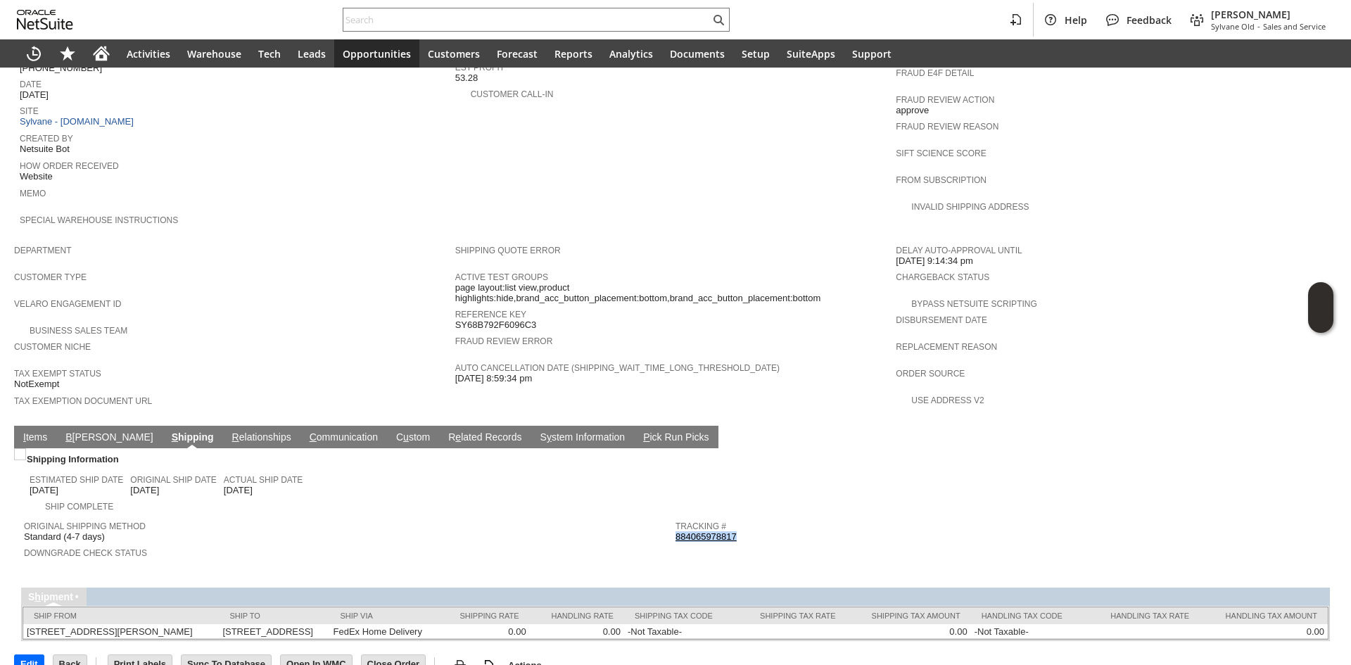
copy link "884065978817"
drag, startPoint x: 746, startPoint y: 502, endPoint x: 671, endPoint y: 506, distance: 74.7
click at [675, 517] on div "Tracking # 884065978817" at bounding box center [997, 529] width 644 height 25
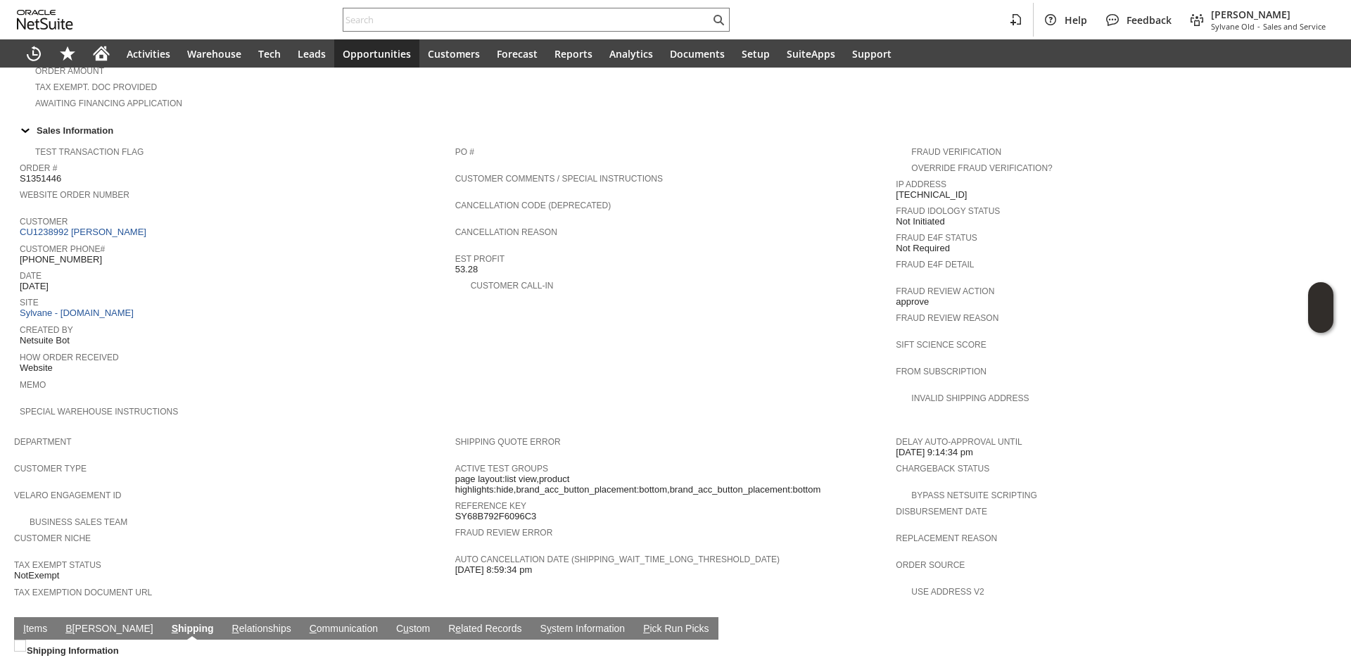
scroll to position [416, 0]
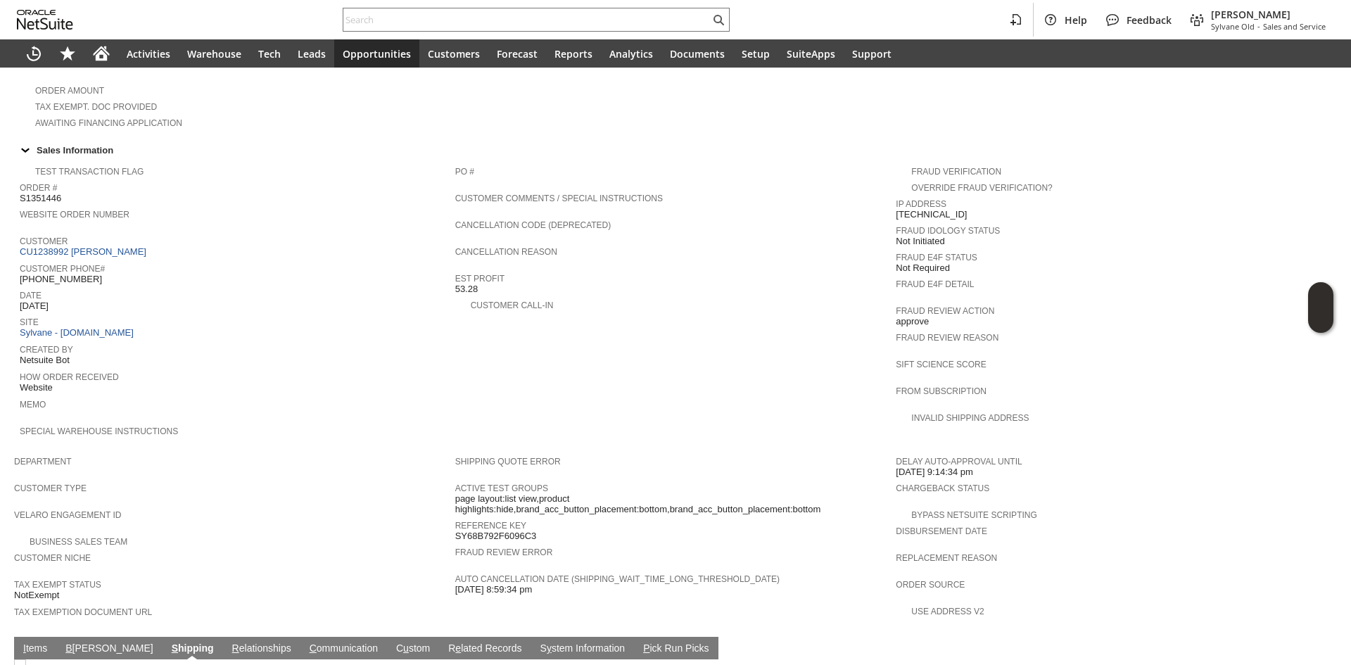
click at [153, 232] on span "Customer" at bounding box center [234, 239] width 428 height 14
click at [125, 232] on span "Customer" at bounding box center [234, 239] width 428 height 14
drag, startPoint x: 123, startPoint y: 232, endPoint x: 119, endPoint y: 212, distance: 20.1
click at [122, 246] on link "CU1238992 [PERSON_NAME]" at bounding box center [85, 251] width 130 height 11
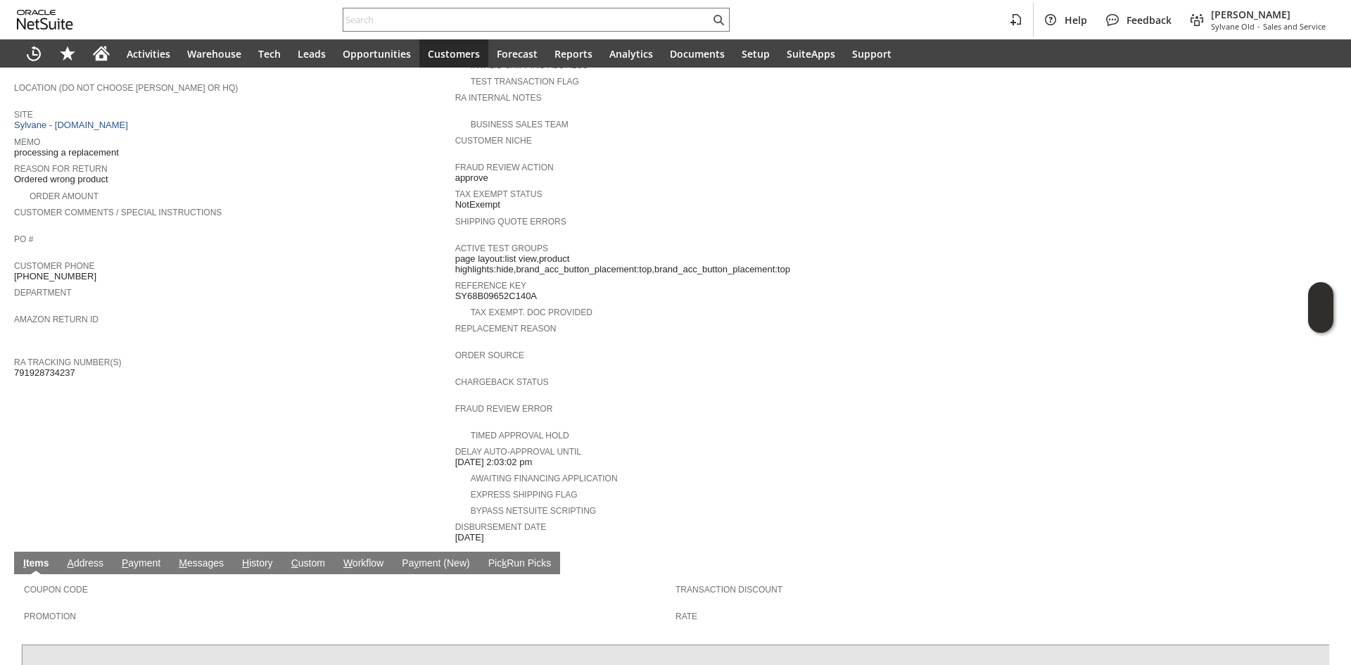
scroll to position [281, 0]
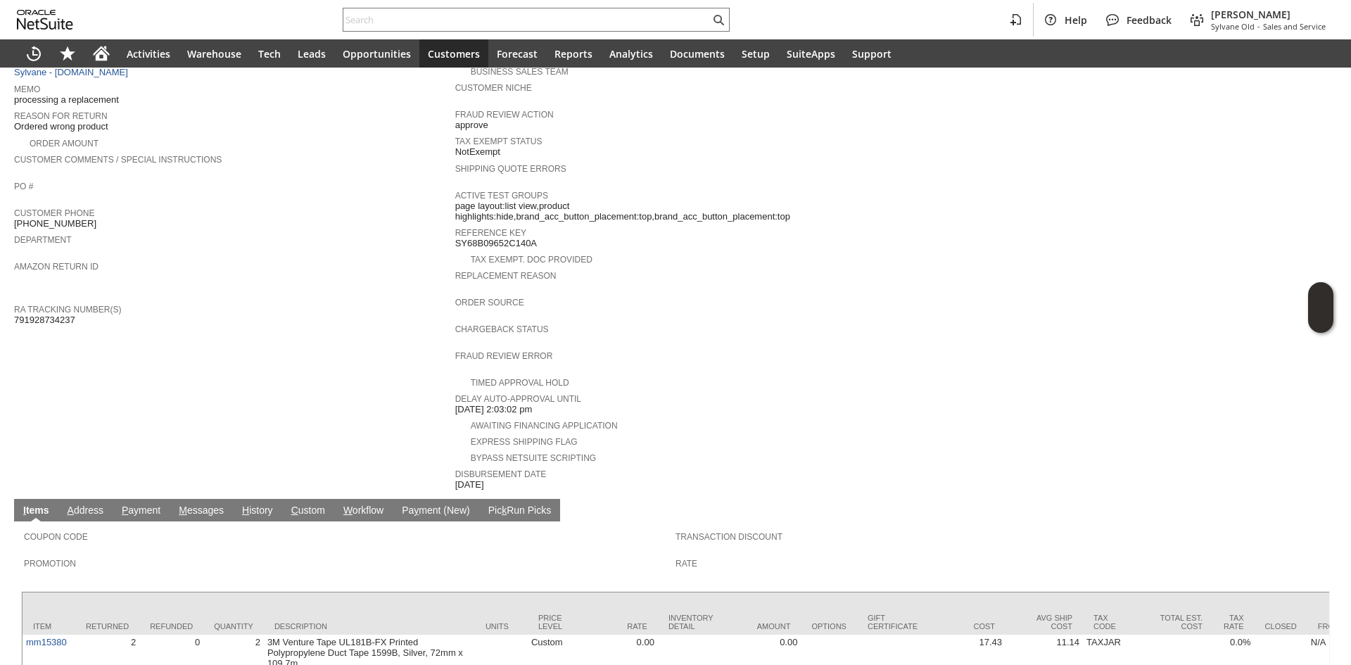
click at [72, 314] on span "791928734237" at bounding box center [44, 319] width 61 height 11
copy span "791928734237"
click at [72, 314] on span "791928734237" at bounding box center [44, 319] width 61 height 11
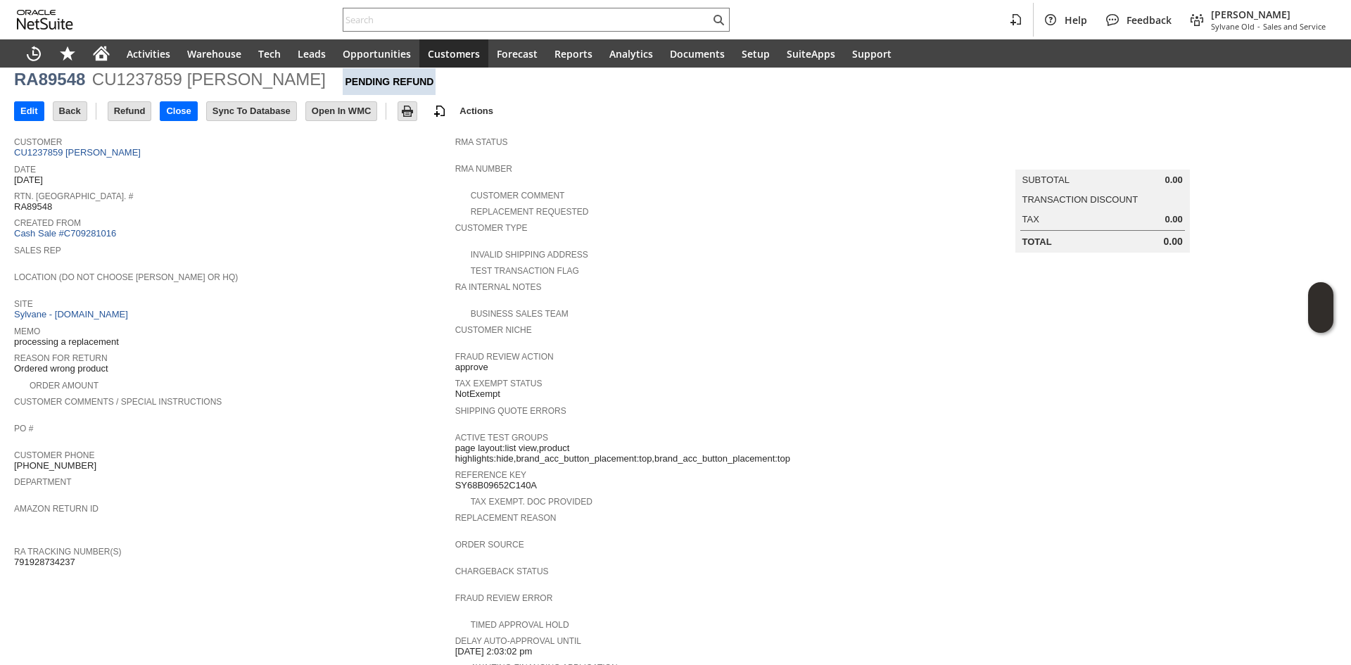
scroll to position [0, 0]
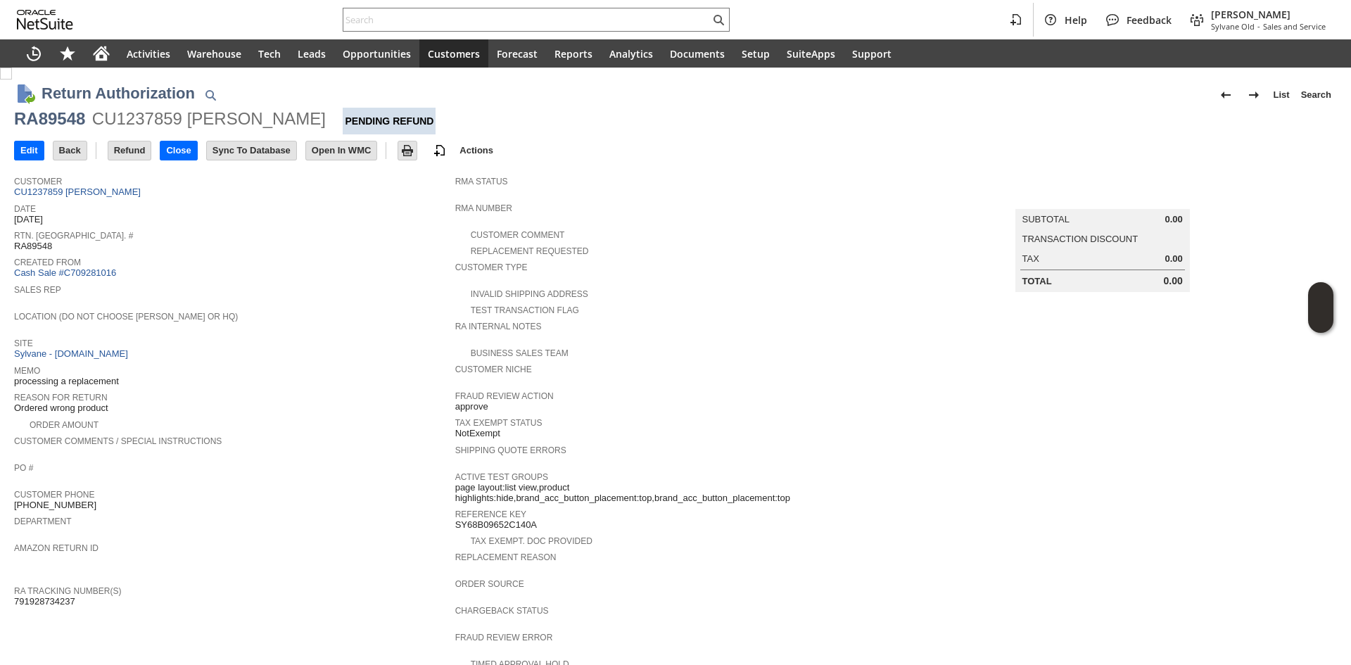
click at [96, 200] on span "Date" at bounding box center [231, 207] width 434 height 14
click at [101, 194] on link "CU1237859 [PERSON_NAME]" at bounding box center [79, 191] width 130 height 11
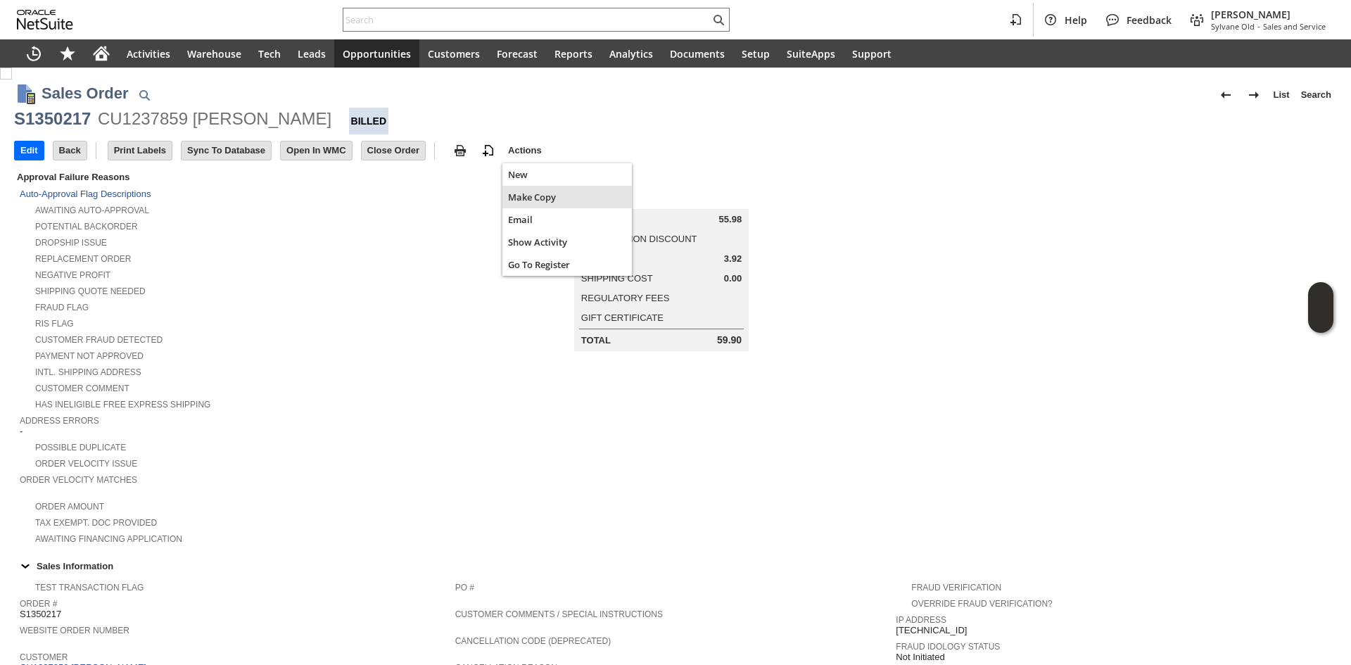
click at [526, 205] on div "Make Copy" at bounding box center [566, 197] width 129 height 23
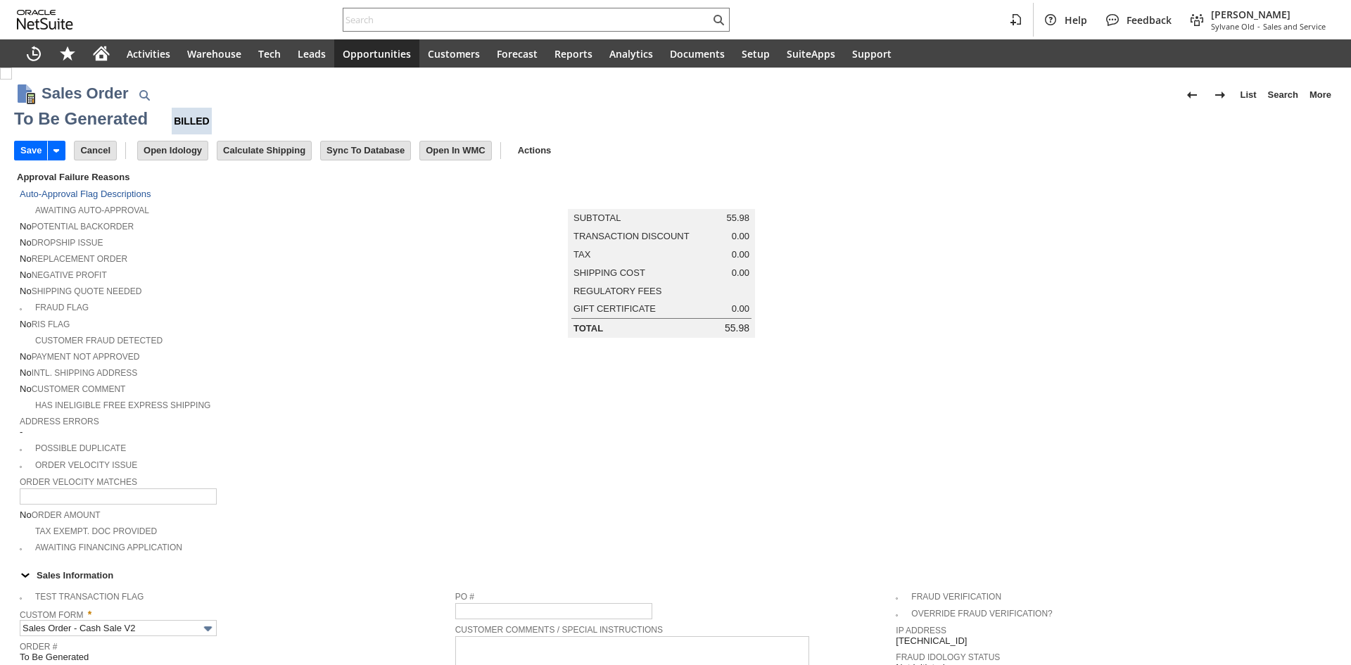
type input "Intelligent Recommendations ⁰"
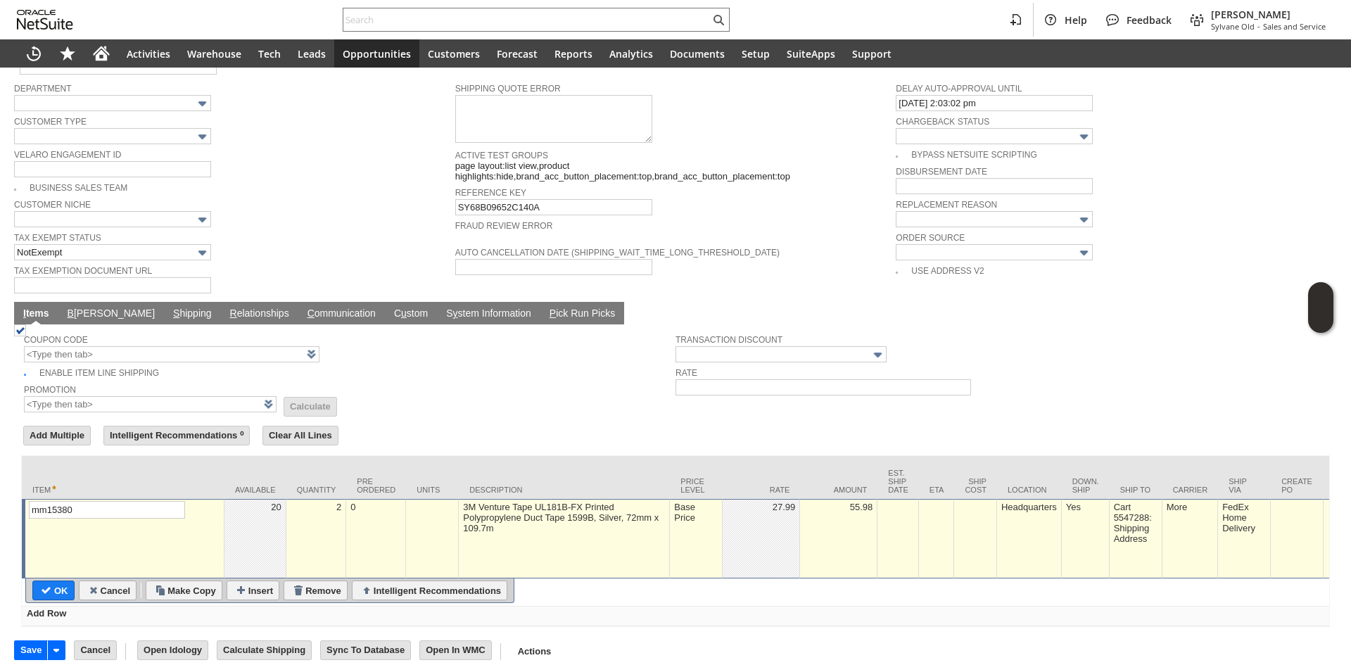
click at [704, 501] on div "Base Price" at bounding box center [695, 512] width 45 height 23
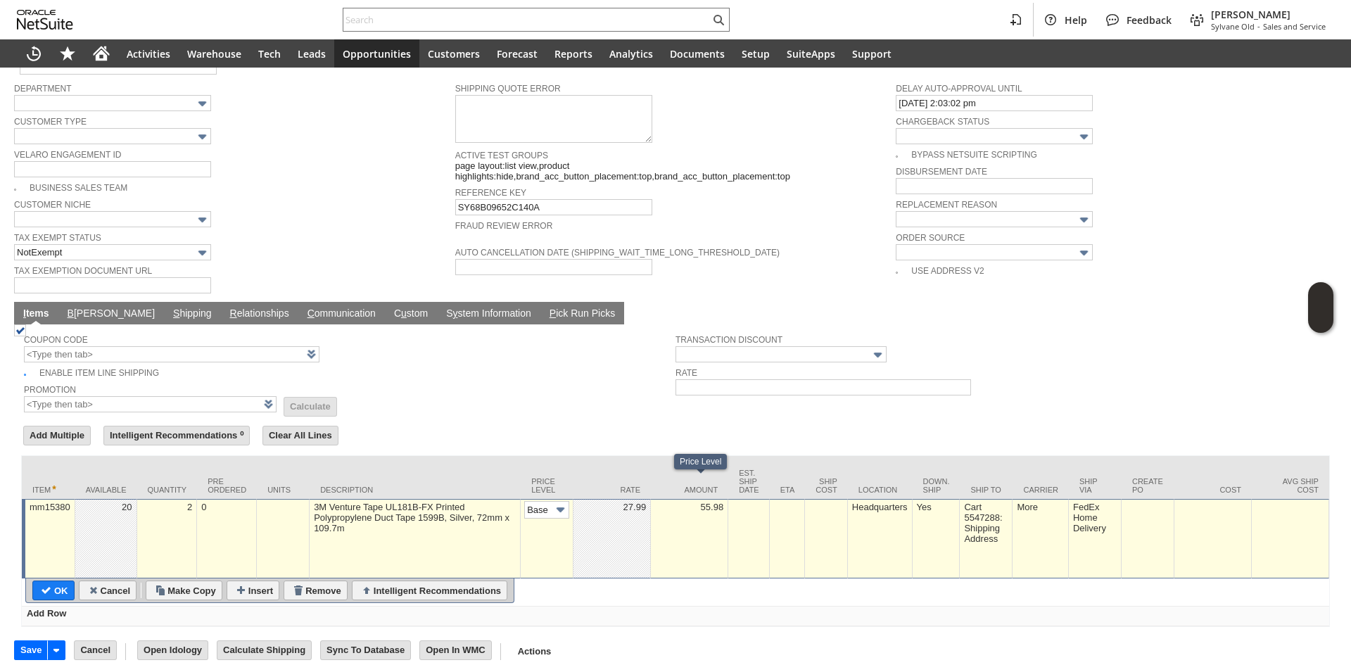
scroll to position [0, 21]
click at [532, 501] on input "Base Price" at bounding box center [546, 510] width 45 height 18
type input "Custom"
click at [587, 502] on td at bounding box center [611, 539] width 77 height 80
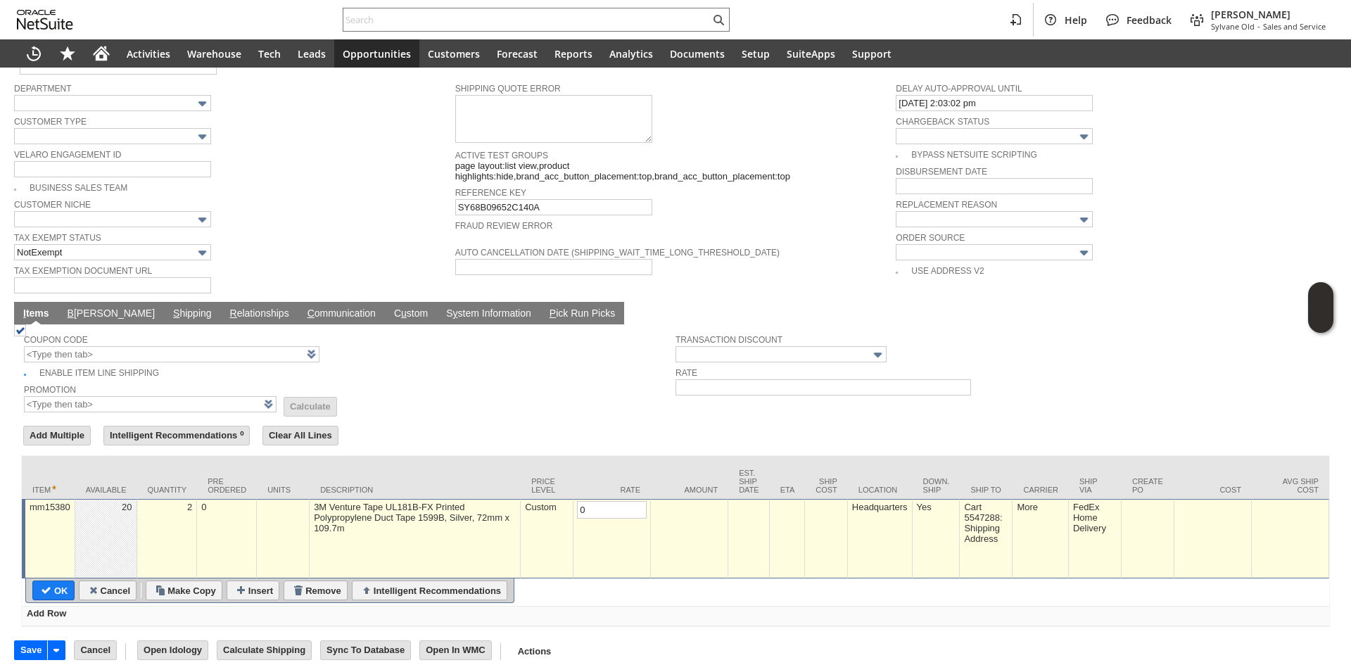
type input "0.00"
click at [50, 581] on input "OK" at bounding box center [53, 590] width 41 height 18
type input "Add"
type input "Copy Previous"
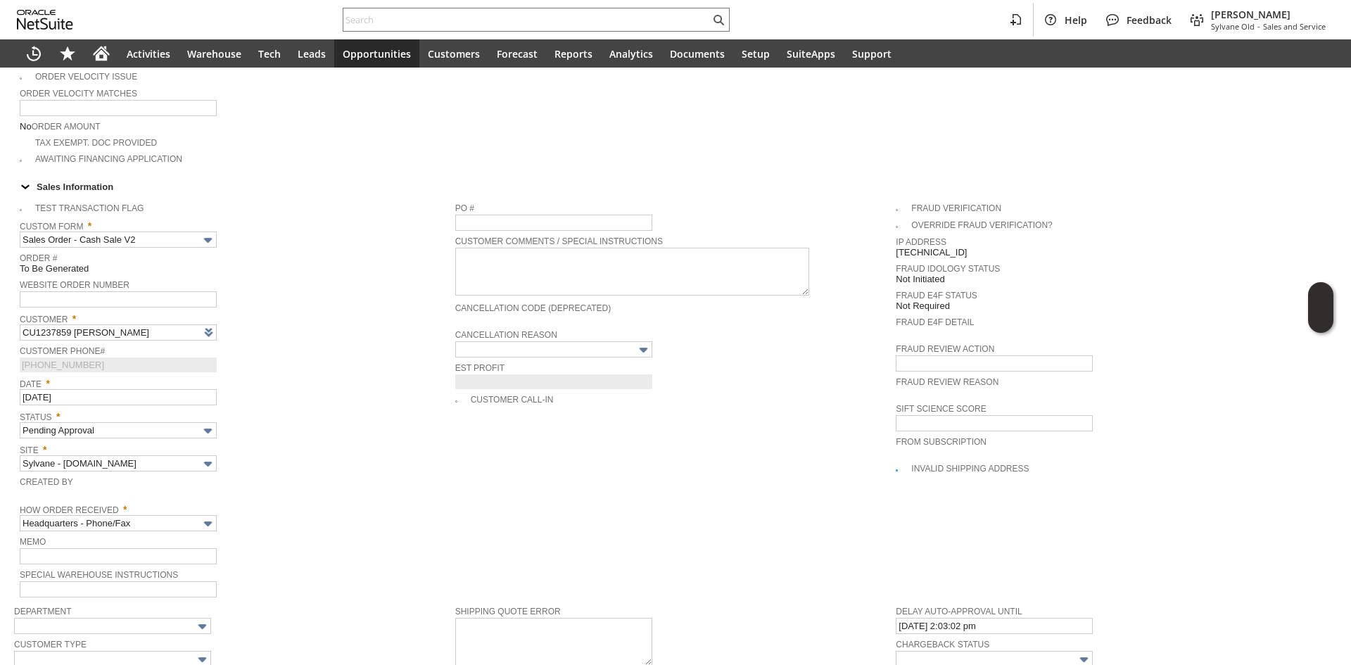
scroll to position [563, 0]
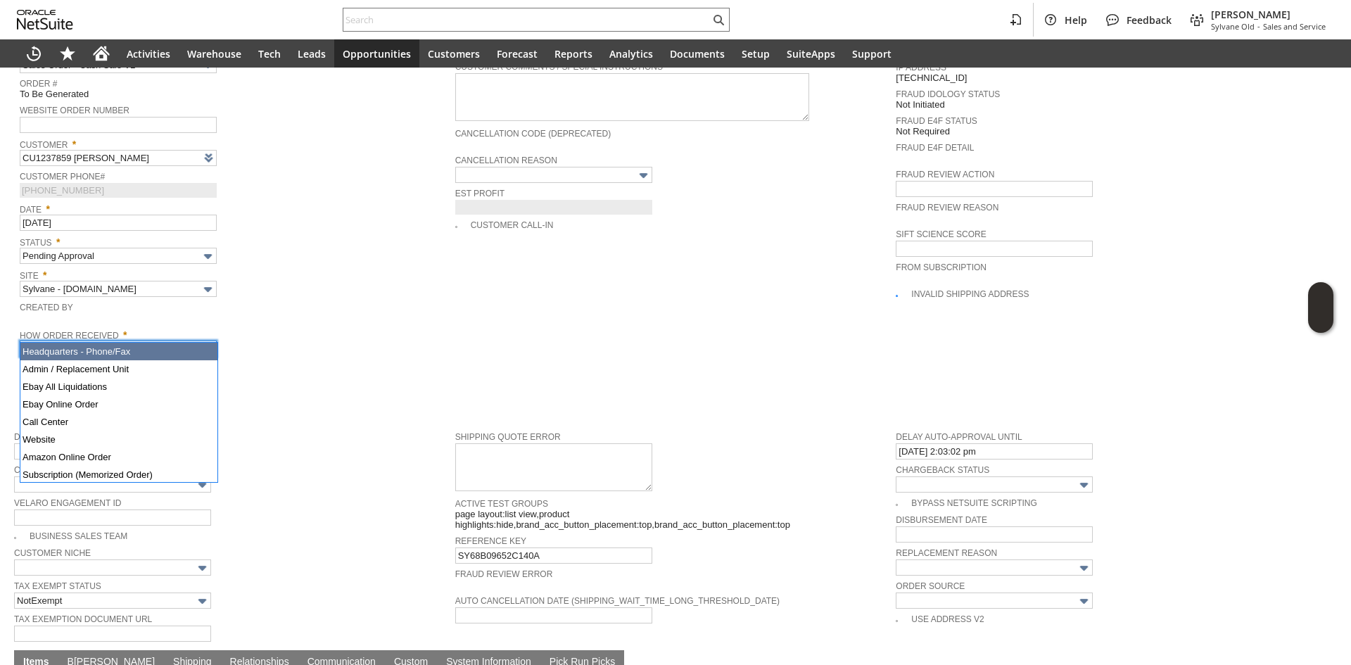
click at [184, 341] on input "Headquarters - Phone/Fax" at bounding box center [118, 349] width 197 height 16
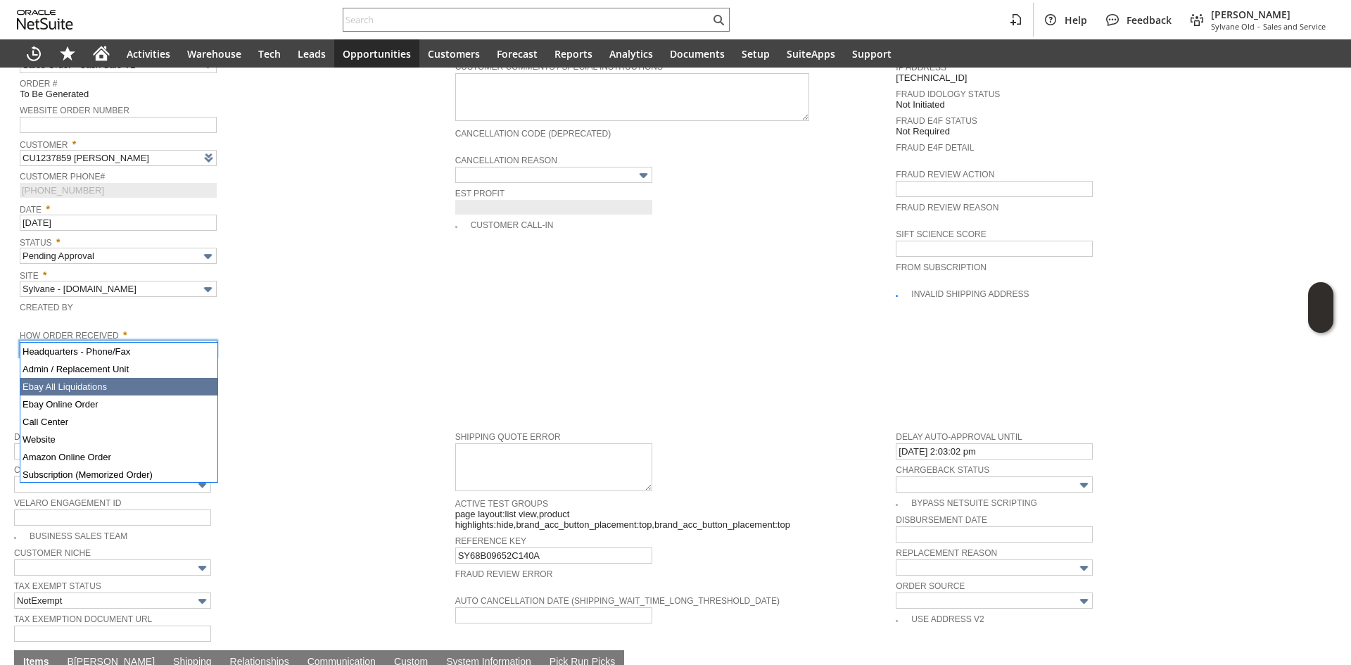
type input "Admin / Replacement Unit"
type input "mm15380"
type input "OK"
type input "Make Copy"
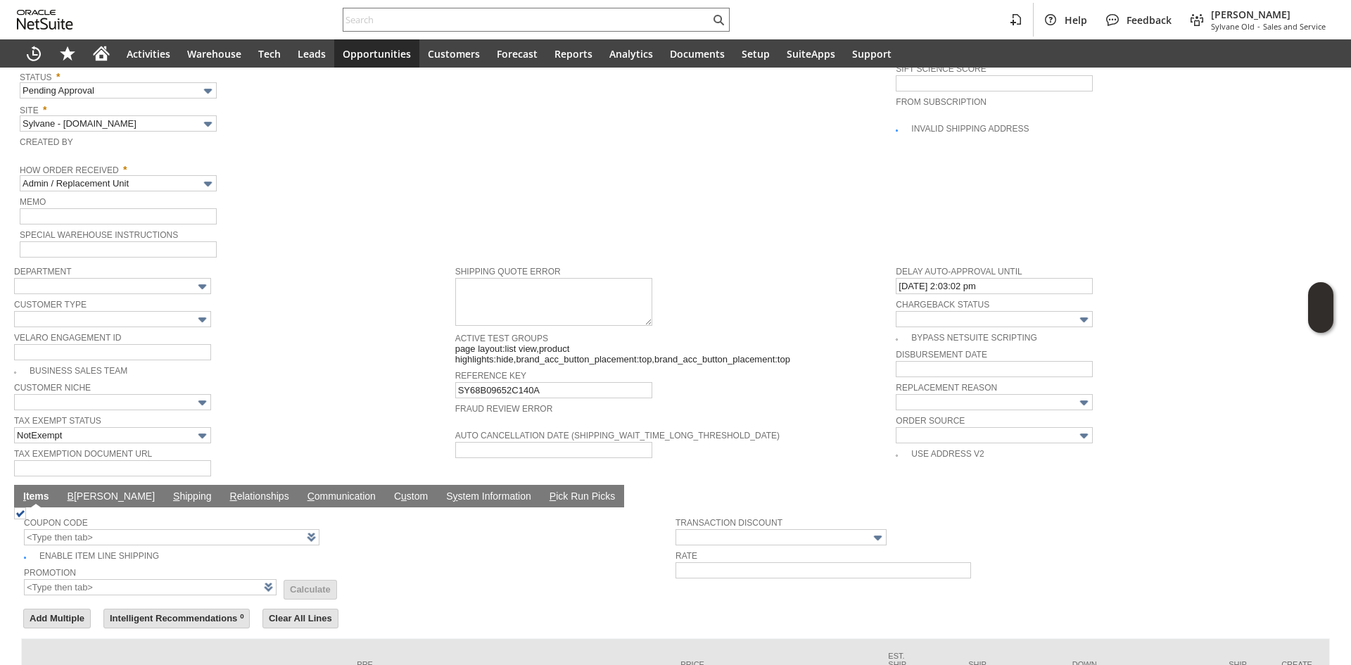
scroll to position [631, 0]
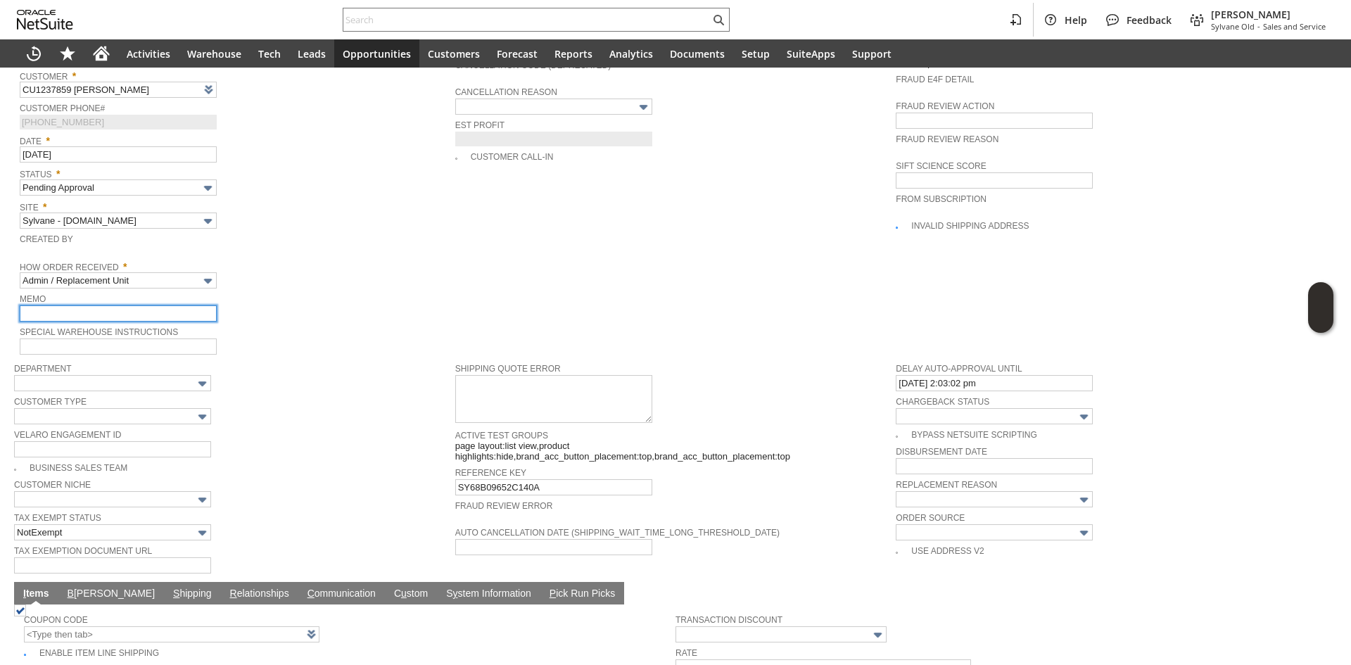
click at [189, 305] on input "text" at bounding box center [118, 313] width 197 height 16
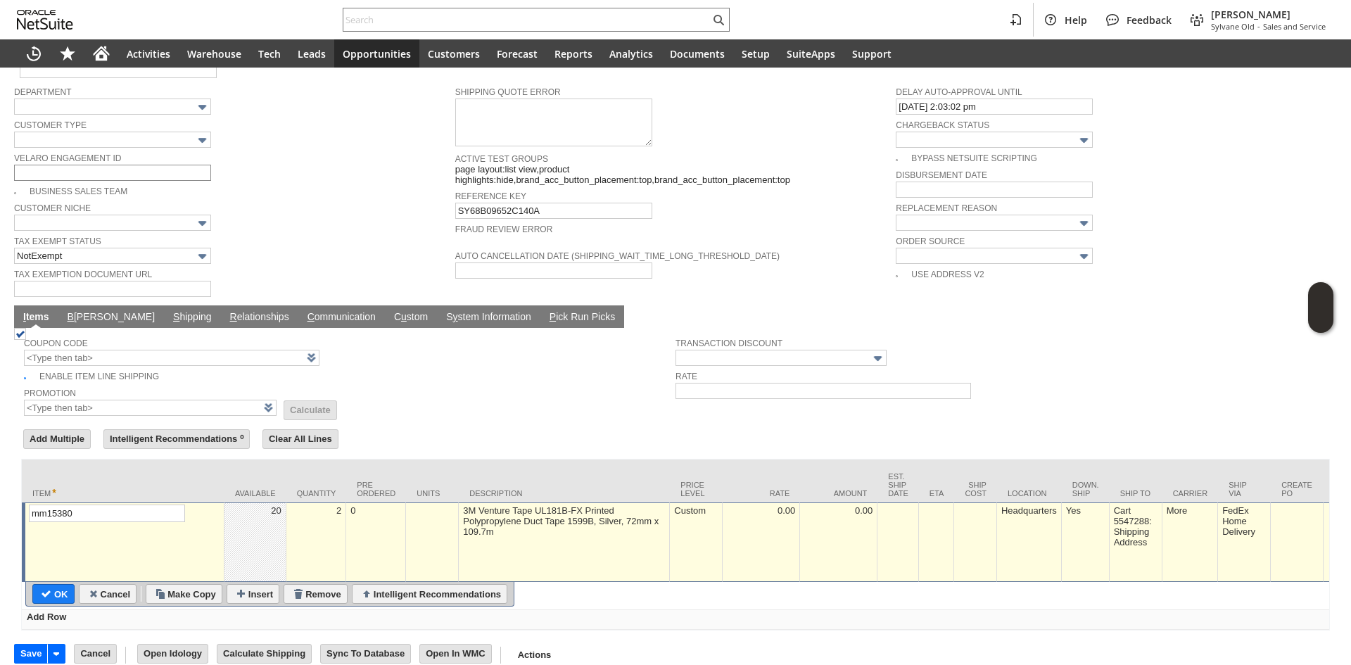
scroll to position [913, 0]
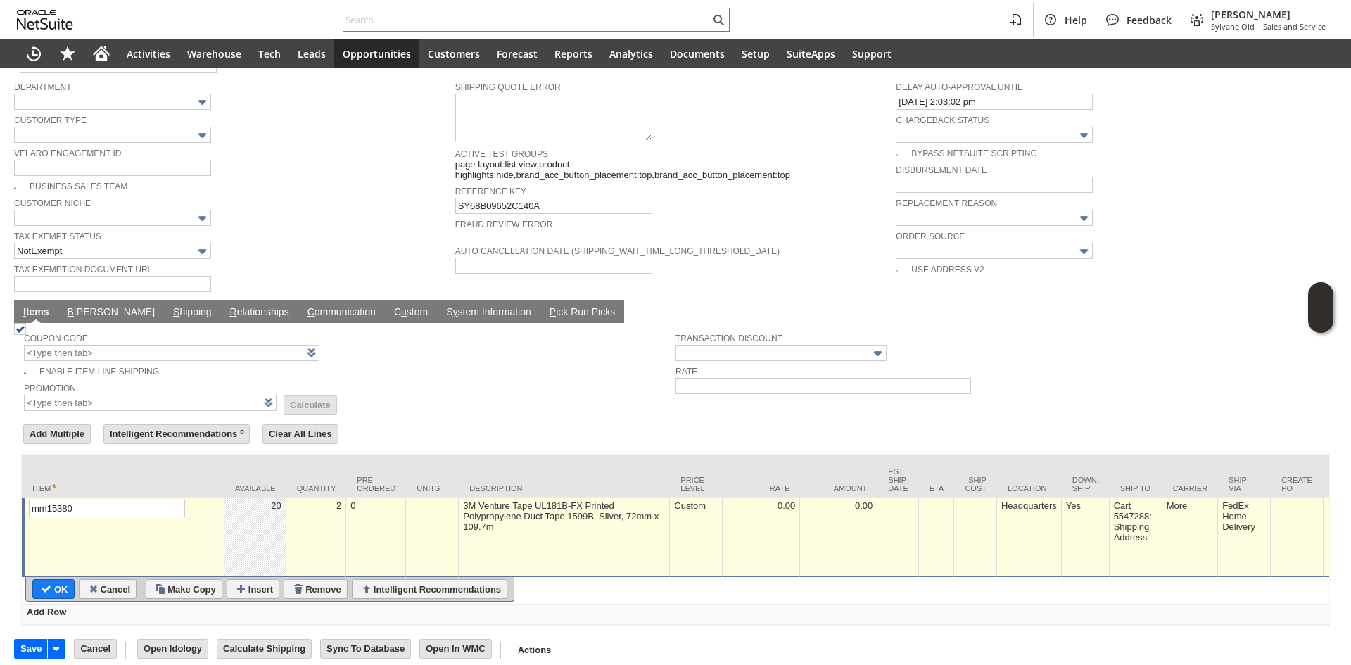
type input "Replacement Order"
click at [69, 300] on td "B illing" at bounding box center [111, 311] width 106 height 23
click at [89, 300] on td "B illing" at bounding box center [111, 311] width 106 height 23
click at [77, 306] on link "B illing" at bounding box center [111, 312] width 94 height 13
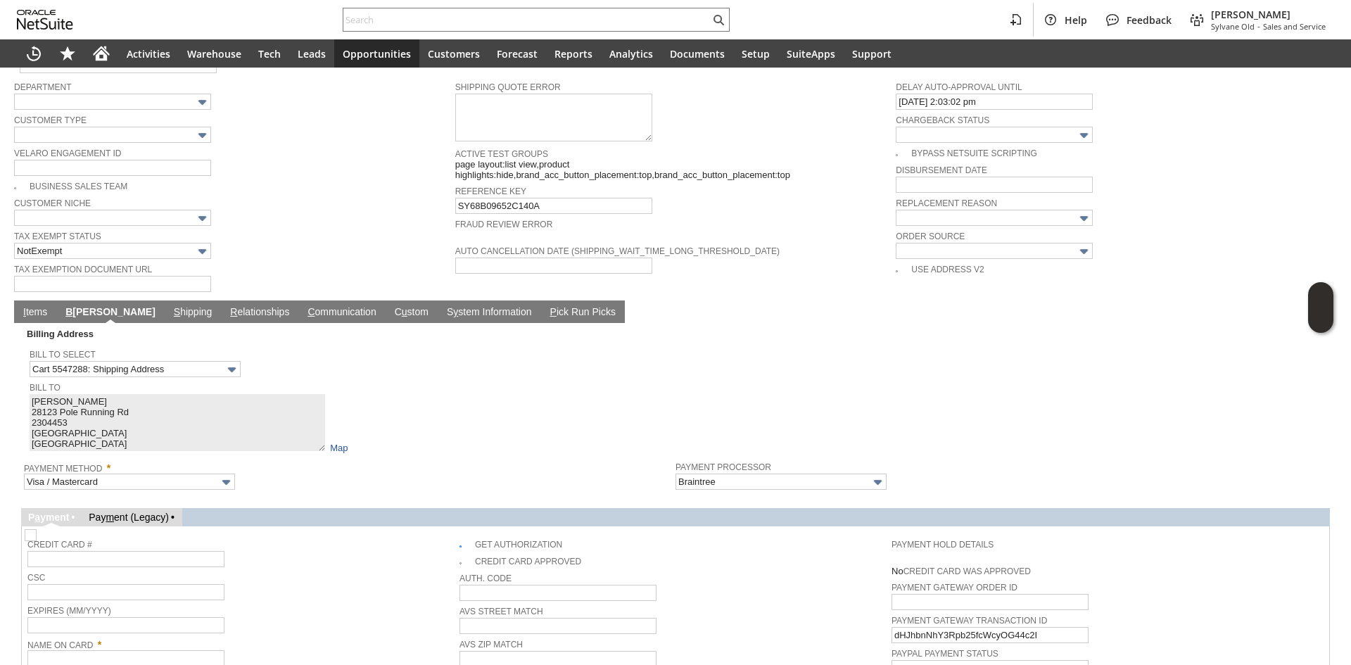
click at [419, 426] on div "Bill To Timothy Coon 28123 Pole Running Rd 2304453 Mount Pleasant NC 28124 Unit…" at bounding box center [349, 416] width 639 height 75
click at [459, 532] on td "Get Authorization" at bounding box center [675, 542] width 432 height 20
click at [37, 529] on img at bounding box center [31, 535] width 12 height 12
checkbox input "false"
drag, startPoint x: 436, startPoint y: 450, endPoint x: 336, endPoint y: 436, distance: 101.6
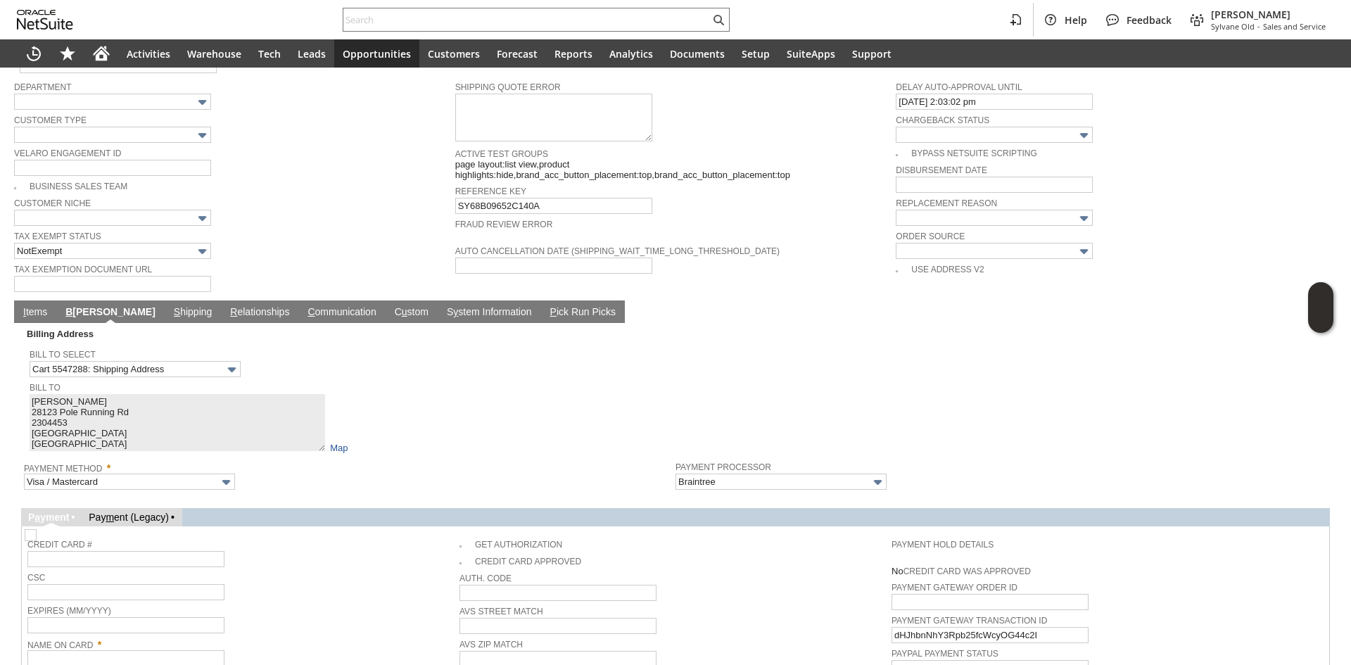
click at [436, 458] on span "Payment Method *" at bounding box center [346, 465] width 644 height 15
click at [87, 650] on input "text" at bounding box center [125, 658] width 197 height 16
paste input "Timothy Coon"
type input "Timothy Coon"
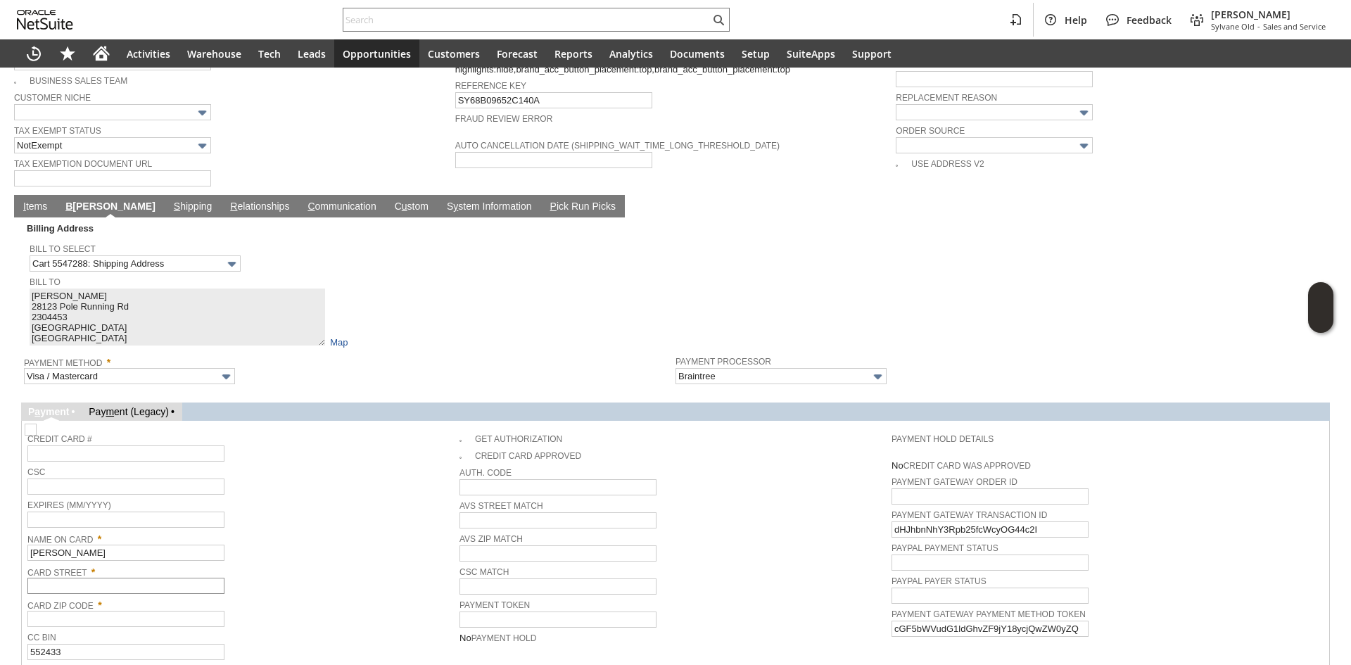
scroll to position [1053, 0]
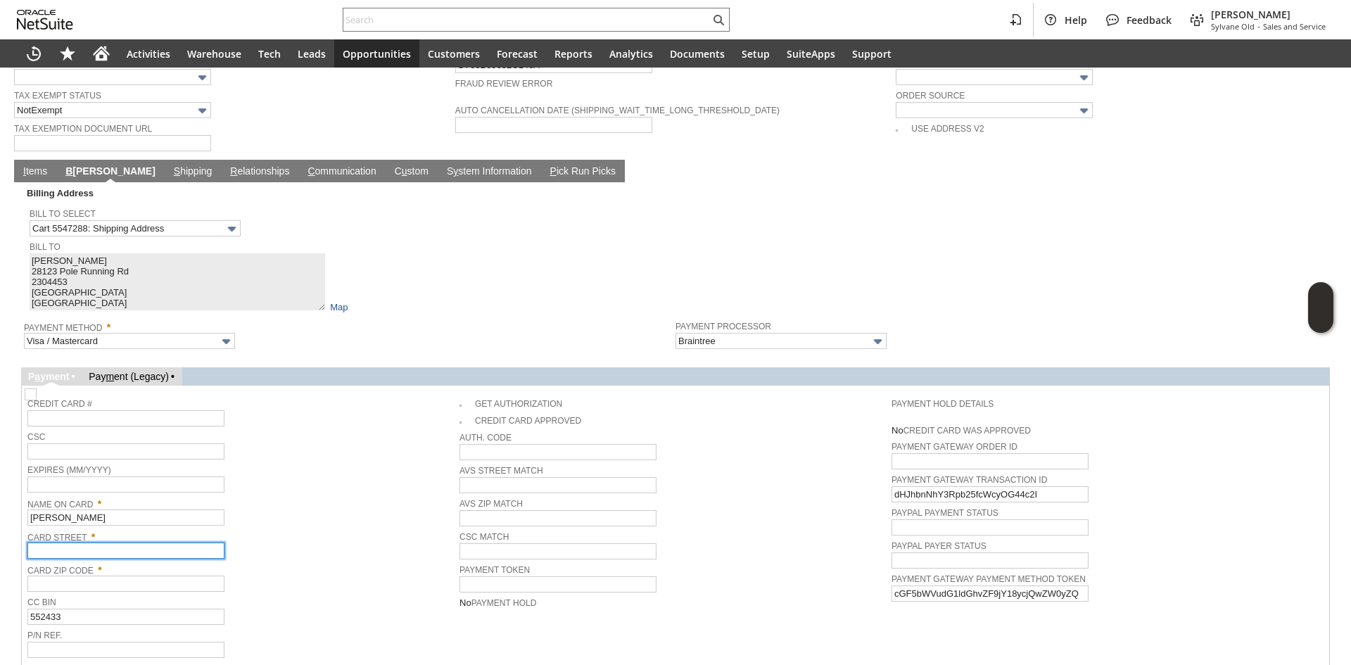
click at [135, 542] on input "text" at bounding box center [125, 550] width 197 height 16
paste input "28123 Pole Running Rd"
type input "28123 Pole Running Rd"
click at [125, 560] on span "Card Zip Code *" at bounding box center [239, 567] width 425 height 15
click at [127, 560] on span "Card Zip Code *" at bounding box center [239, 567] width 425 height 15
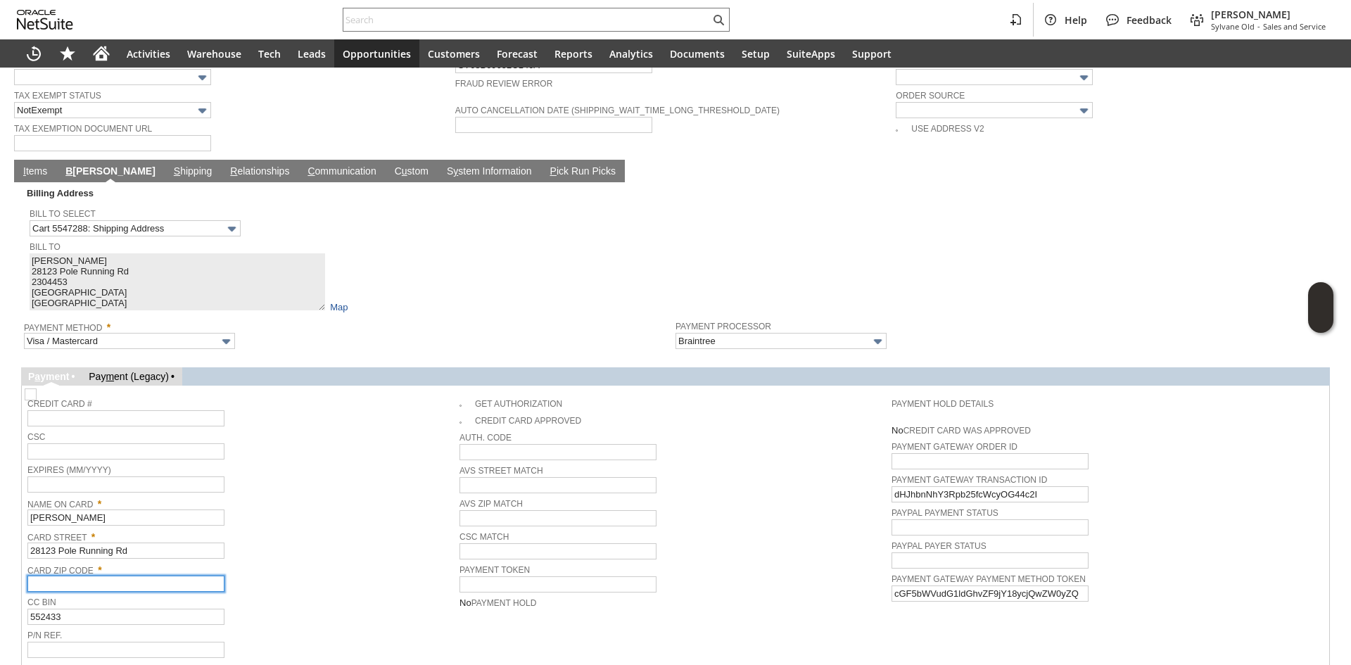
click at [133, 576] on input "text" at bounding box center [125, 584] width 197 height 16
paste input "28124"
type input "28124"
click at [285, 497] on div "Name On Card * Timothy Coon" at bounding box center [239, 510] width 425 height 32
click at [37, 165] on link "I tems" at bounding box center [35, 171] width 31 height 13
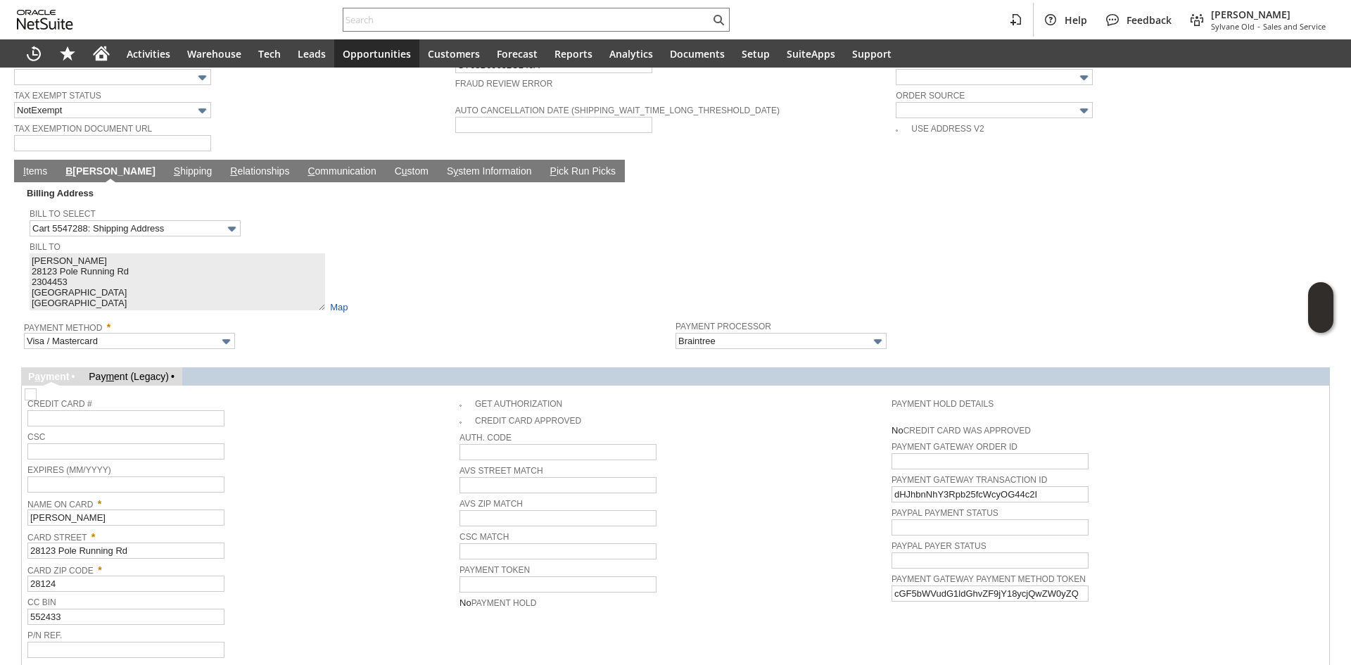
scroll to position [913, 0]
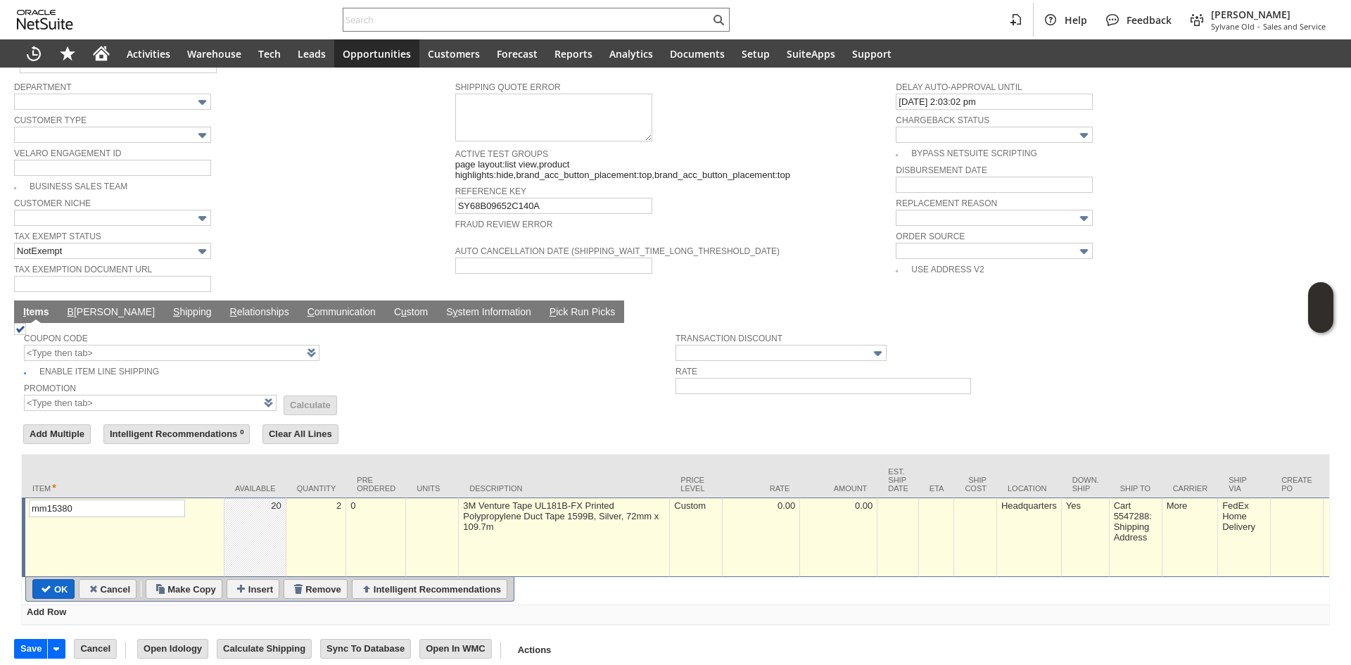
click at [46, 580] on input "OK" at bounding box center [53, 589] width 41 height 18
type input "Add"
type input "Copy Previous"
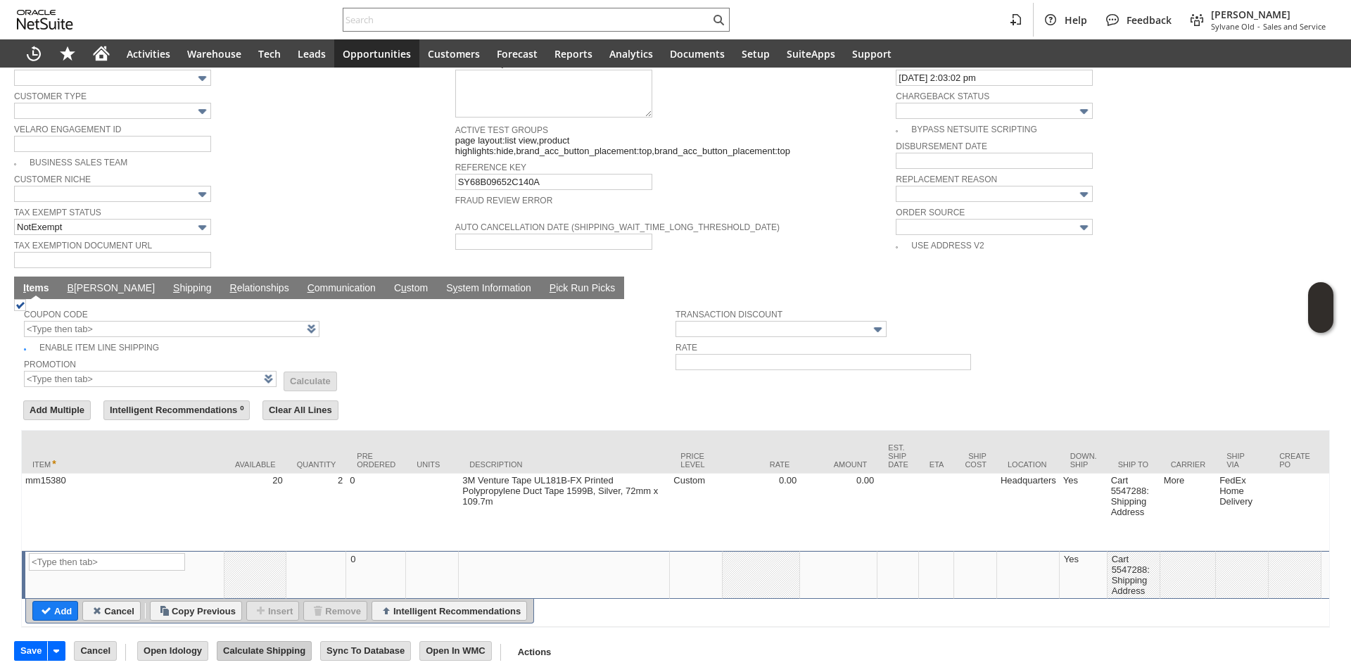
scroll to position [939, 0]
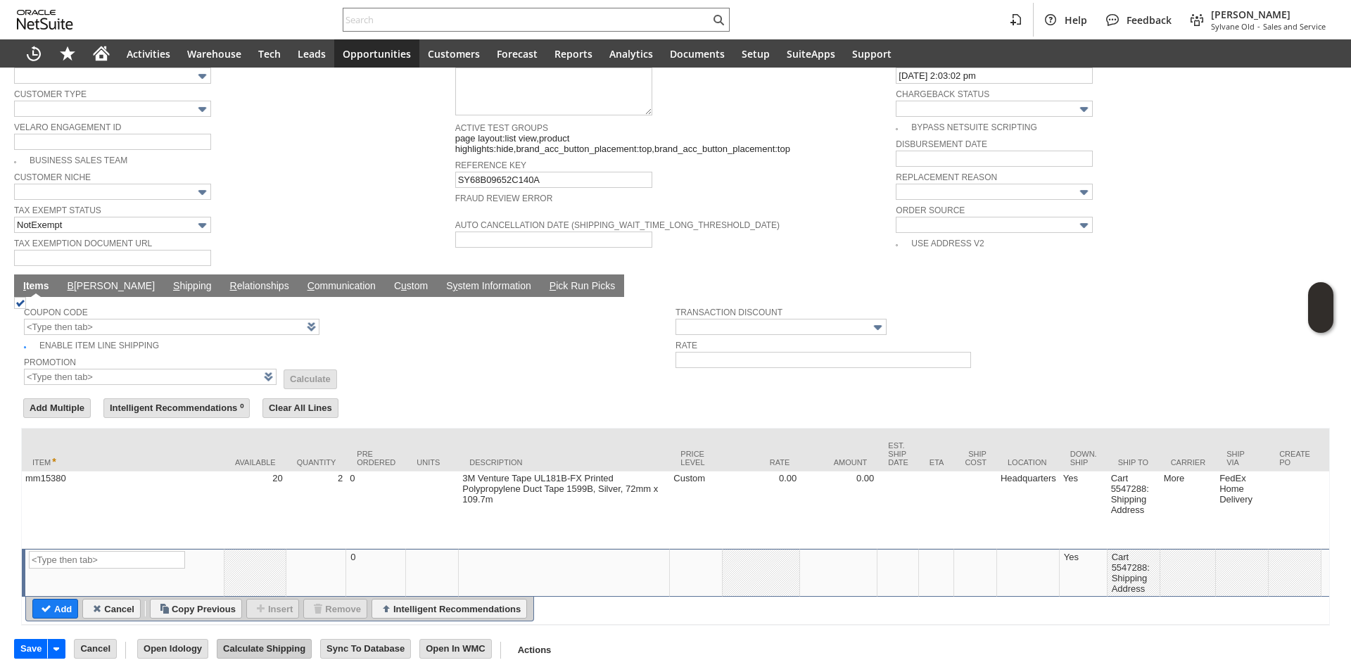
click at [276, 640] on input "Calculate Shipping" at bounding box center [264, 649] width 94 height 18
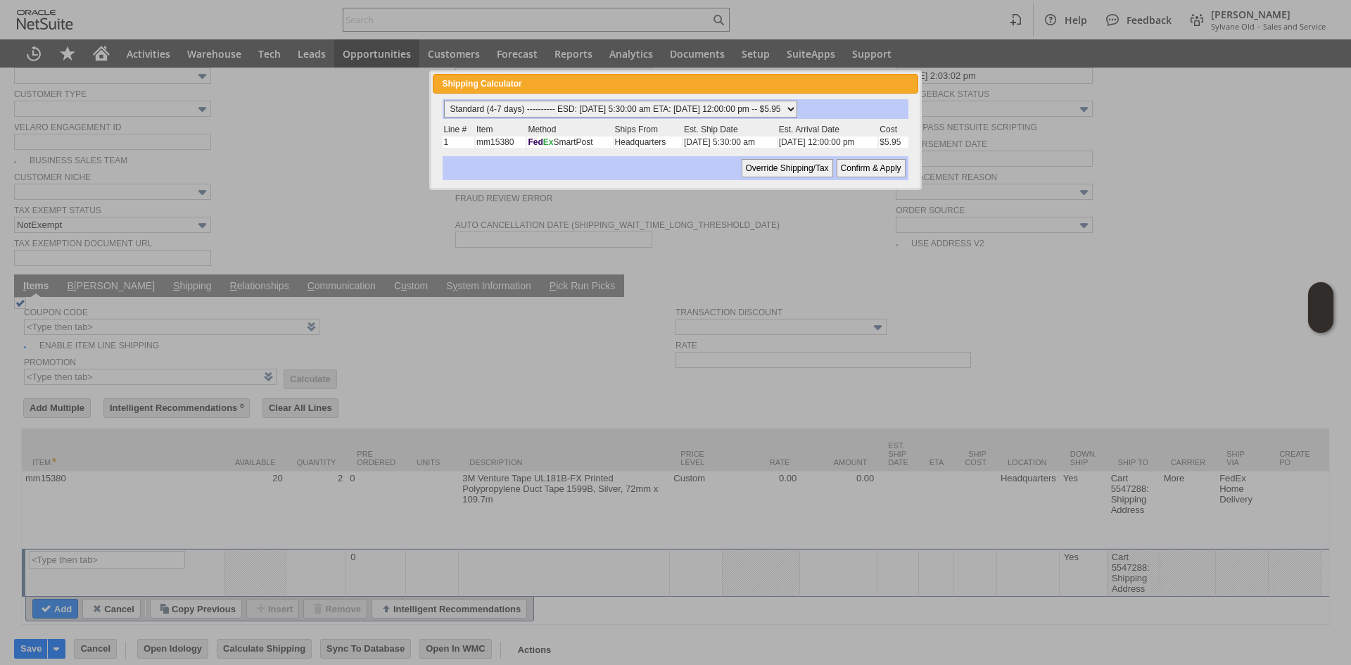
click at [788, 101] on select "Standard (4-7 days) ---------- ESD: 09/25/2025 5:30:00 am ETA: 09/26/2025 12:00…" at bounding box center [620, 109] width 353 height 17
select select "Next Business Day ------------ ESD: 09/25/2025 5:30:00 am ETA: 09/25/2025 12:00…"
click at [444, 101] on select "Standard (4-7 days) ---------- ESD: 09/25/2025 5:30:00 am ETA: 09/26/2025 12:00…" at bounding box center [620, 109] width 353 height 17
click at [877, 170] on input "Confirm & Apply" at bounding box center [871, 168] width 69 height 18
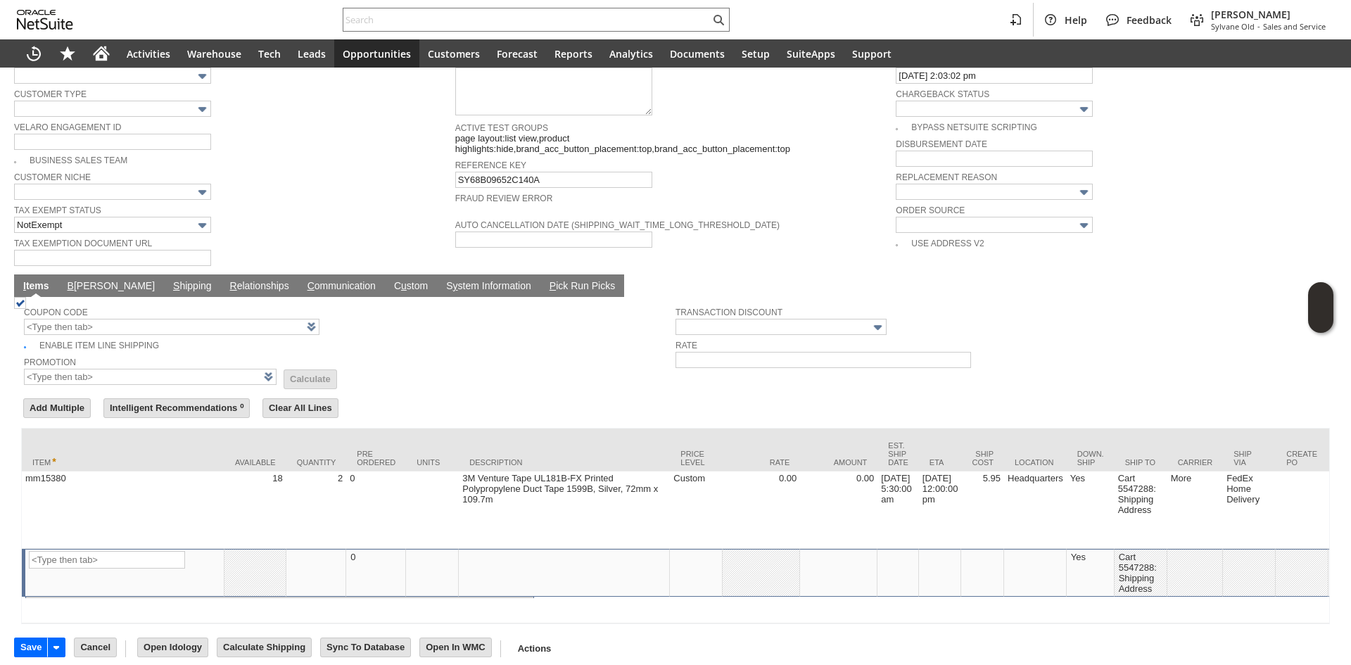
type input "Add"
type input "Copy Previous"
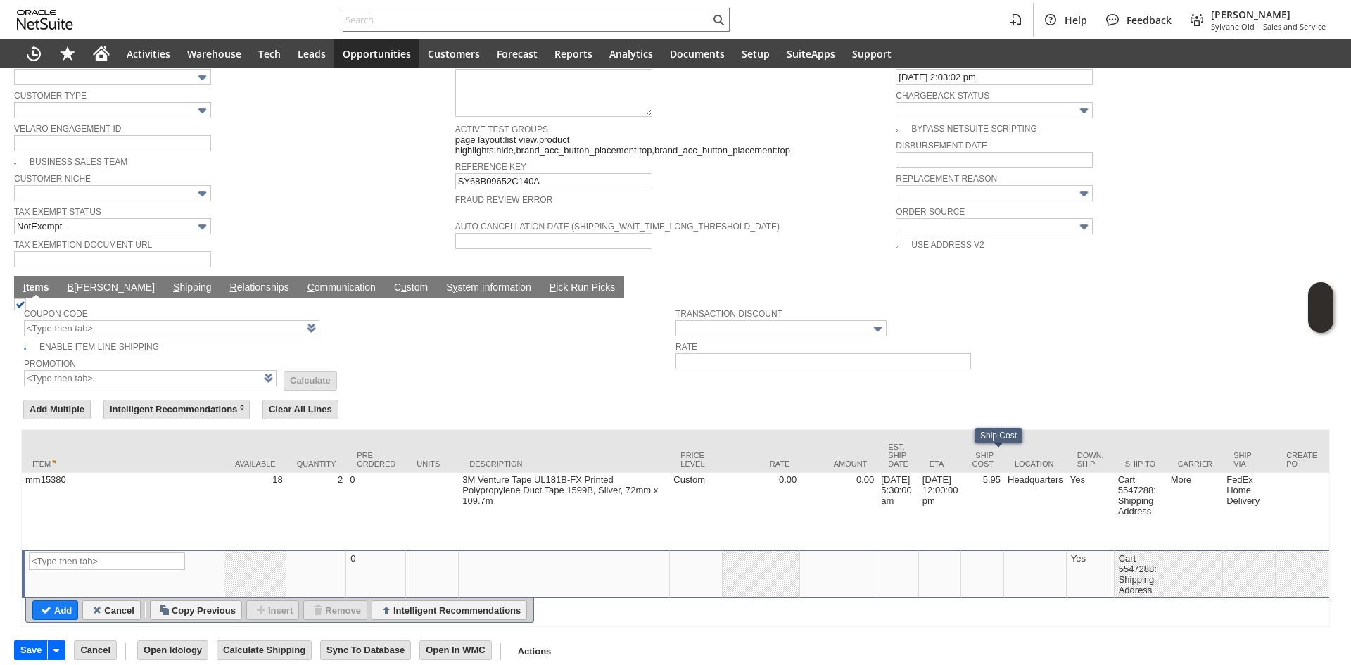
click at [1004, 497] on td "5.95" at bounding box center [982, 511] width 43 height 77
type input "5.95"
type input "7.000000000000001%"
type input "OK"
type input "Make Copy"
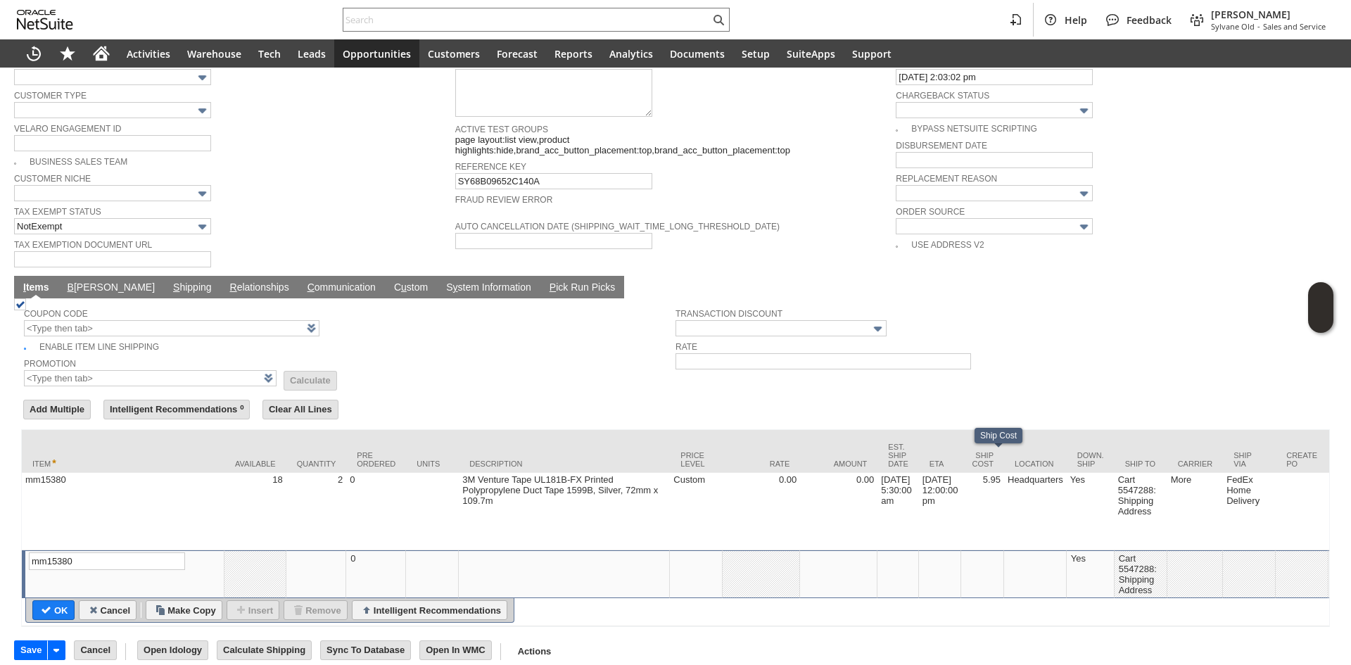
scroll to position [911, 0]
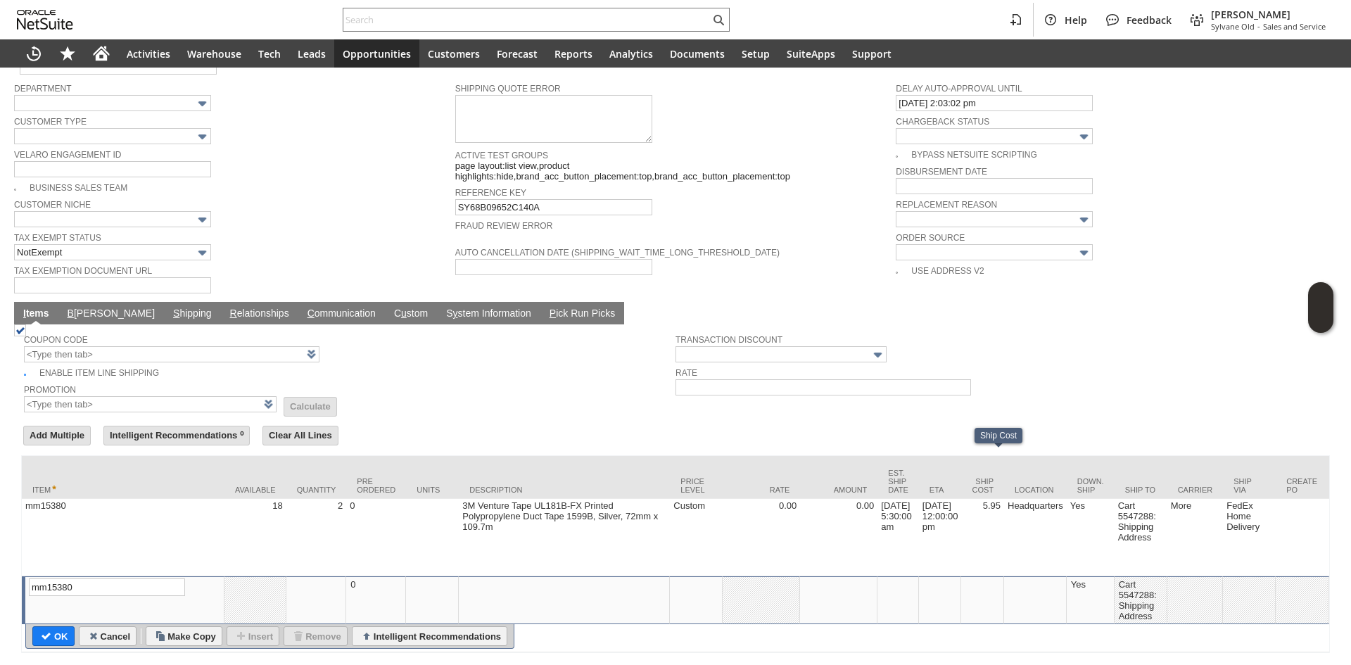
type input "0"
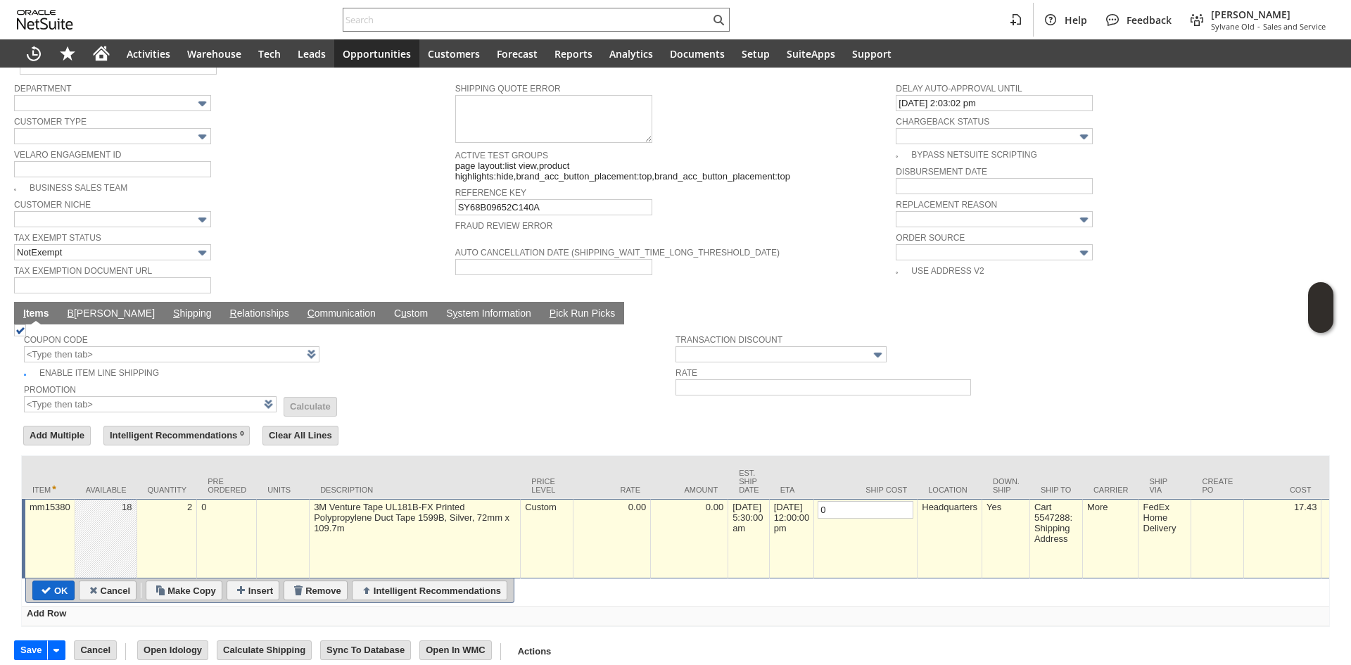
type input "0"
click at [50, 581] on input "OK" at bounding box center [53, 590] width 41 height 18
type input "Add"
type input "Copy Previous"
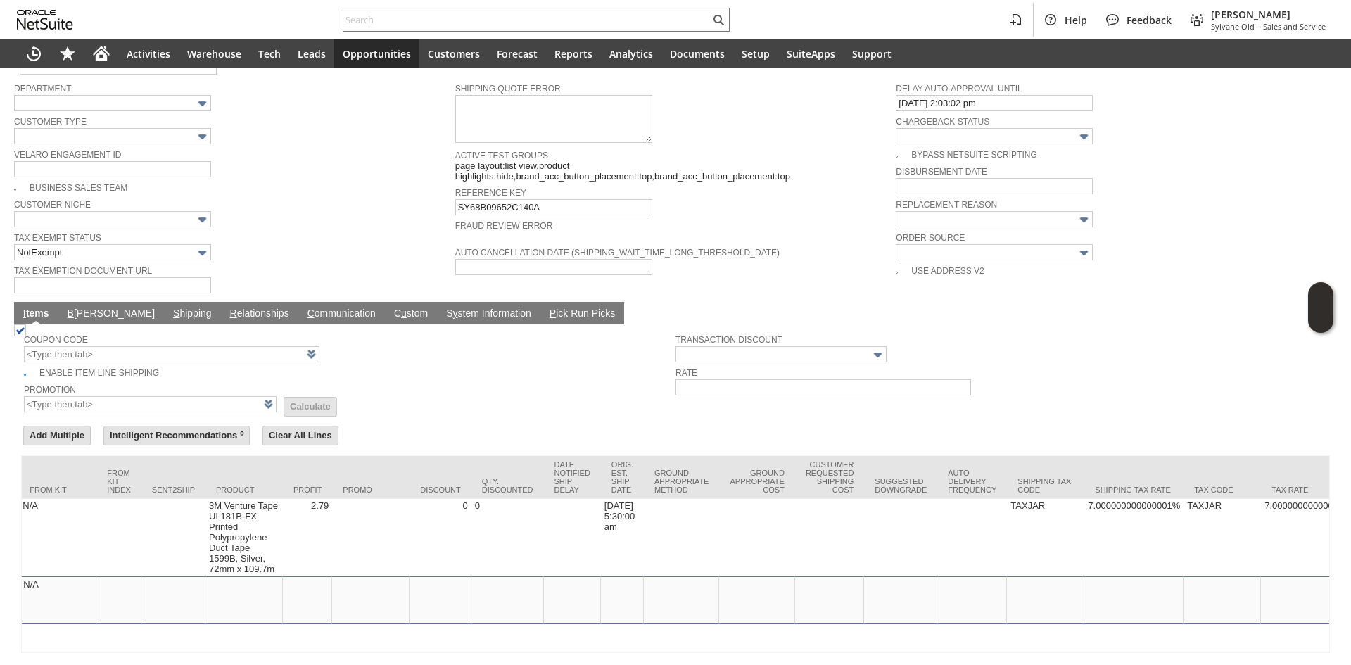
scroll to position [0, 2273]
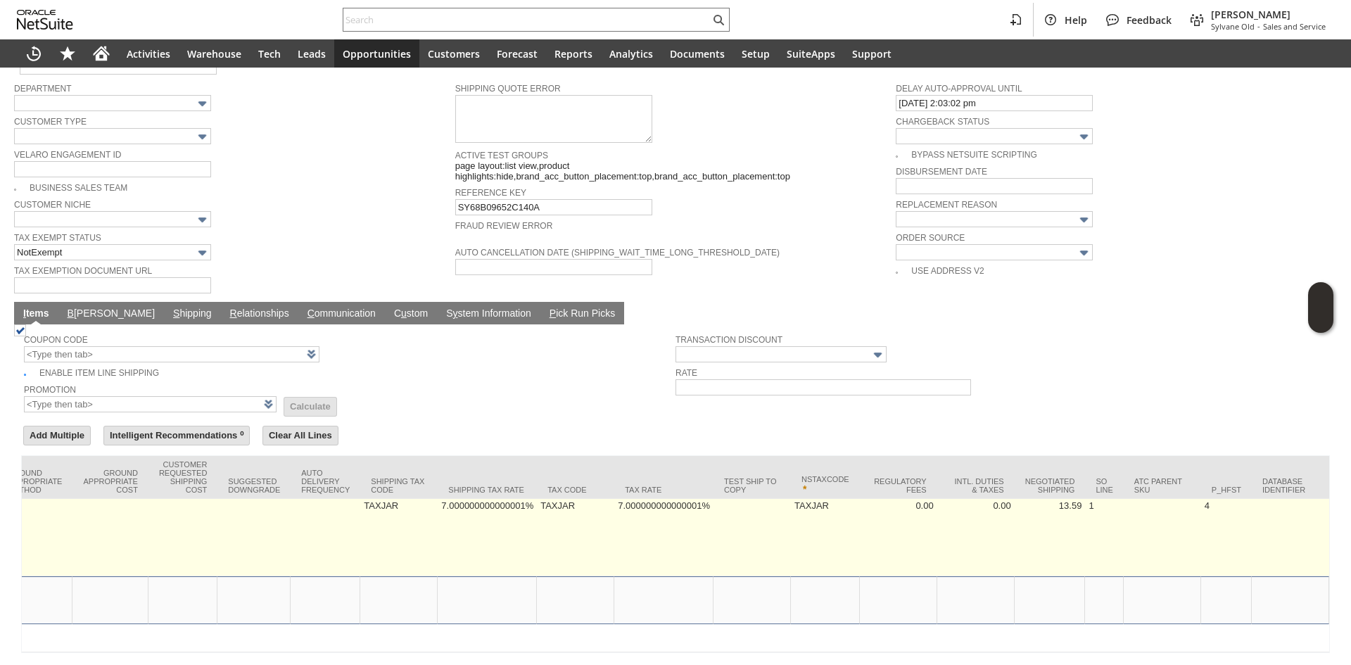
click at [667, 538] on td "7.000000000000001%" at bounding box center [663, 537] width 99 height 77
type input "7.000000000000001%"
type input "mm15380"
type input "OK"
type input "Make Copy"
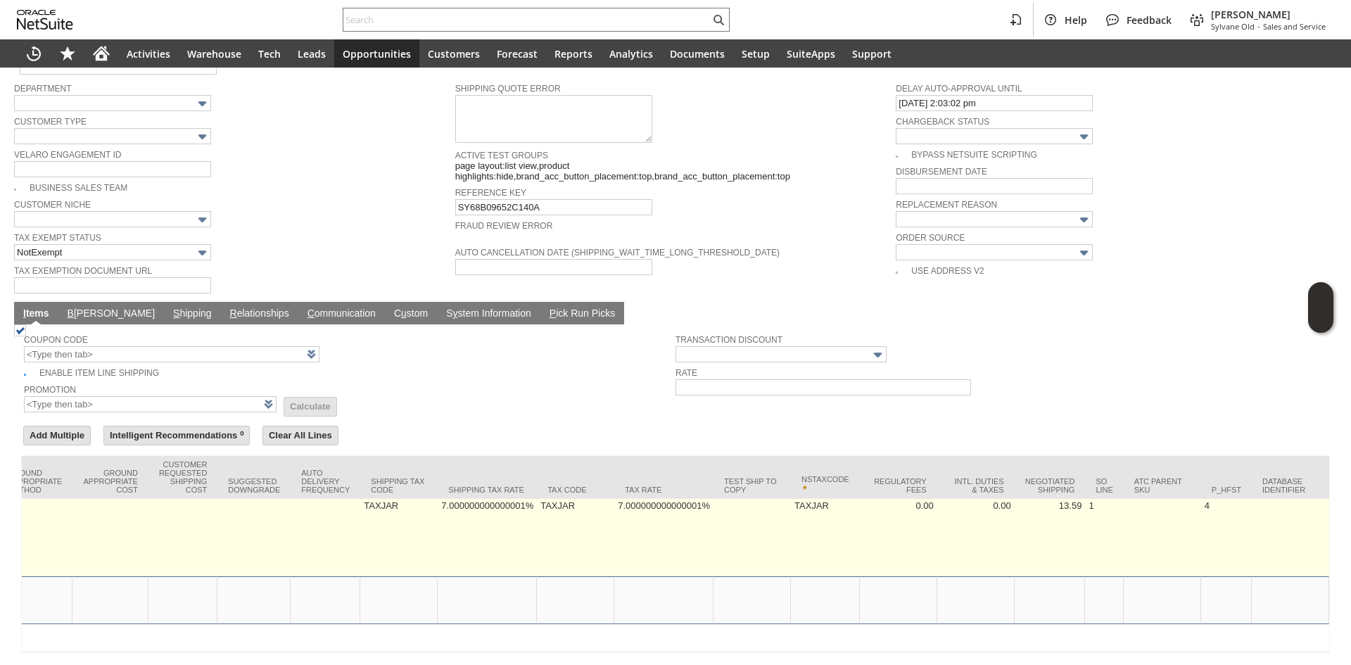
scroll to position [0, 2138]
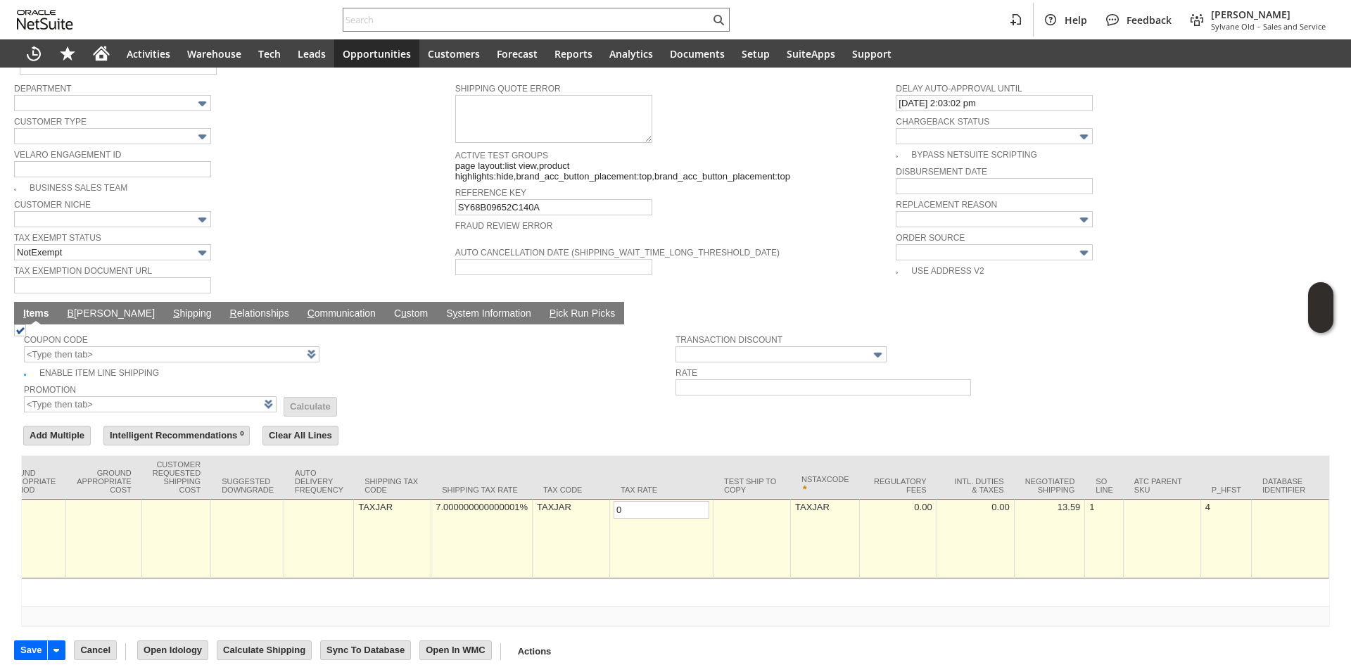
type input "0.0%"
click at [407, 522] on td "TAXJAR" at bounding box center [392, 539] width 77 height 80
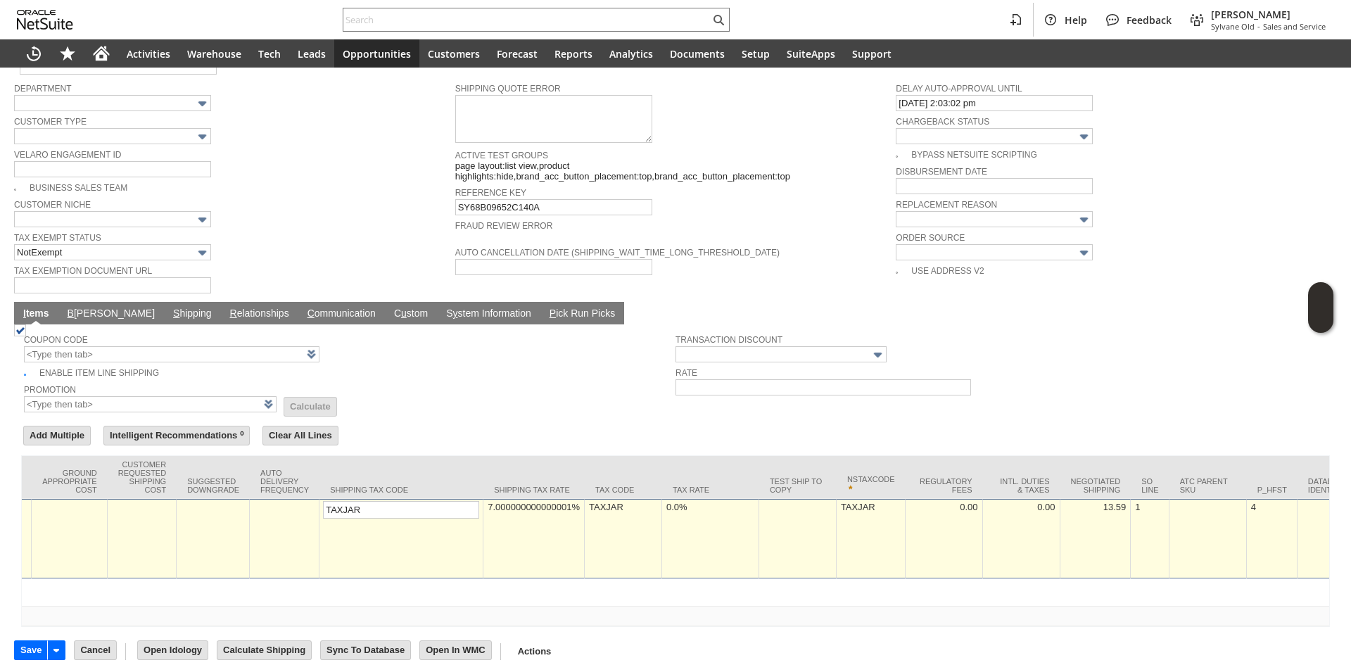
click at [555, 529] on td "7.000000000000001%" at bounding box center [533, 539] width 101 height 80
type input "0"
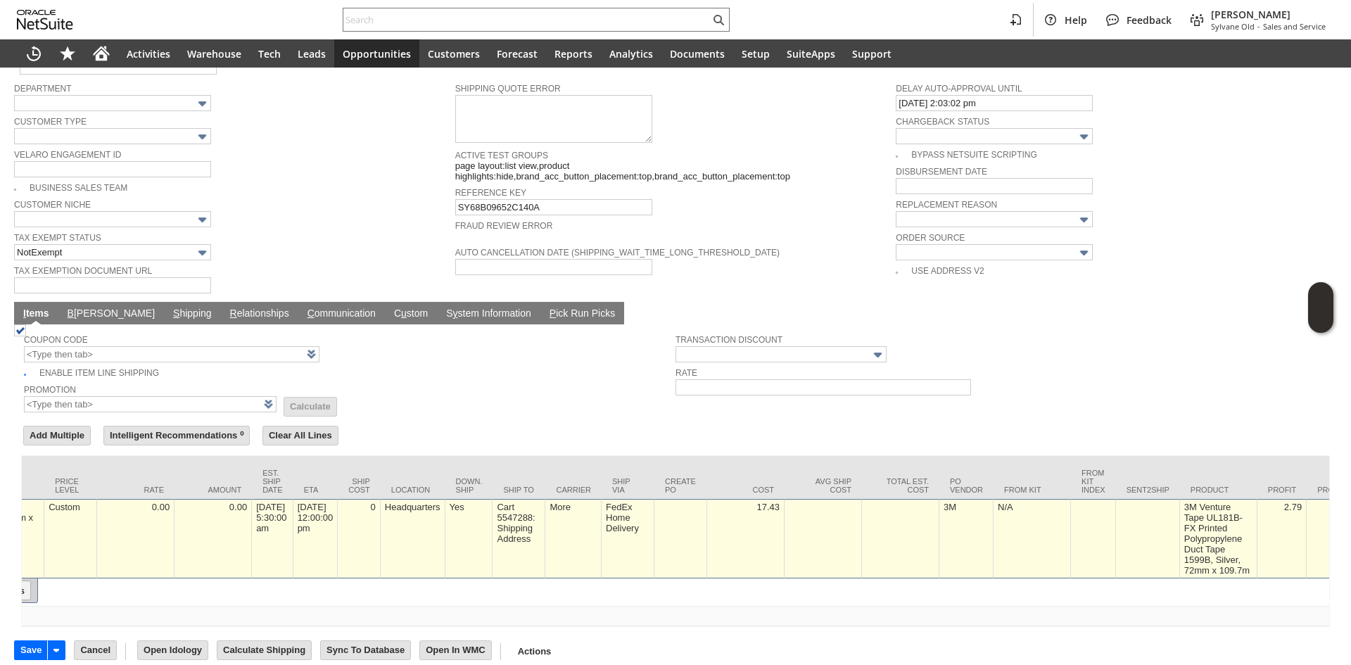
scroll to position [0, 0]
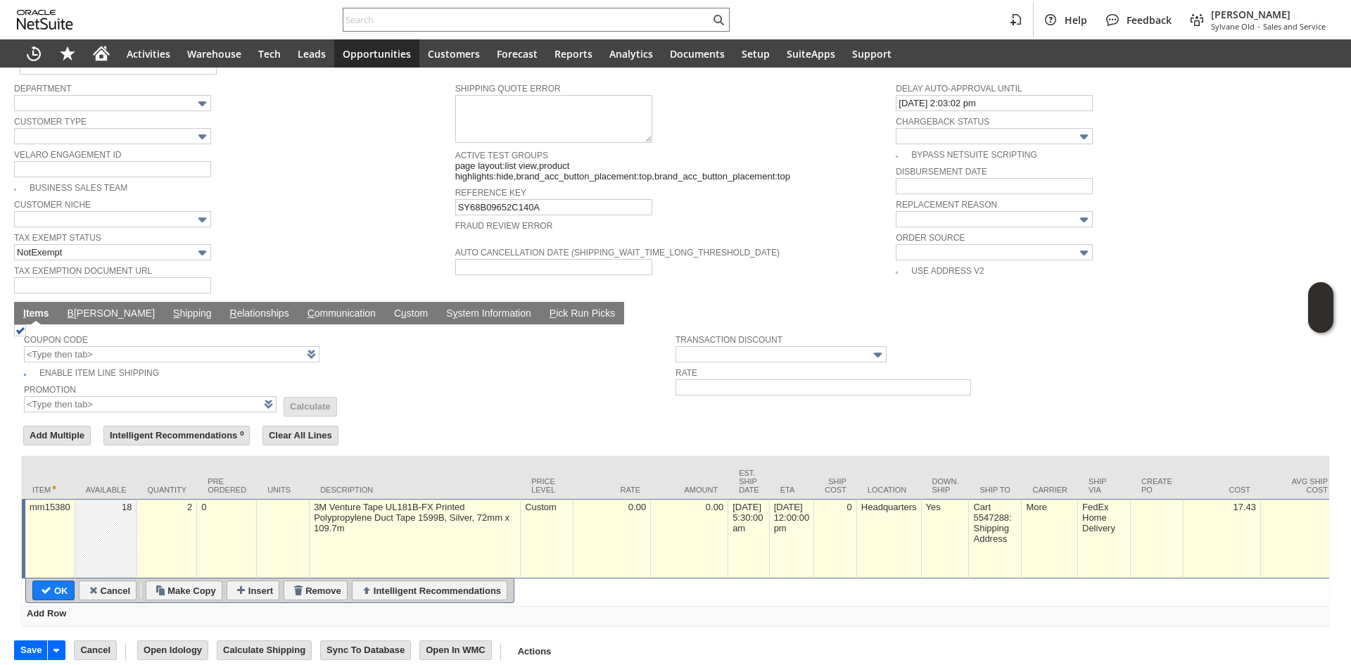
type input "0.0%"
click at [46, 581] on input "OK" at bounding box center [53, 590] width 41 height 18
type input "Add"
type input "Copy Previous"
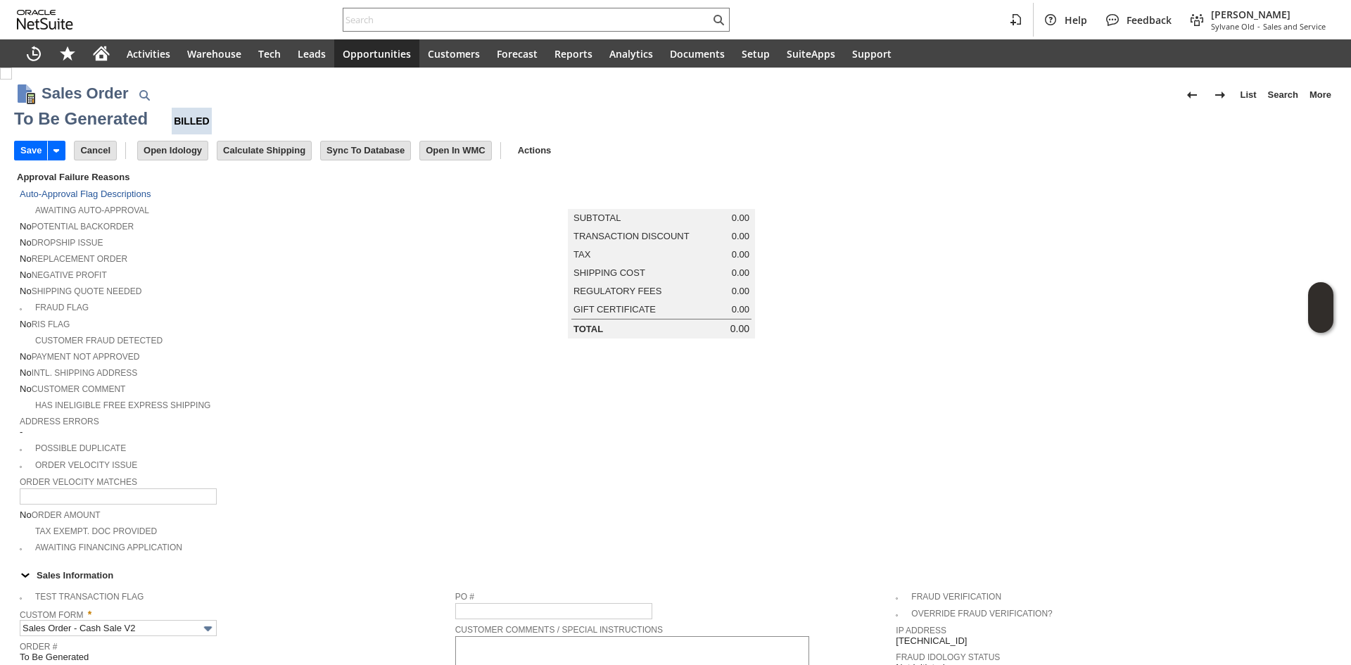
click at [42, 150] on input "Save" at bounding box center [31, 150] width 32 height 18
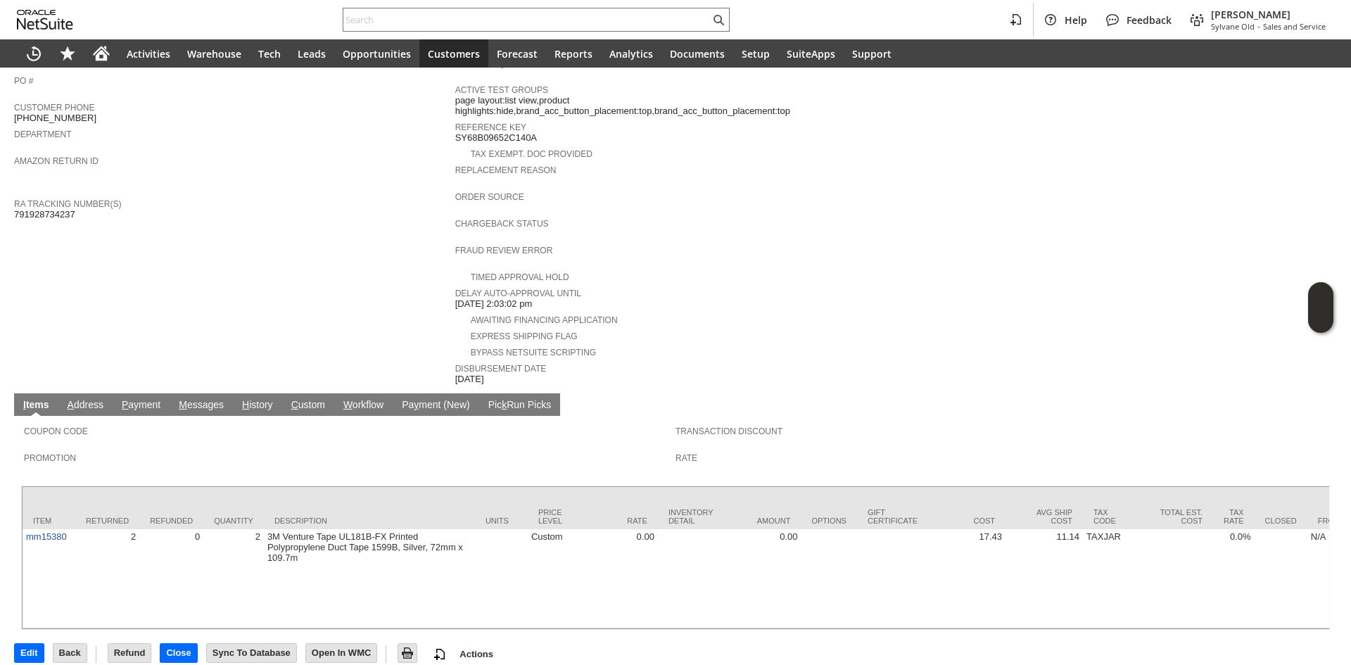
scroll to position [393, 0]
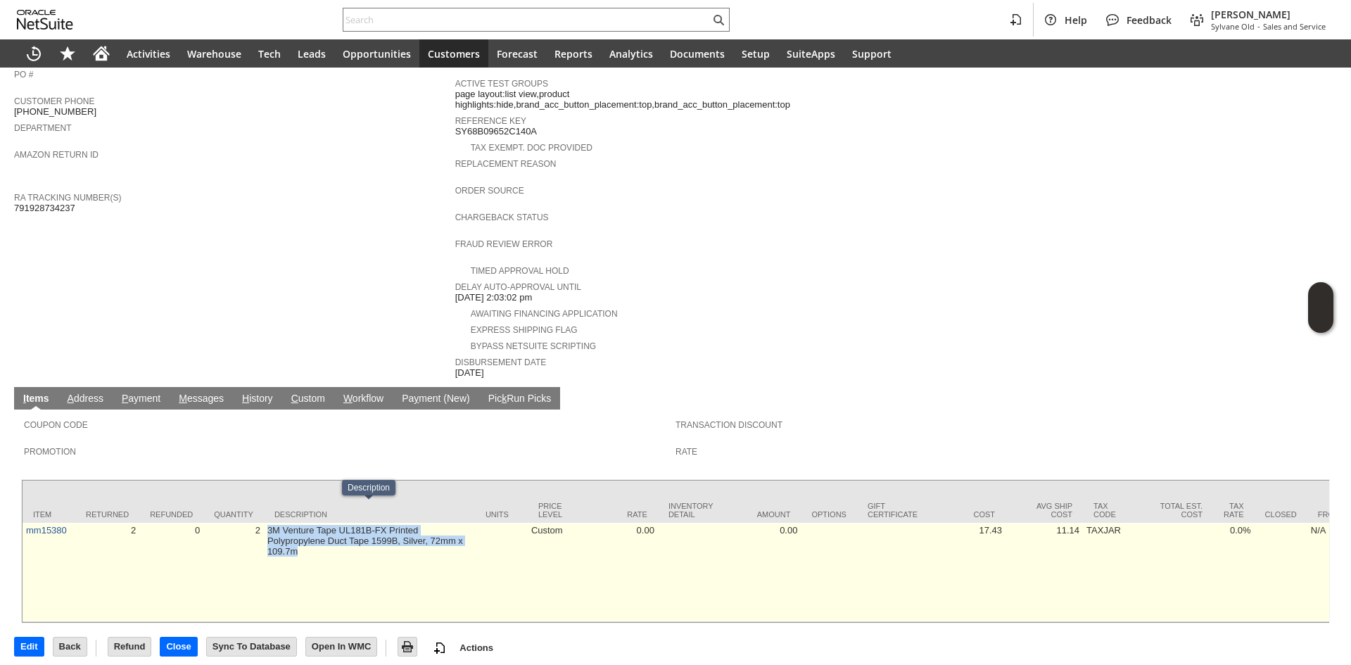
drag, startPoint x: 309, startPoint y: 538, endPoint x: 269, endPoint y: 511, distance: 48.2
click at [269, 523] on td "3M Venture Tape UL181B-FX Printed Polypropylene Duct Tape 1599B, Silver, 72mm x…" at bounding box center [369, 572] width 211 height 99
drag, startPoint x: 269, startPoint y: 511, endPoint x: 277, endPoint y: 536, distance: 26.7
click at [277, 536] on td "3M Venture Tape UL181B-FX Printed Polypropylene Duct Tape 1599B, Silver, 72mm x…" at bounding box center [369, 572] width 211 height 99
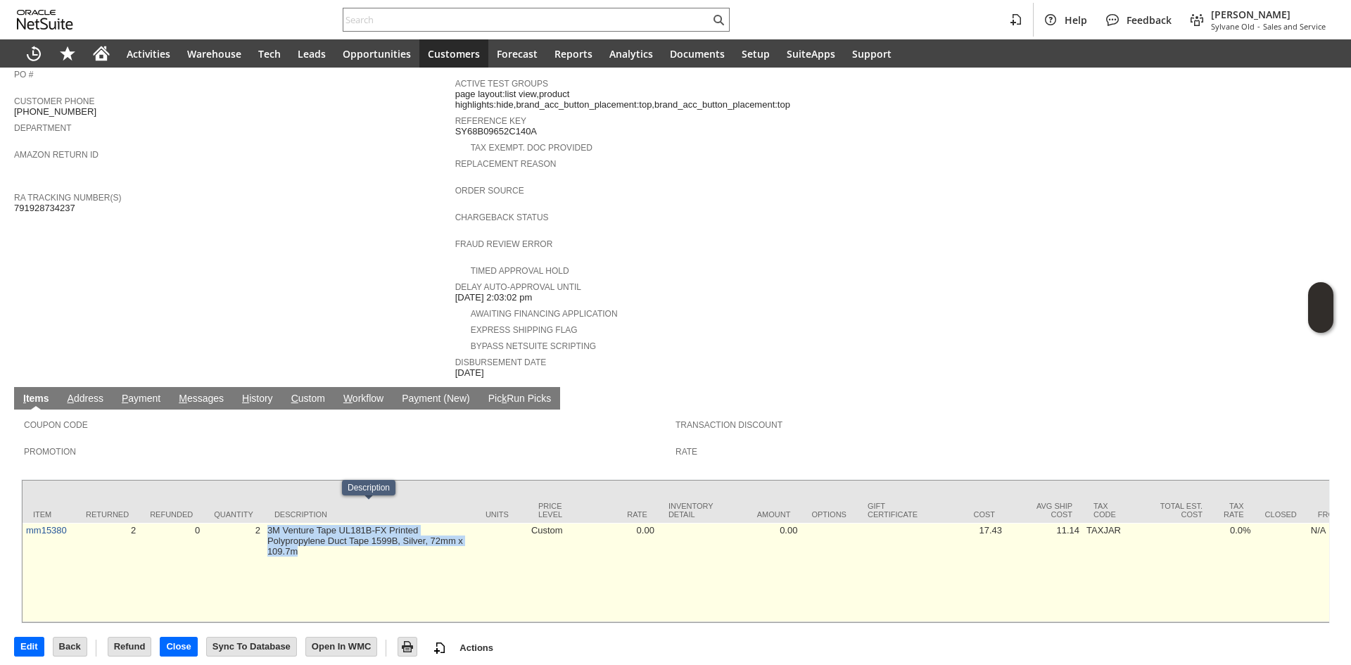
click at [277, 536] on td "3M Venture Tape UL181B-FX Printed Polypropylene Duct Tape 1599B, Silver, 72mm x…" at bounding box center [369, 572] width 211 height 99
click at [291, 523] on td "3M Venture Tape UL181B-FX Printed Polypropylene Duct Tape 1599B, Silver, 72mm x…" at bounding box center [369, 572] width 211 height 99
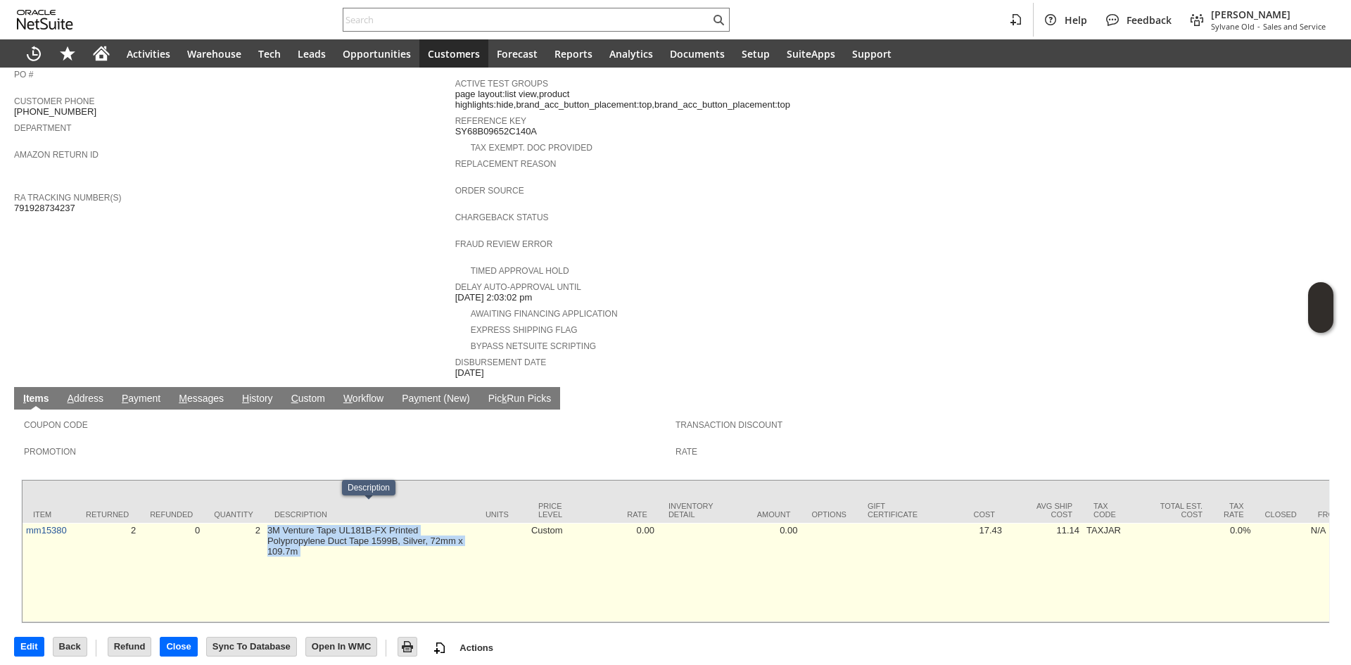
click at [302, 523] on td "3M Venture Tape UL181B-FX Printed Polypropylene Duct Tape 1599B, Silver, 72mm x…" at bounding box center [369, 572] width 211 height 99
click at [301, 523] on td "3M Venture Tape UL181B-FX Printed Polypropylene Duct Tape 1599B, Silver, 72mm x…" at bounding box center [369, 572] width 211 height 99
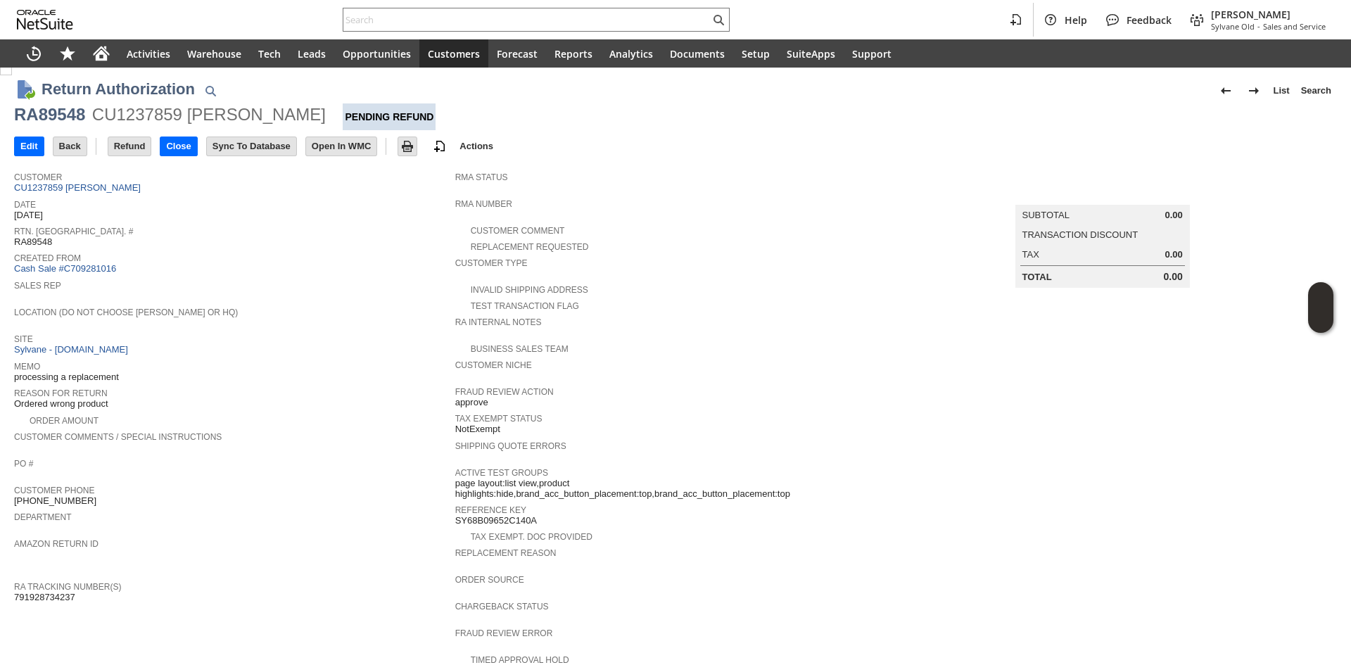
scroll to position [0, 0]
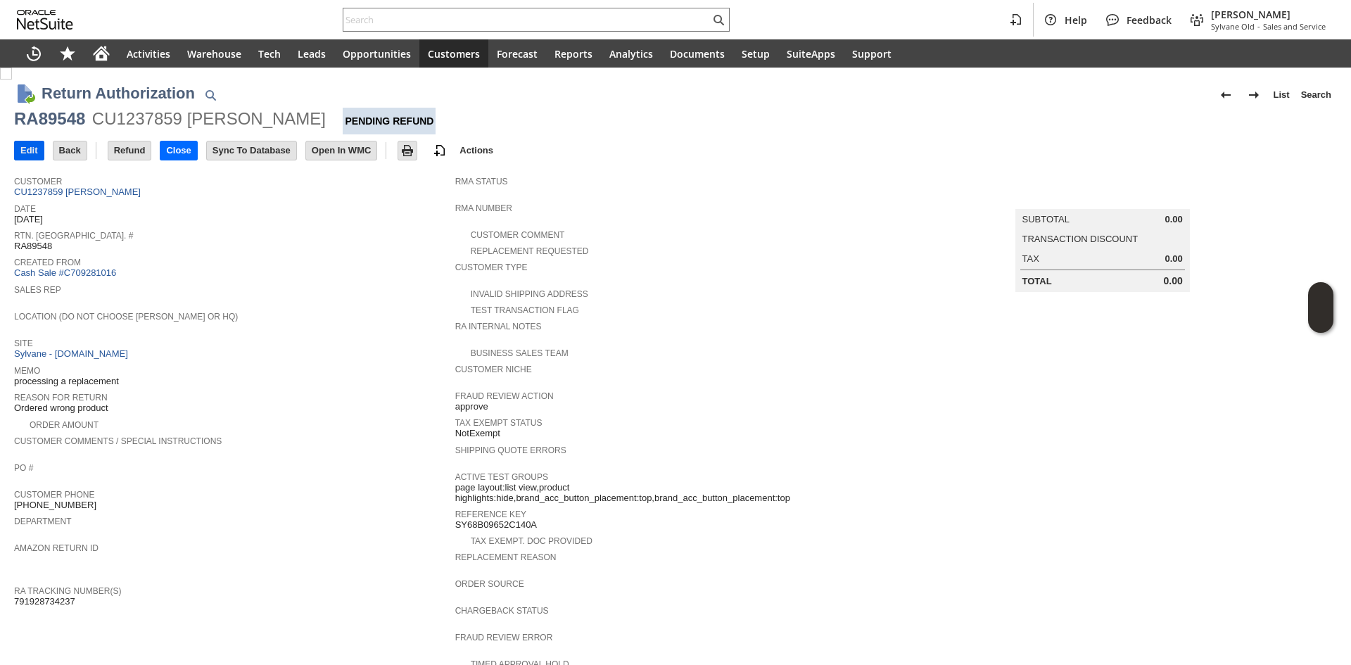
click at [29, 161] on td "Edit" at bounding box center [33, 150] width 39 height 26
drag, startPoint x: 32, startPoint y: 154, endPoint x: 53, endPoint y: 233, distance: 81.6
click at [32, 155] on input "Edit" at bounding box center [29, 150] width 29 height 18
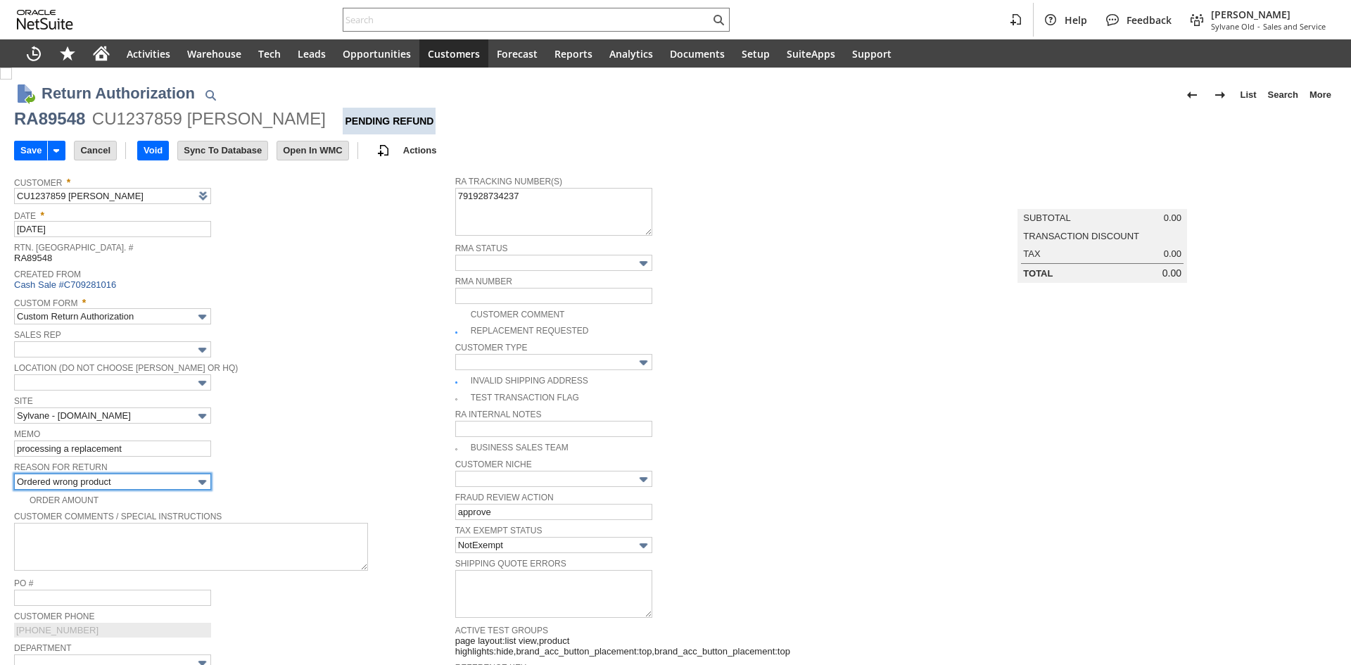
click at [43, 479] on input "Ordered wrong product" at bounding box center [112, 482] width 197 height 16
type input "Add"
type input "Copy Previous"
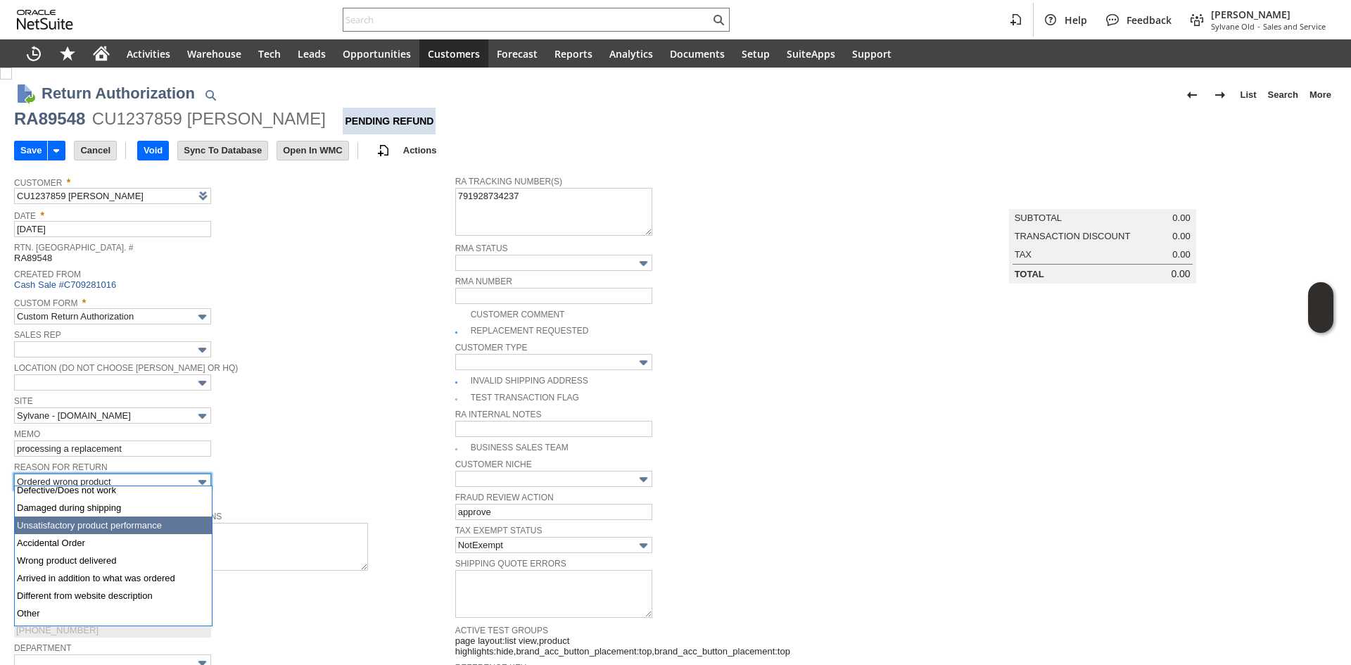
scroll to position [72, 0]
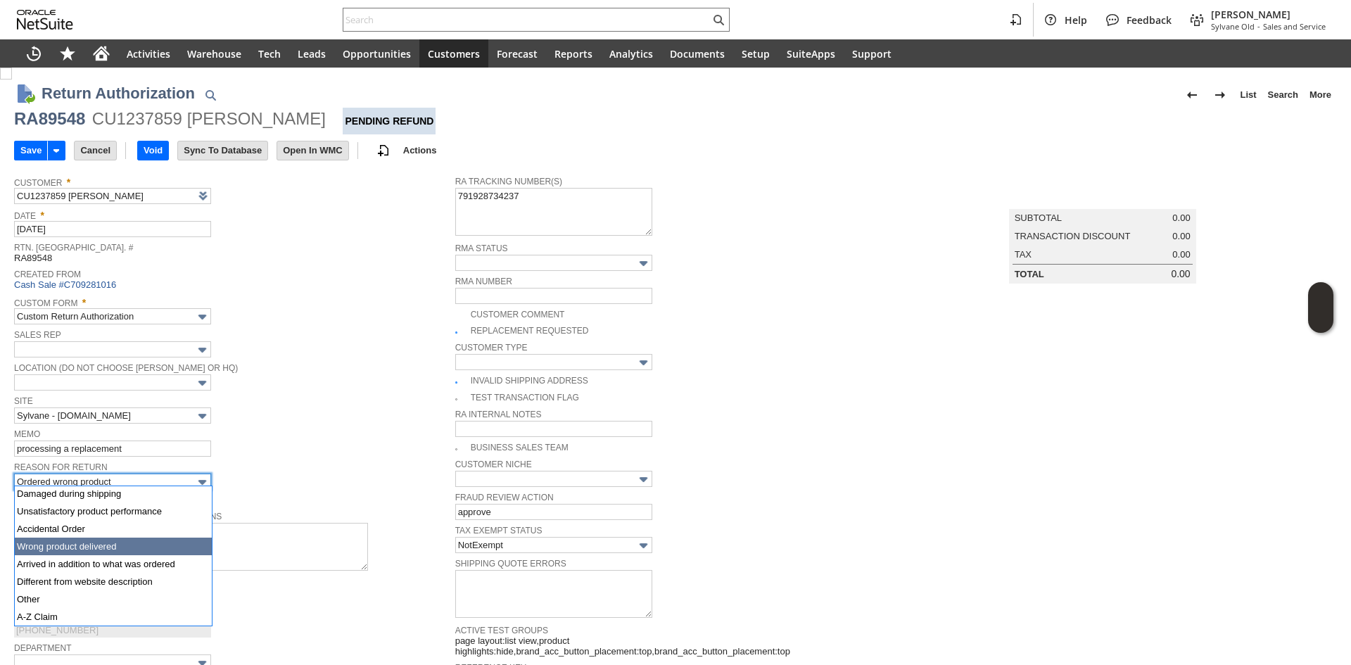
type input "Wrong product delivered"
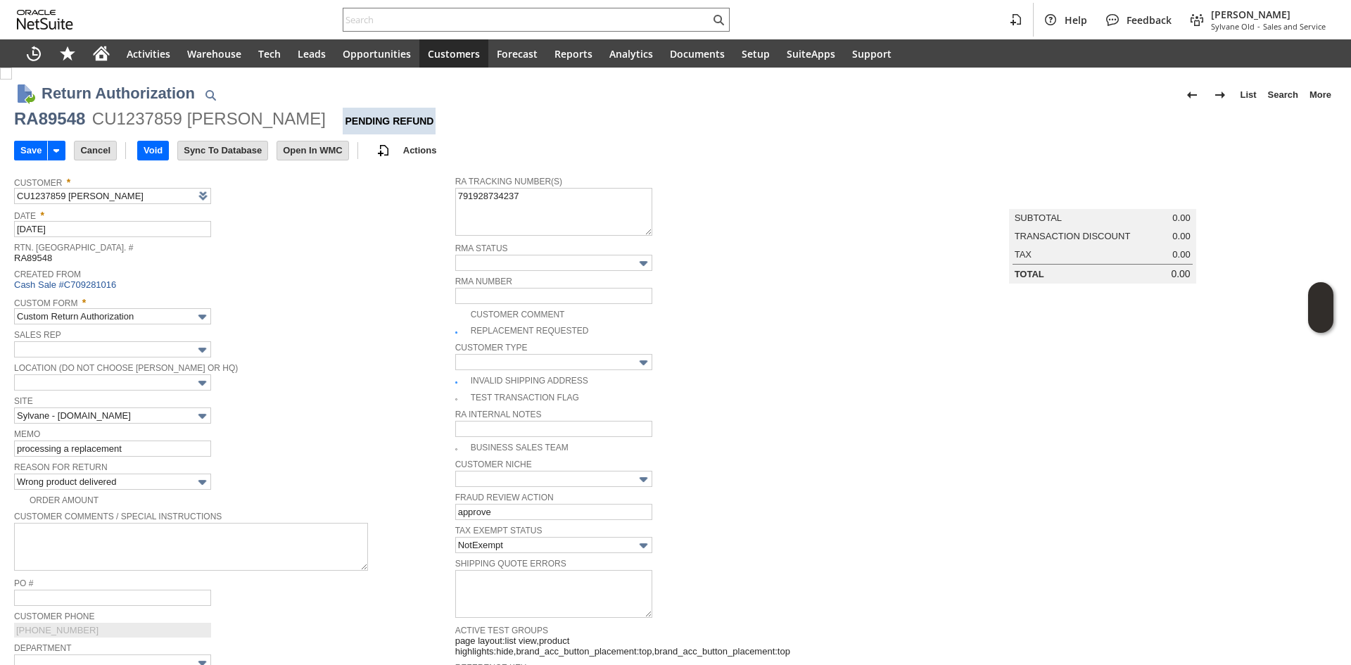
drag, startPoint x: 27, startPoint y: 149, endPoint x: 40, endPoint y: 134, distance: 19.9
click at [27, 149] on input "Save" at bounding box center [31, 150] width 32 height 18
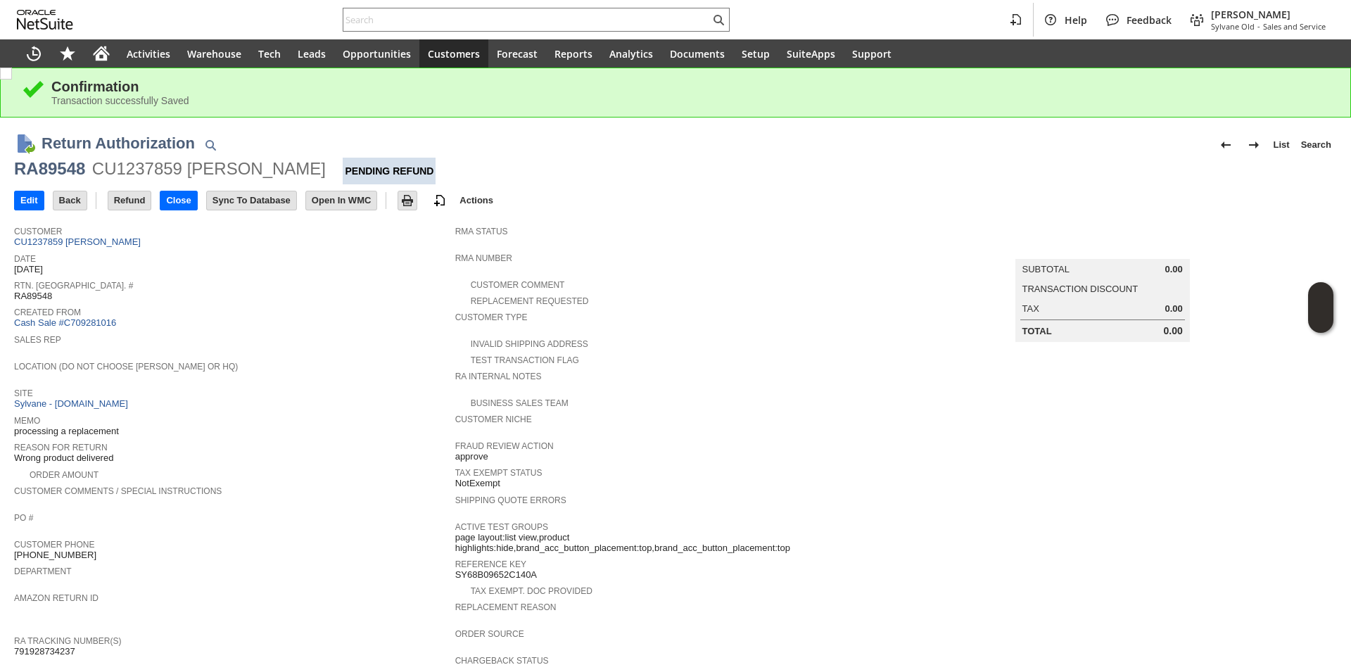
click at [97, 236] on span "Customer" at bounding box center [231, 229] width 434 height 14
click at [100, 237] on link "CU1237859 [PERSON_NAME]" at bounding box center [79, 241] width 130 height 11
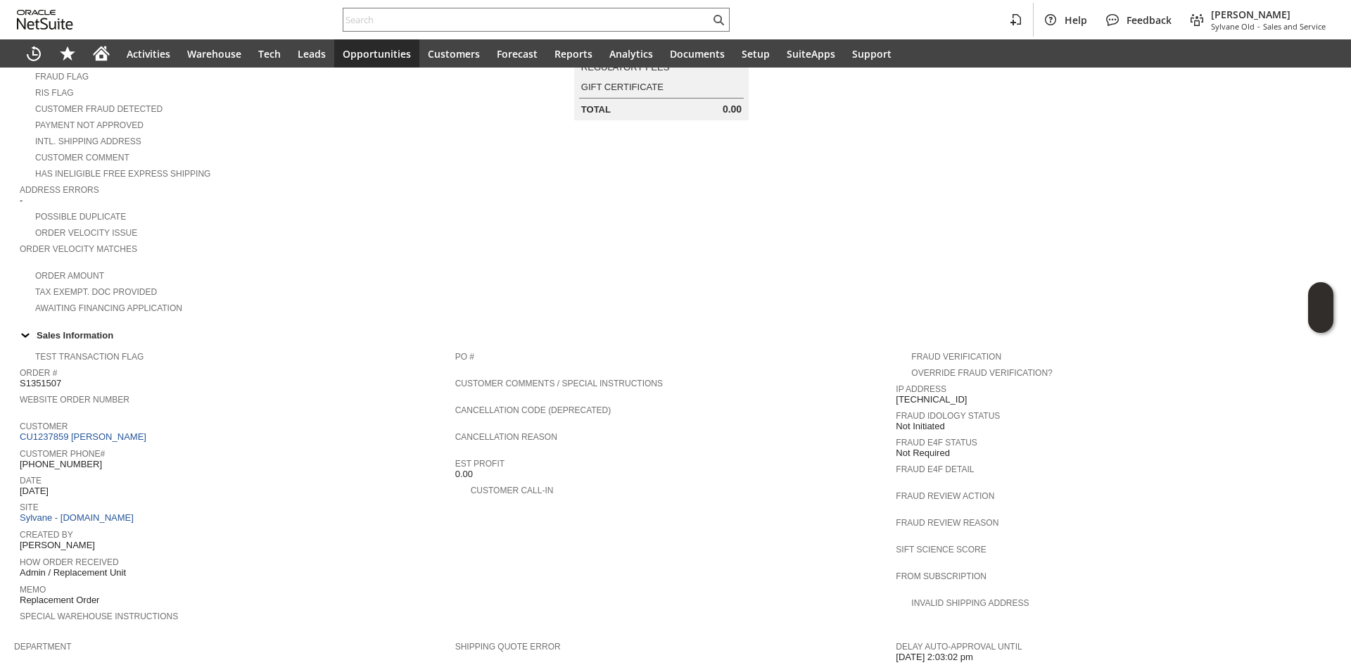
scroll to position [281, 0]
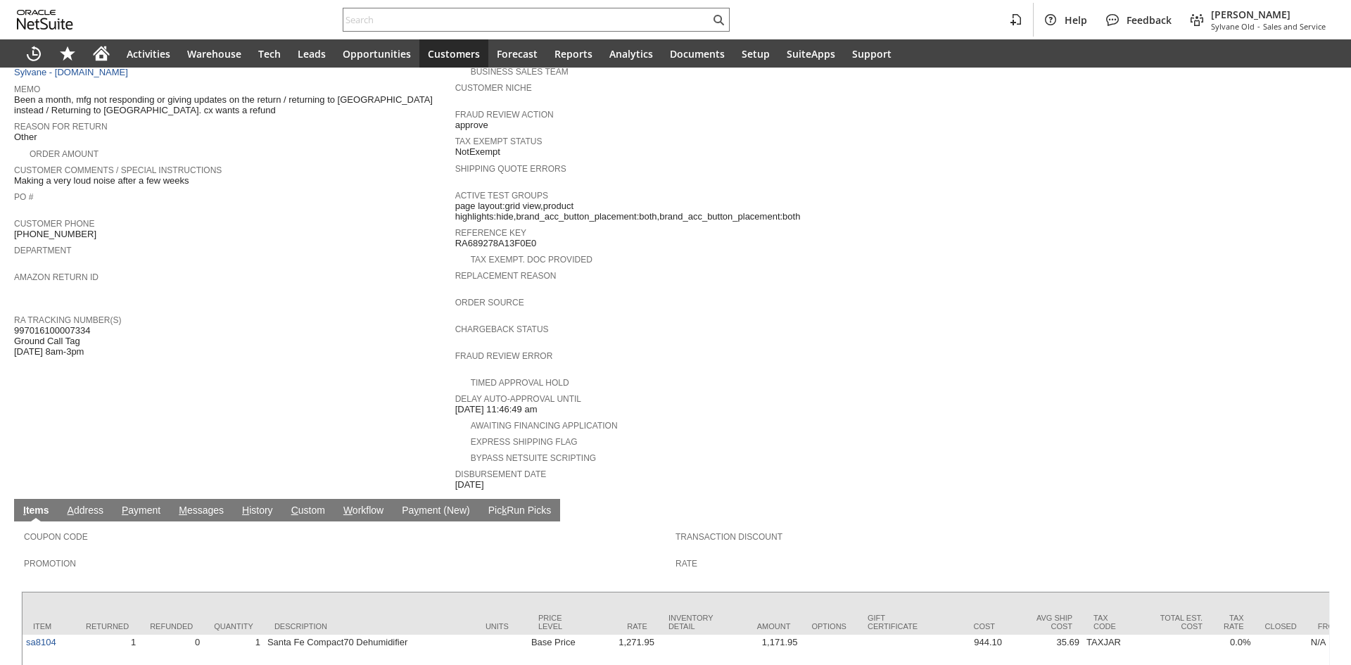
scroll to position [330, 0]
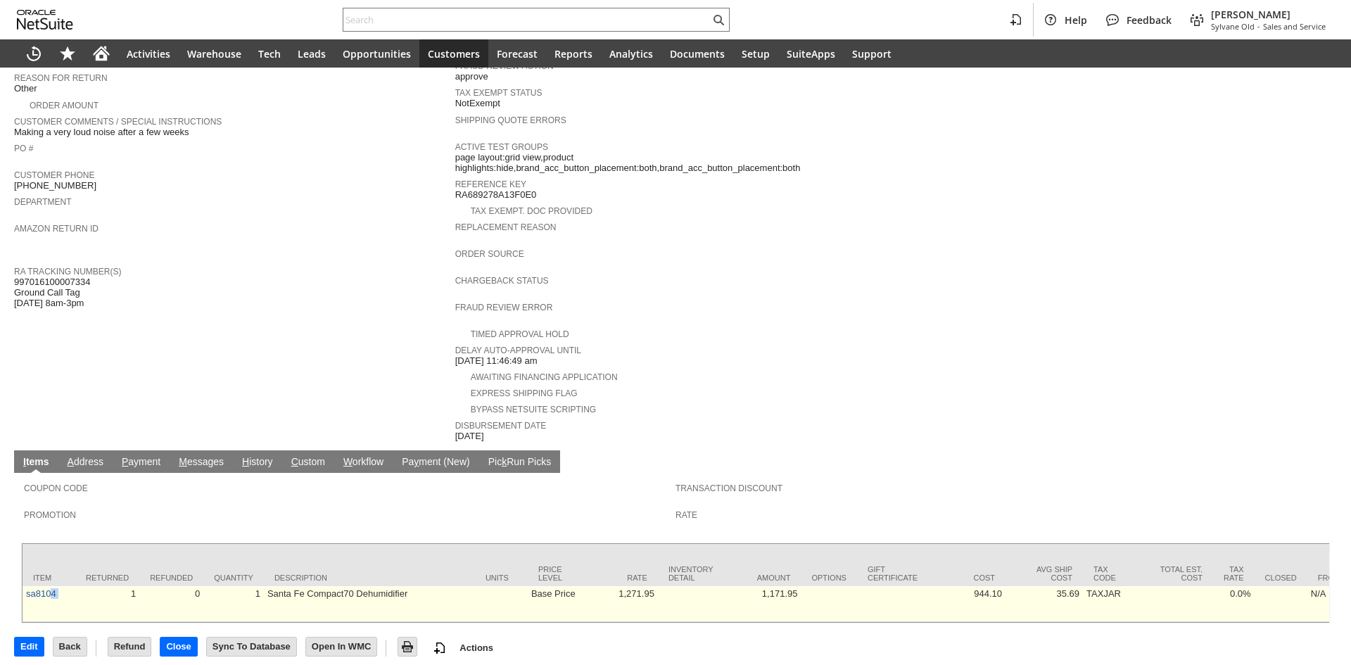
click at [303, 586] on td "Santa Fe Compact70 Dehumidifier" at bounding box center [369, 604] width 211 height 36
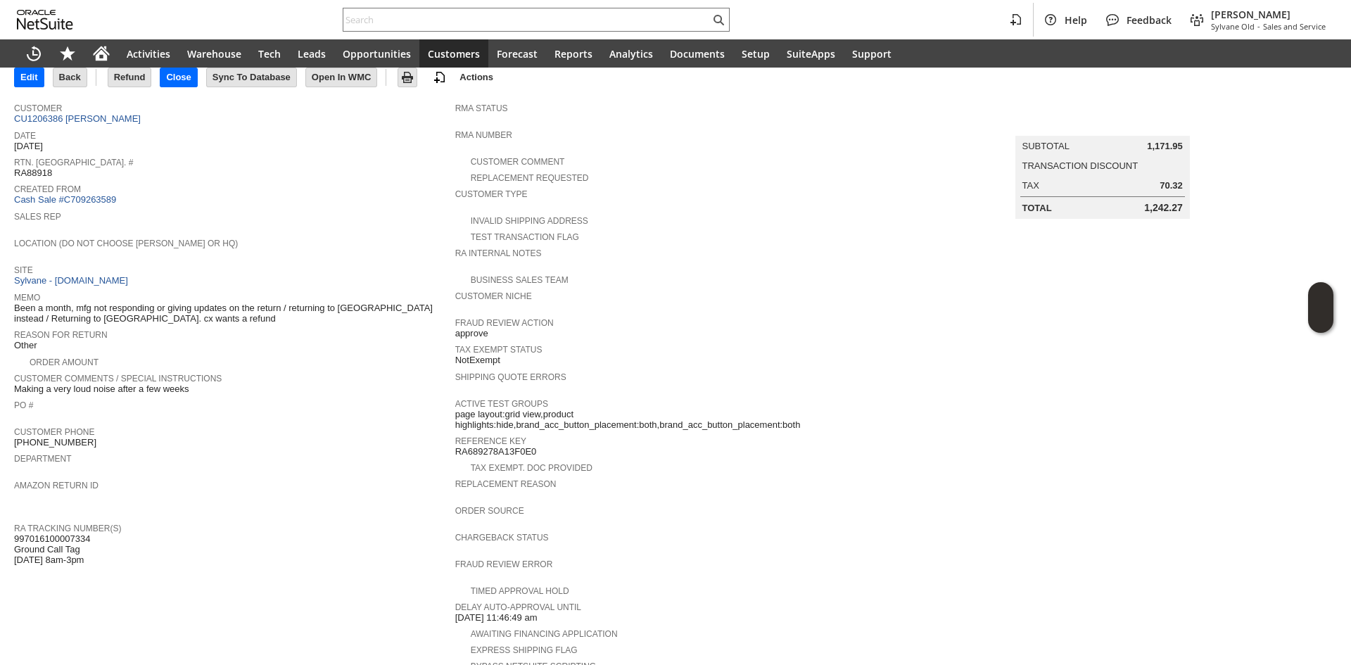
scroll to position [49, 0]
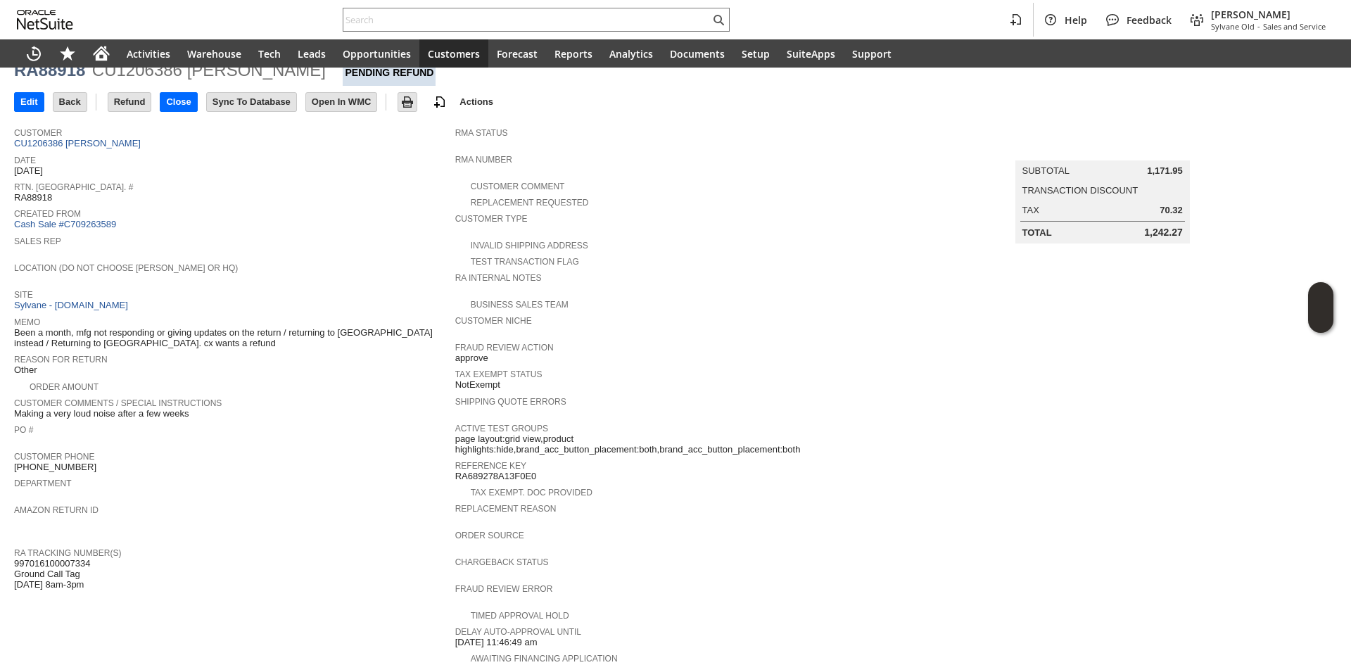
click at [308, 544] on span "RA Tracking Number(s)" at bounding box center [231, 551] width 434 height 14
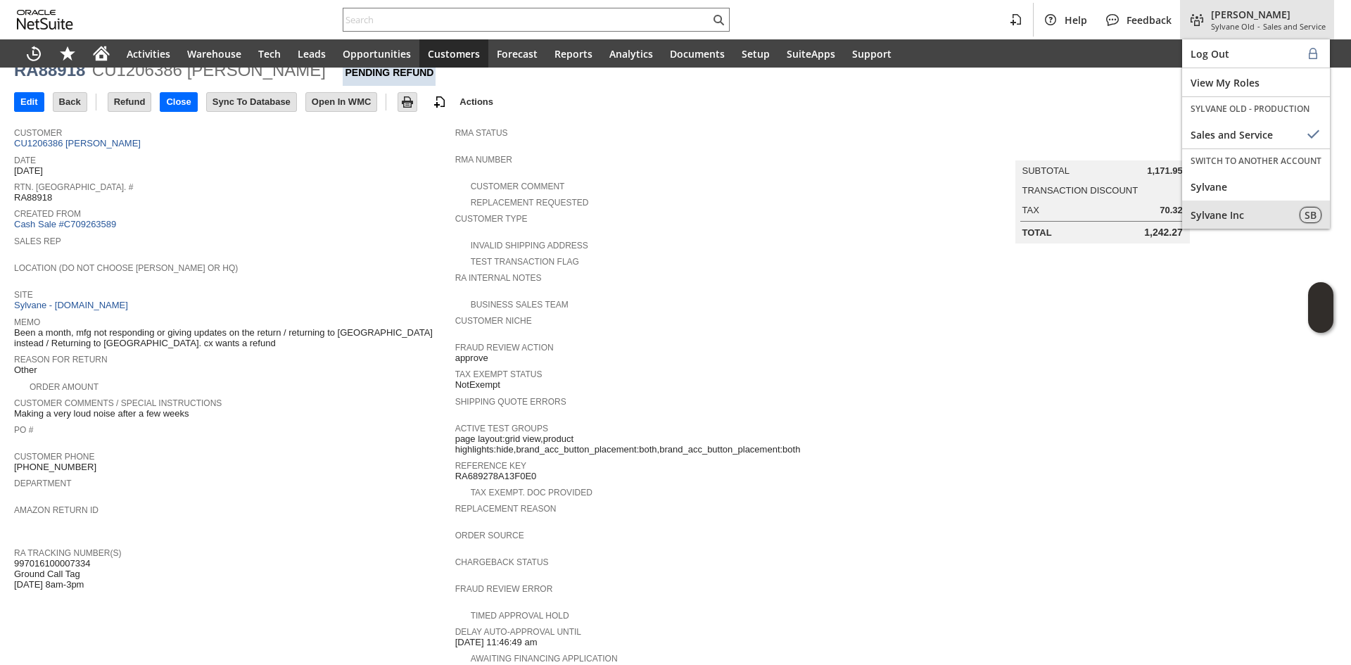
click at [1237, 201] on div "Sylvane Inc" at bounding box center [1256, 215] width 148 height 28
